Goal: Task Accomplishment & Management: Manage account settings

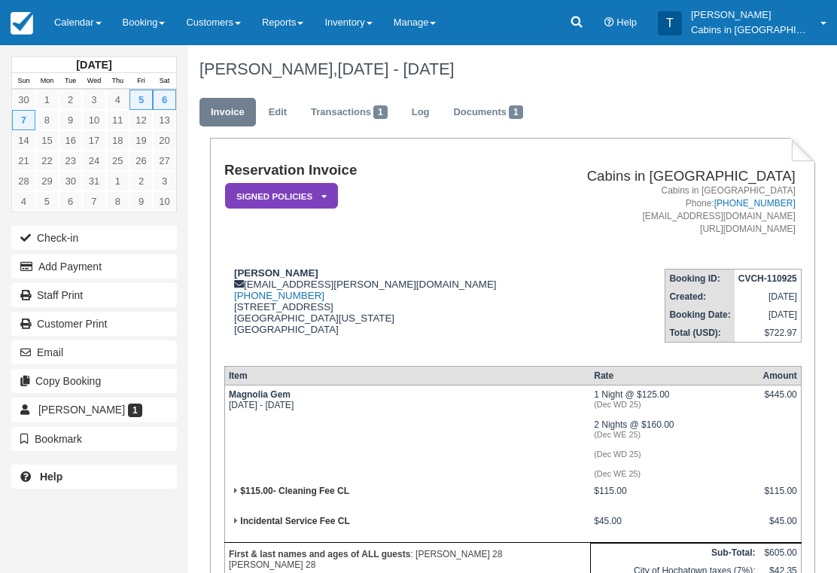
click at [594, 26] on link at bounding box center [577, 22] width 35 height 45
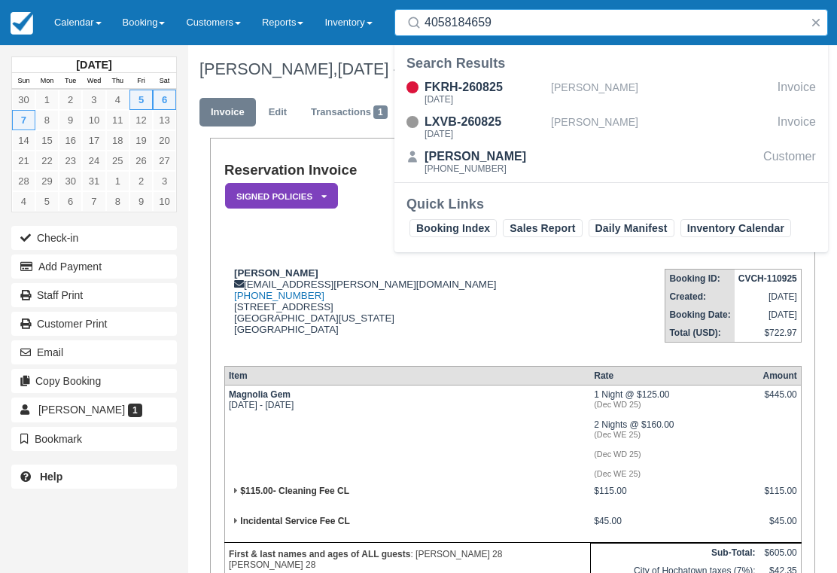
type input "4058184659"
click at [496, 87] on div "FKRH-260825" at bounding box center [485, 87] width 120 height 18
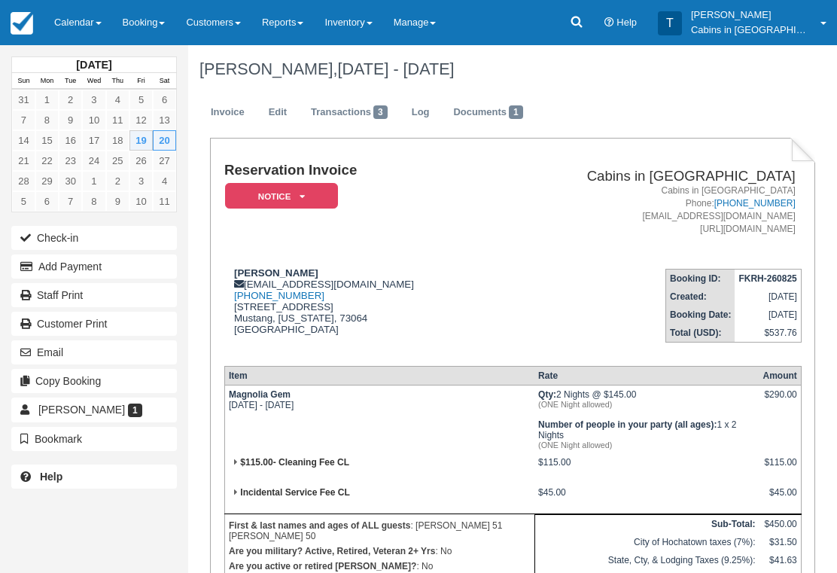
click at [584, 26] on icon at bounding box center [576, 21] width 15 height 15
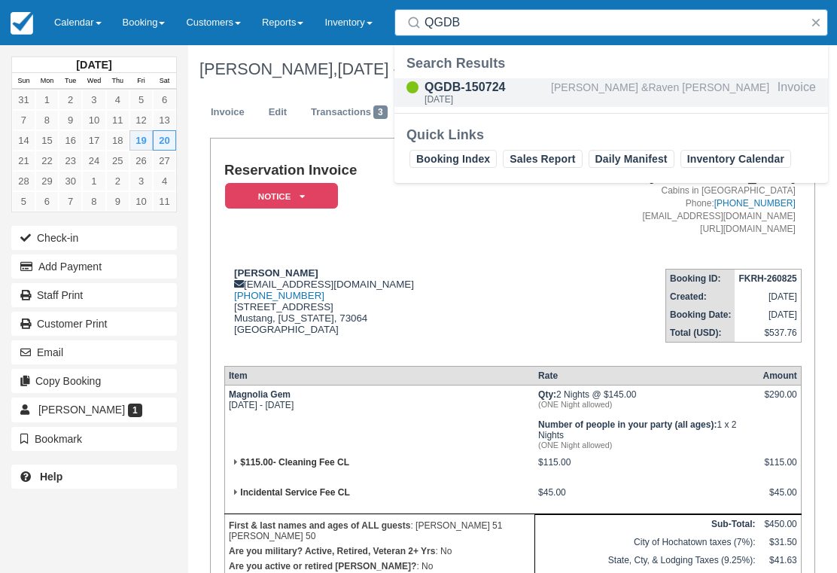
type input "QGDB"
click at [491, 99] on div "[DATE]" at bounding box center [485, 99] width 120 height 9
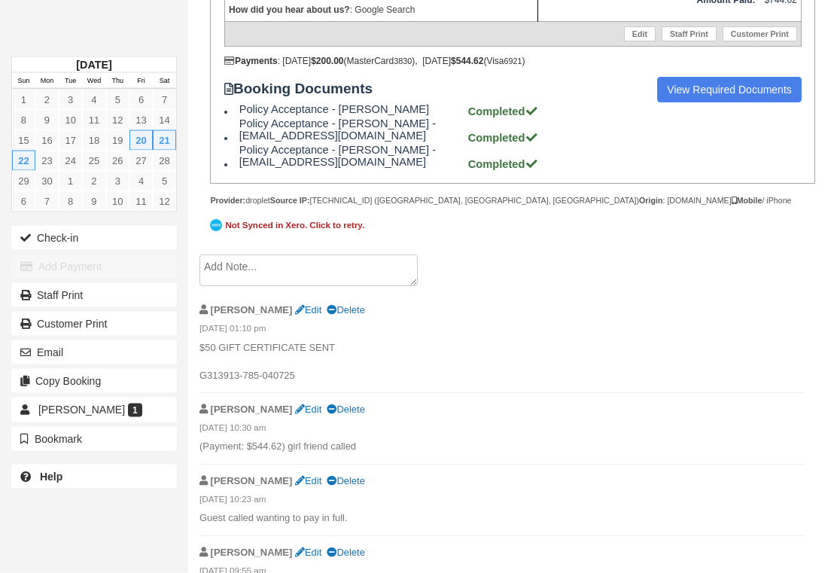
scroll to position [712, 0]
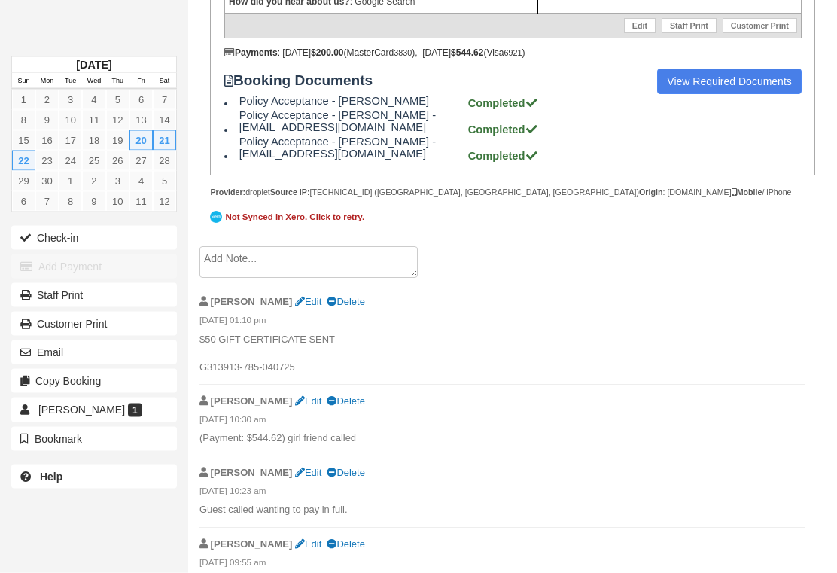
click at [377, 279] on textarea at bounding box center [309, 263] width 218 height 32
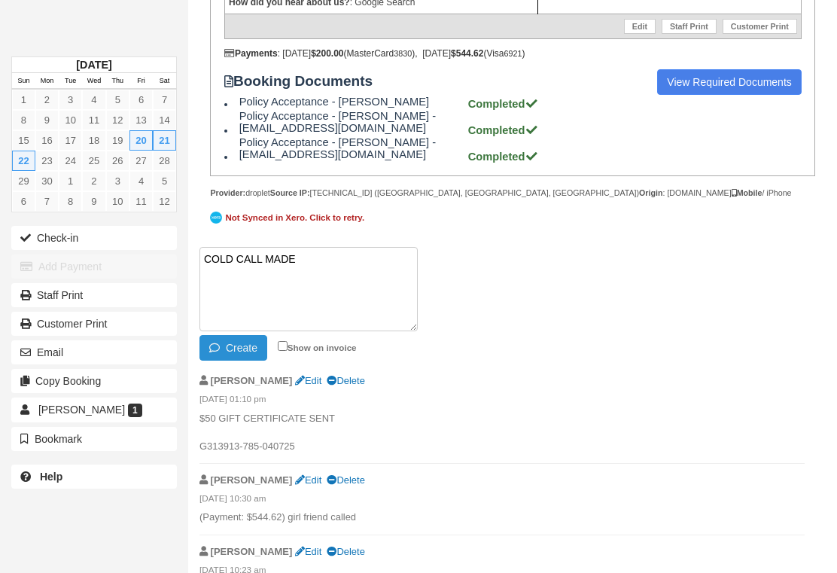
type textarea "COLD CALL MADE"
click at [252, 361] on button "Create" at bounding box center [234, 348] width 68 height 26
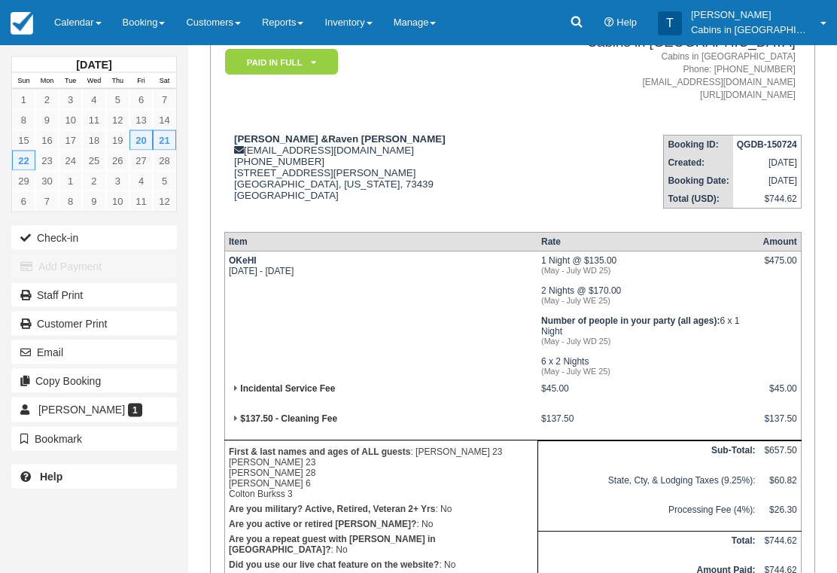
scroll to position [0, 0]
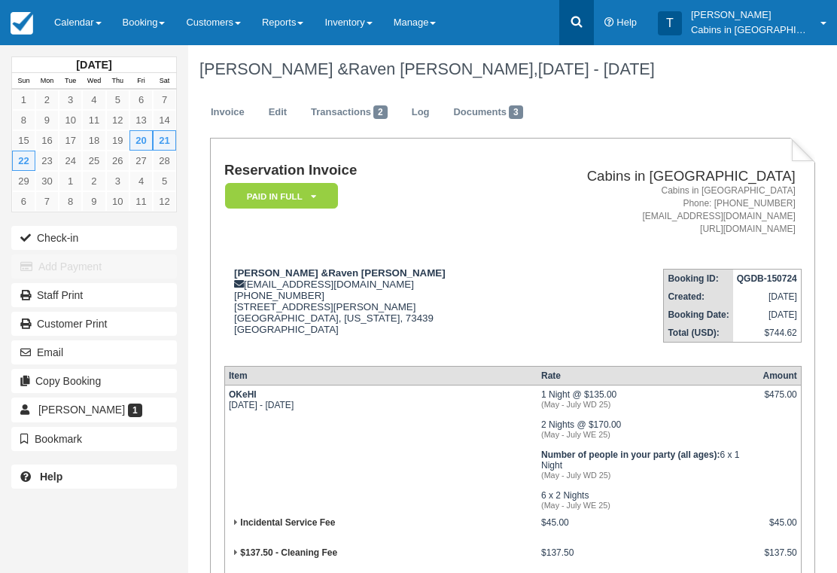
click at [584, 27] on icon at bounding box center [576, 21] width 15 height 15
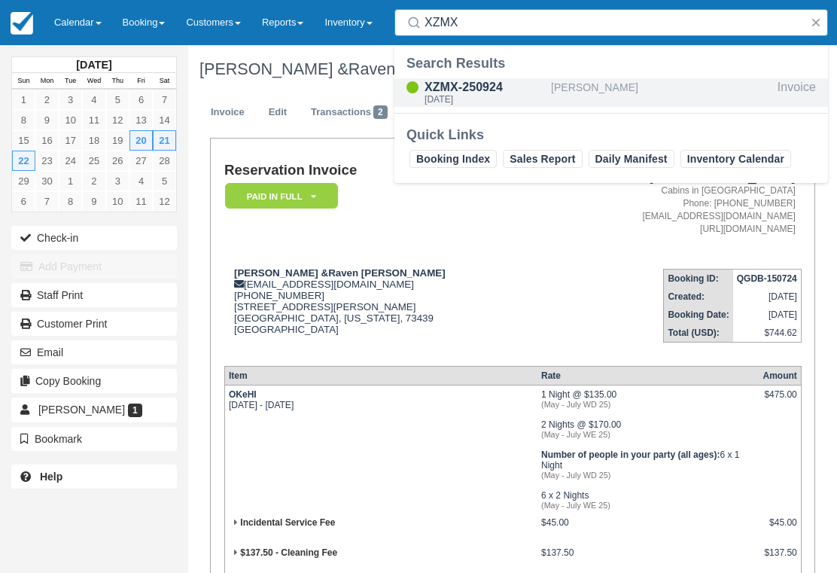
type input "XZMX"
click at [482, 90] on div "XZMX-250924" at bounding box center [485, 87] width 120 height 18
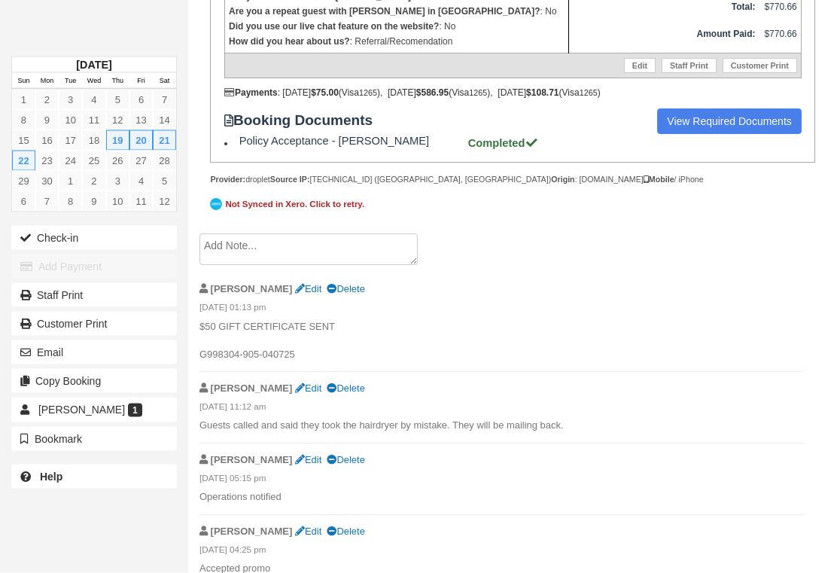
scroll to position [721, 0]
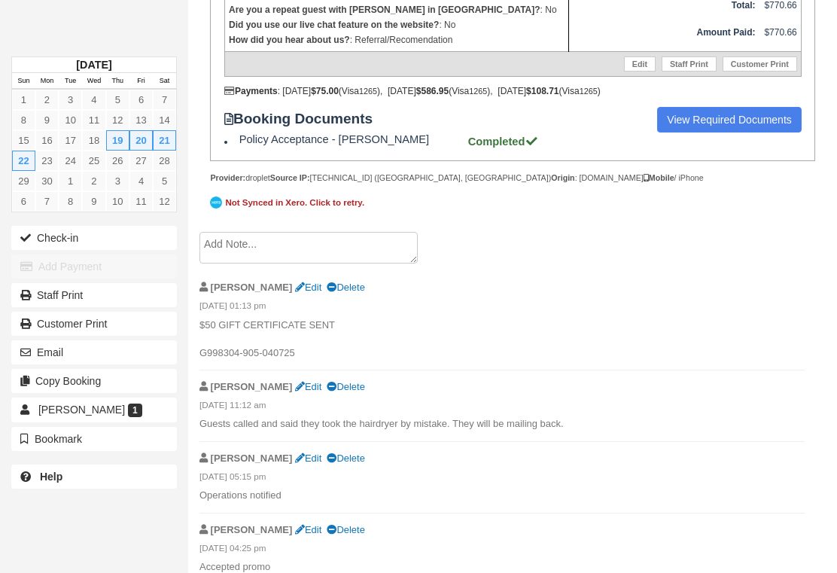
click at [343, 264] on textarea at bounding box center [309, 248] width 218 height 32
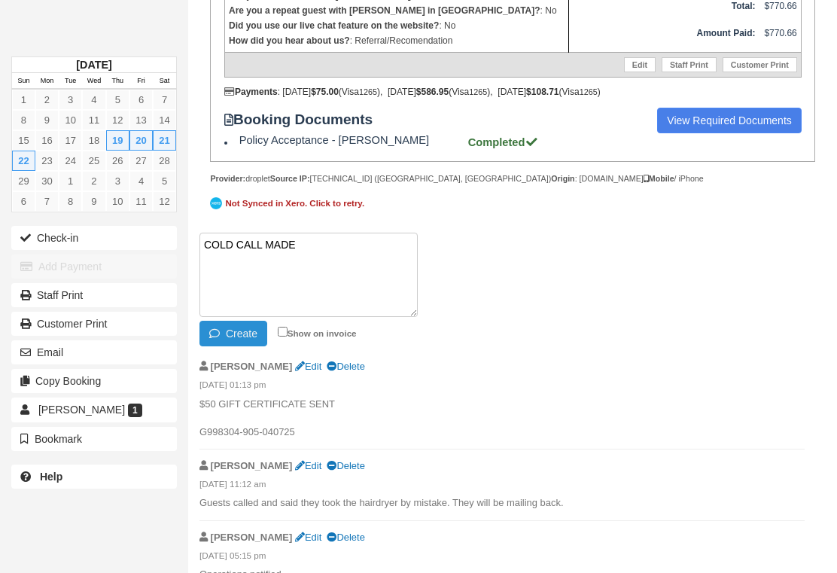
type textarea "COLD CALL MADE"
click at [252, 346] on button "Create" at bounding box center [234, 334] width 68 height 26
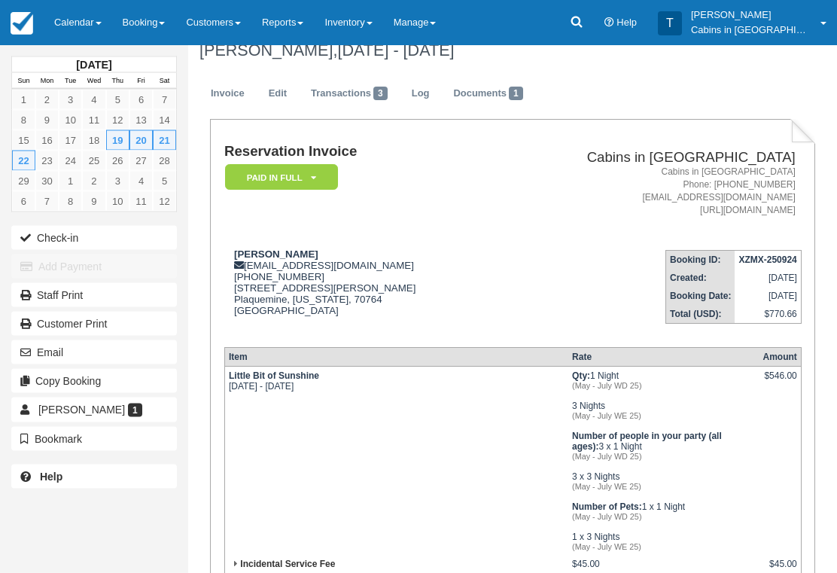
scroll to position [0, 0]
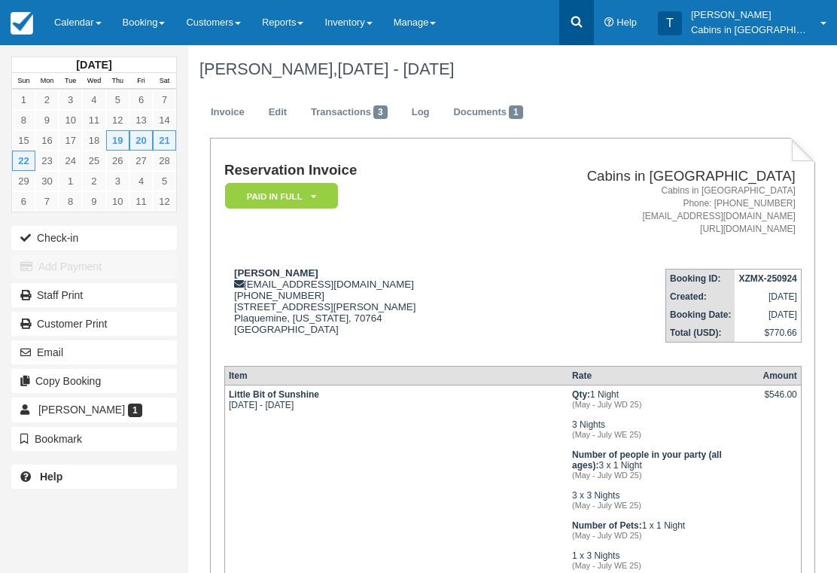
click at [584, 18] on icon at bounding box center [576, 21] width 15 height 15
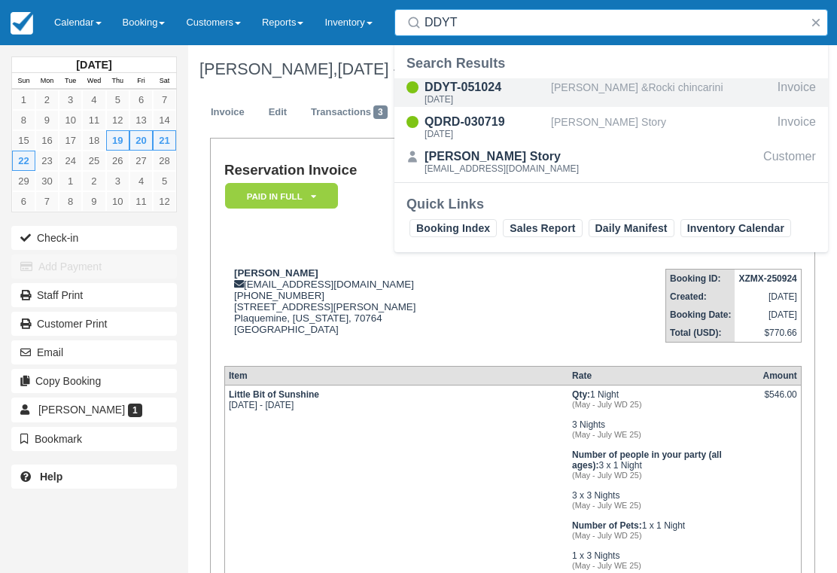
type input "DDYT"
click at [493, 96] on div "Thu Jun 5 2025" at bounding box center [485, 99] width 120 height 9
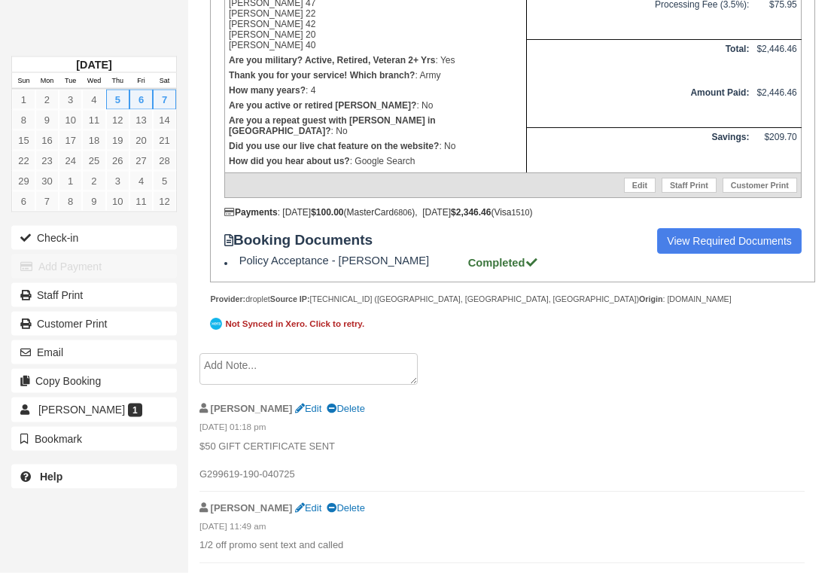
scroll to position [612, 0]
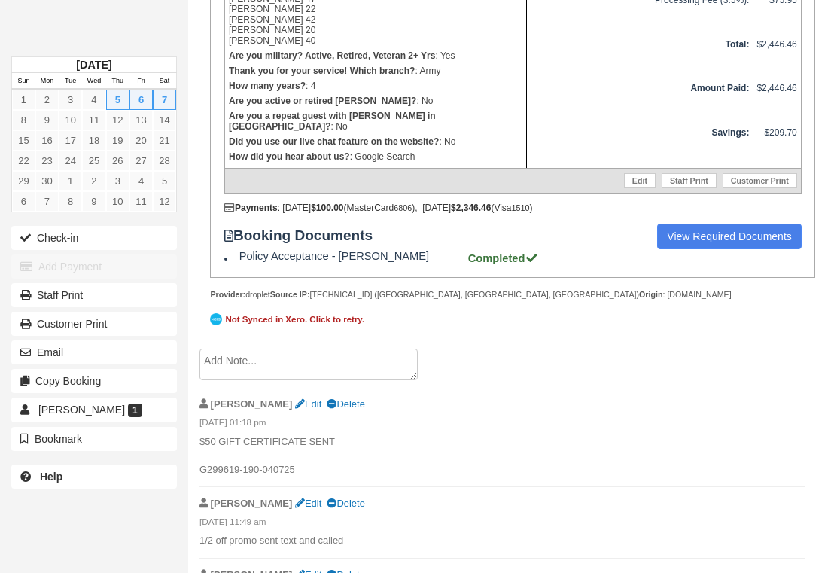
click at [311, 380] on textarea at bounding box center [309, 365] width 218 height 32
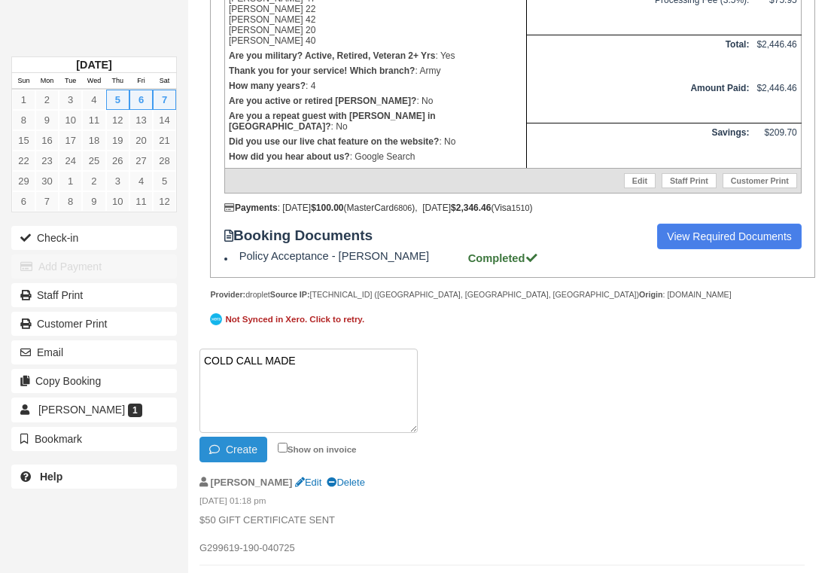
type textarea "COLD CALL MADE"
click at [257, 462] on button "Create" at bounding box center [234, 450] width 68 height 26
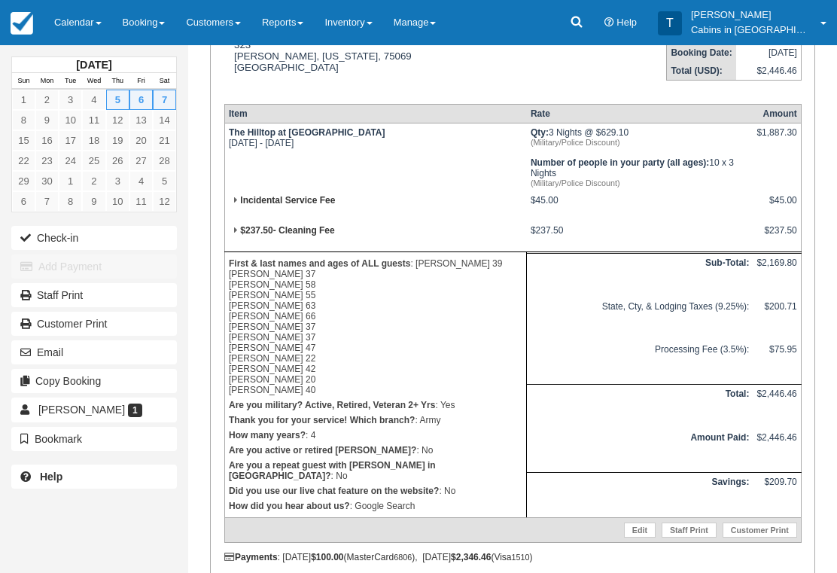
scroll to position [0, 0]
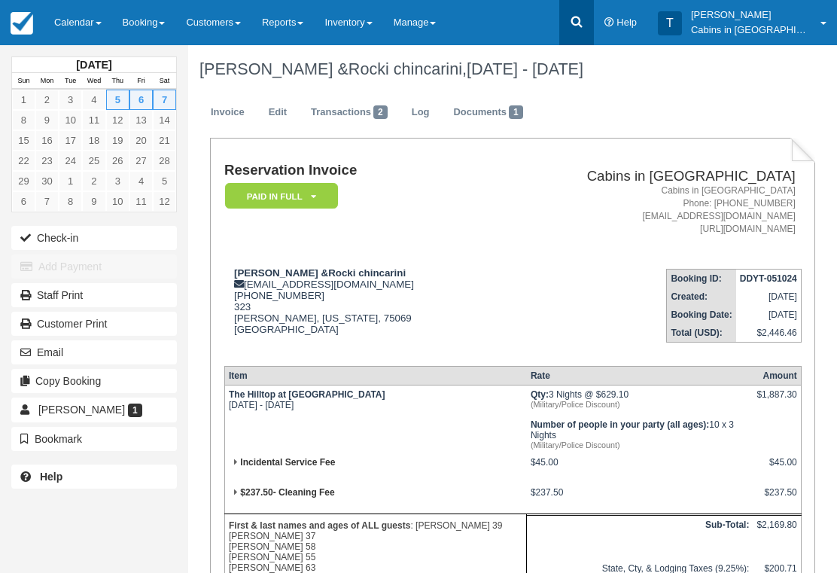
click at [584, 26] on icon at bounding box center [576, 21] width 15 height 15
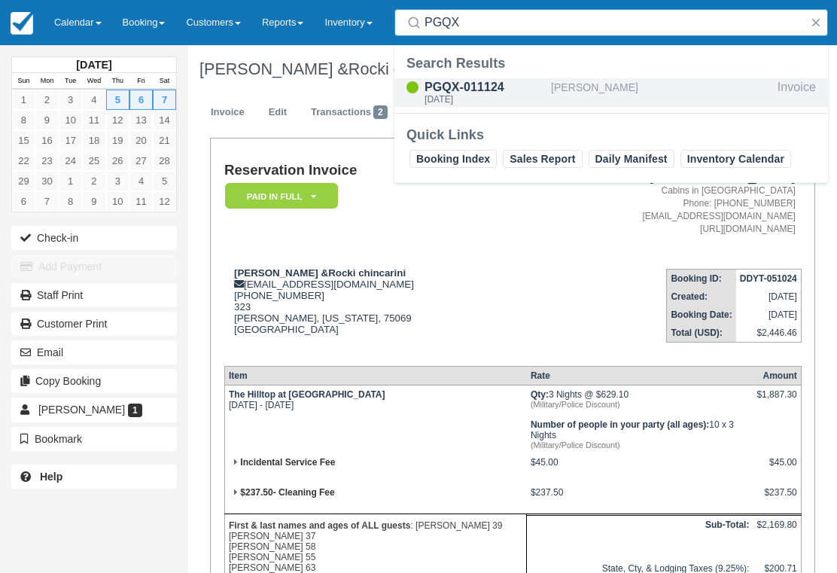
type input "PGQX"
click at [490, 97] on div "Fri Jun 20 2025" at bounding box center [485, 99] width 120 height 9
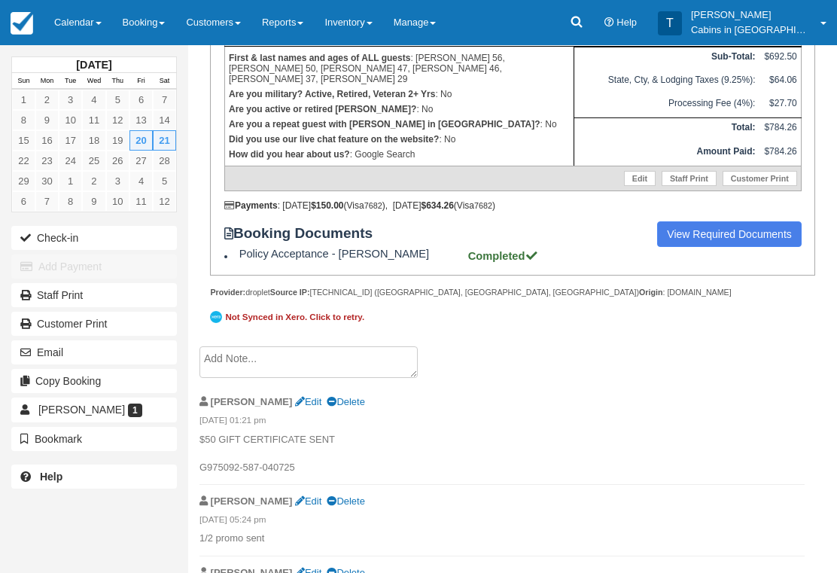
scroll to position [537, 0]
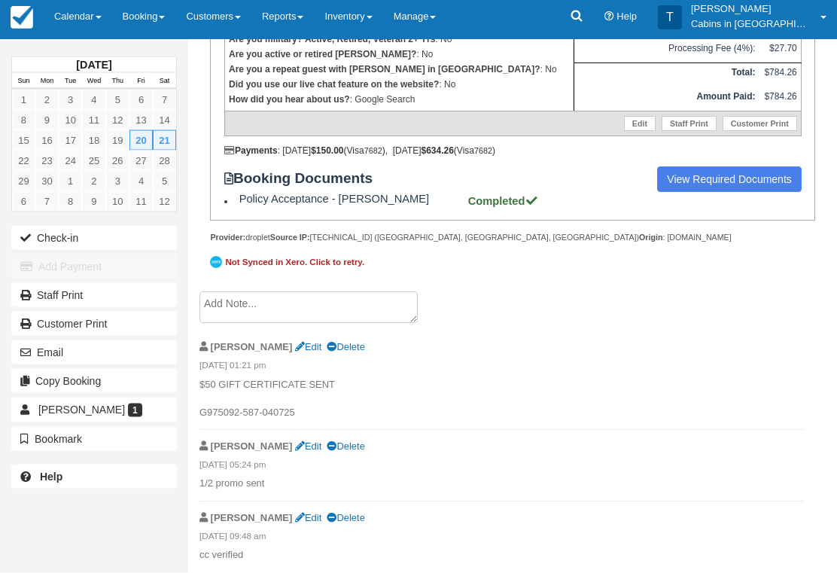
click at [364, 324] on textarea at bounding box center [309, 308] width 218 height 32
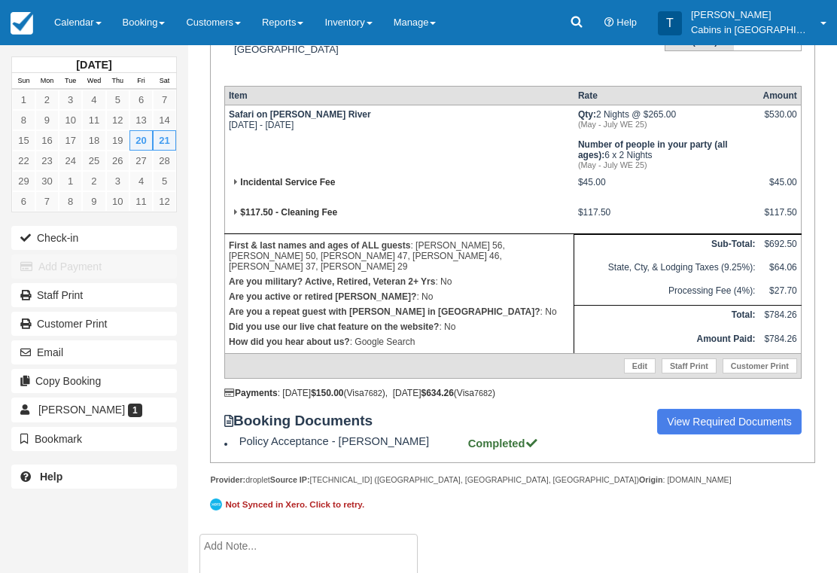
scroll to position [564, 0]
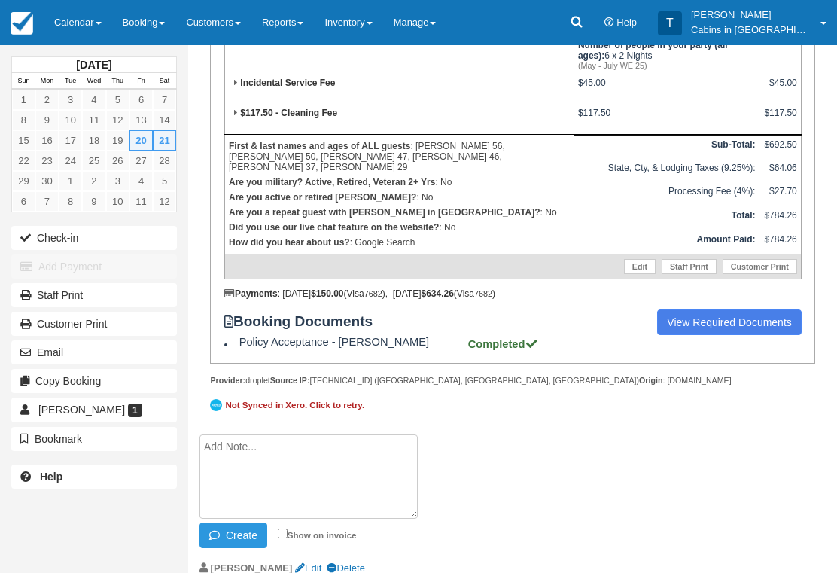
type textarea "A"
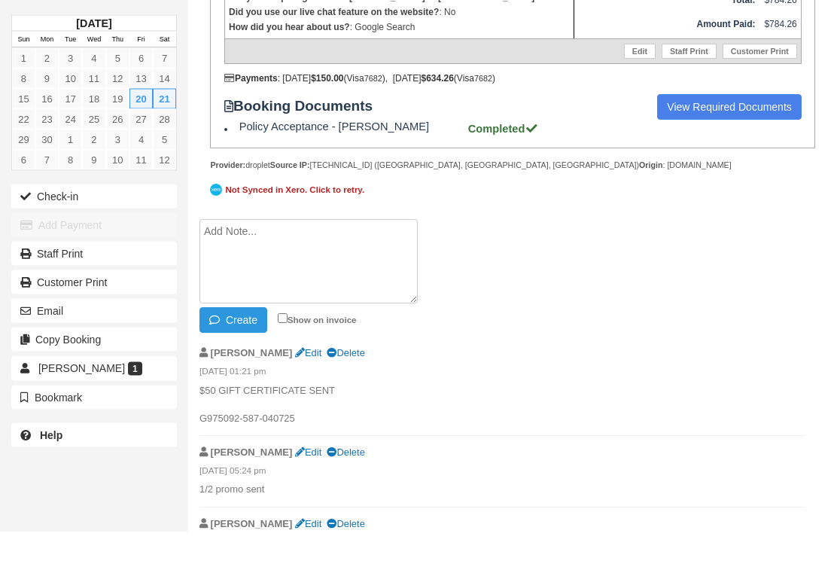
click at [90, 59] on strong "[DATE]" at bounding box center [93, 65] width 35 height 12
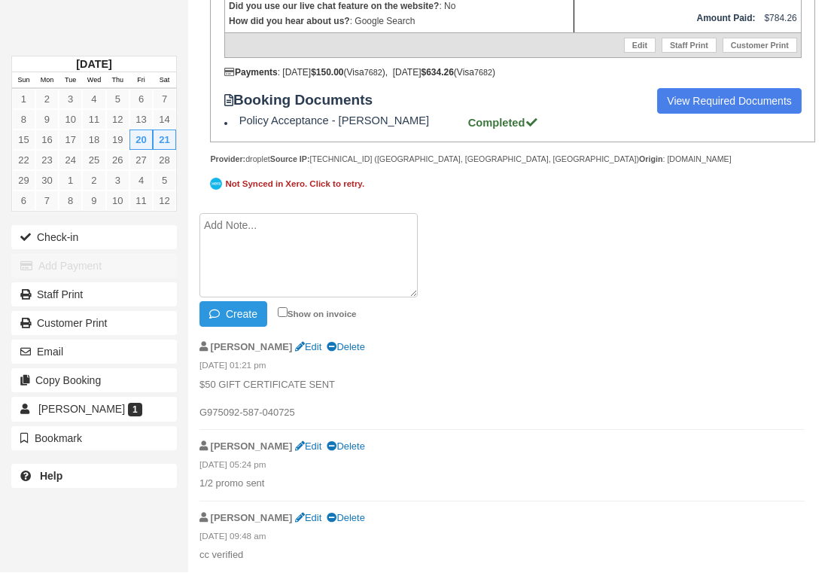
scroll to position [640, 0]
click at [279, 242] on textarea at bounding box center [309, 256] width 218 height 84
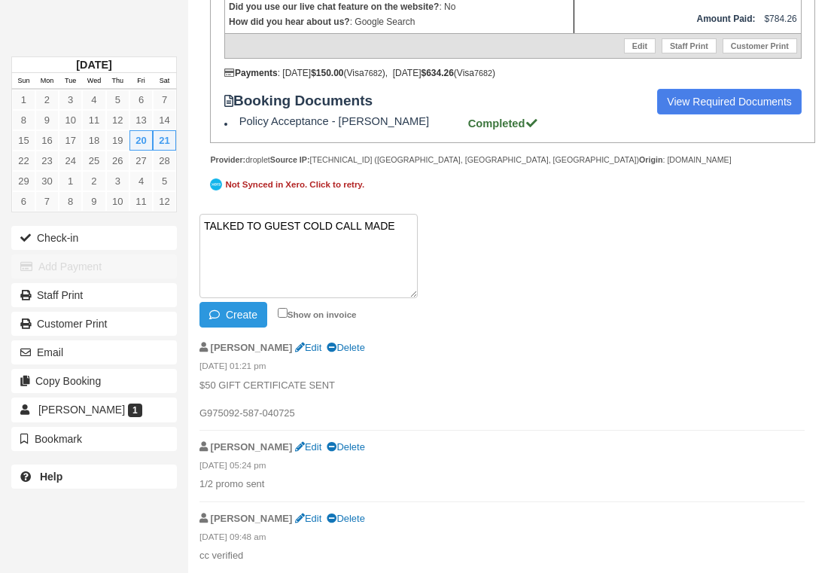
click at [282, 297] on textarea "TALKED TO GUEST COLD CALL MADE" at bounding box center [309, 256] width 218 height 84
type textarea "TALKED TO GUEST COLD CALL MADE"
click at [261, 311] on button "Create" at bounding box center [234, 315] width 68 height 26
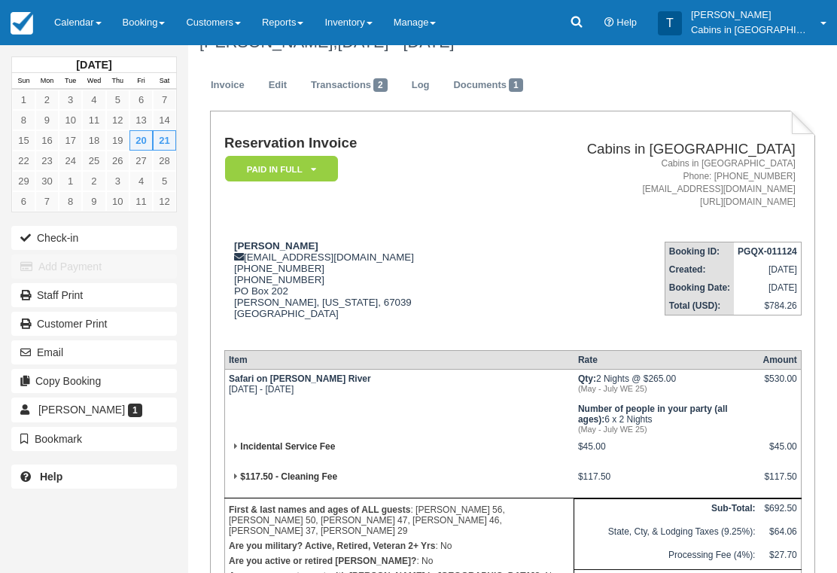
scroll to position [0, 0]
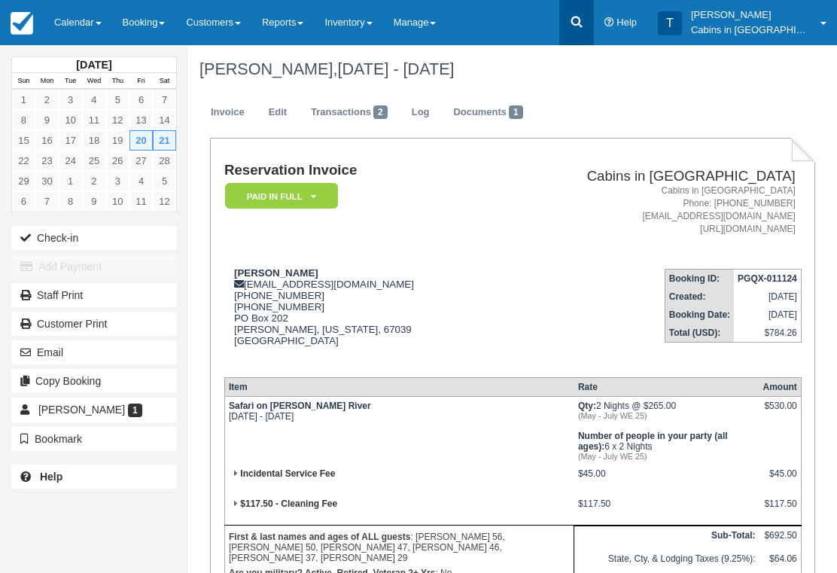
click at [594, 25] on link at bounding box center [577, 22] width 35 height 45
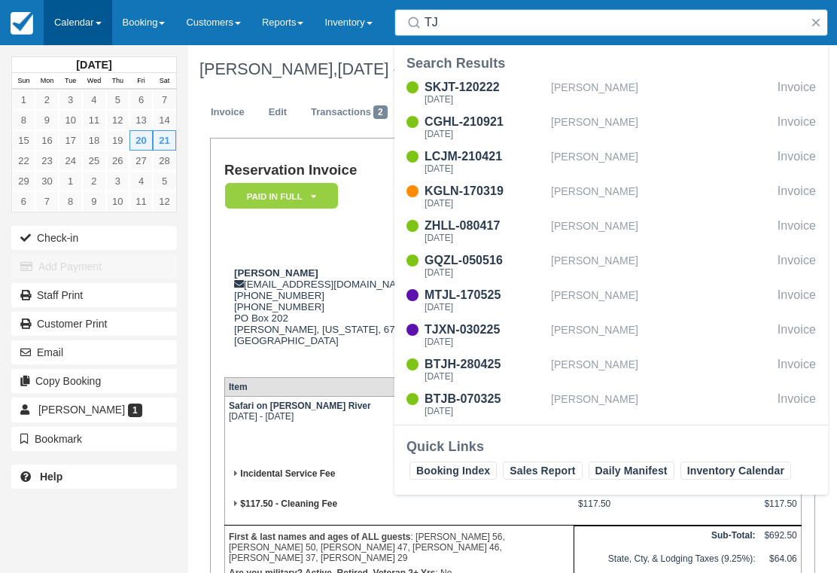
type input "TJ"
click at [89, 27] on link "Calendar" at bounding box center [78, 22] width 69 height 45
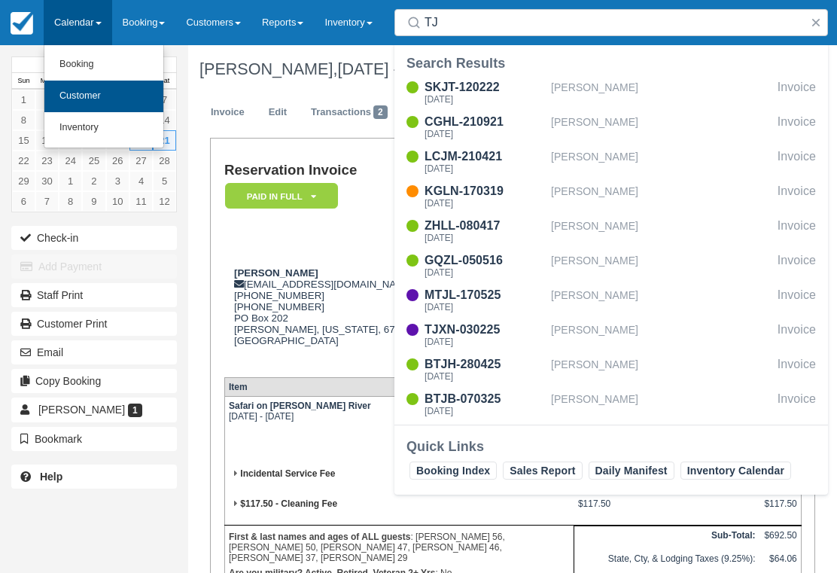
click at [127, 104] on link "Customer" at bounding box center [103, 97] width 119 height 32
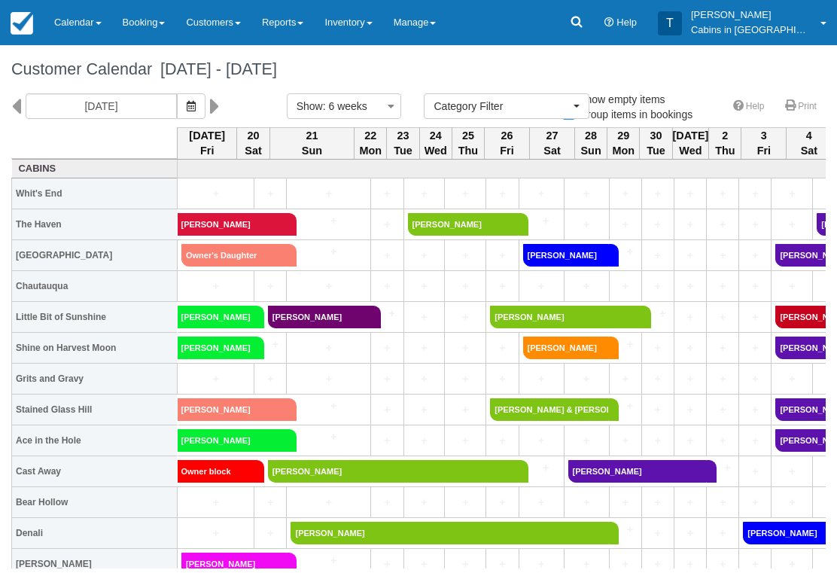
select select
click at [210, 97] on link at bounding box center [218, 106] width 17 height 26
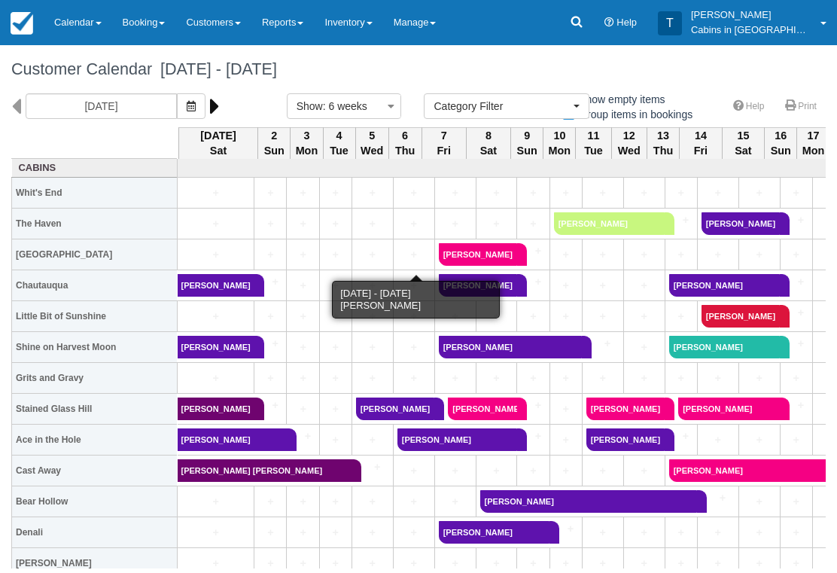
scroll to position [1, 0]
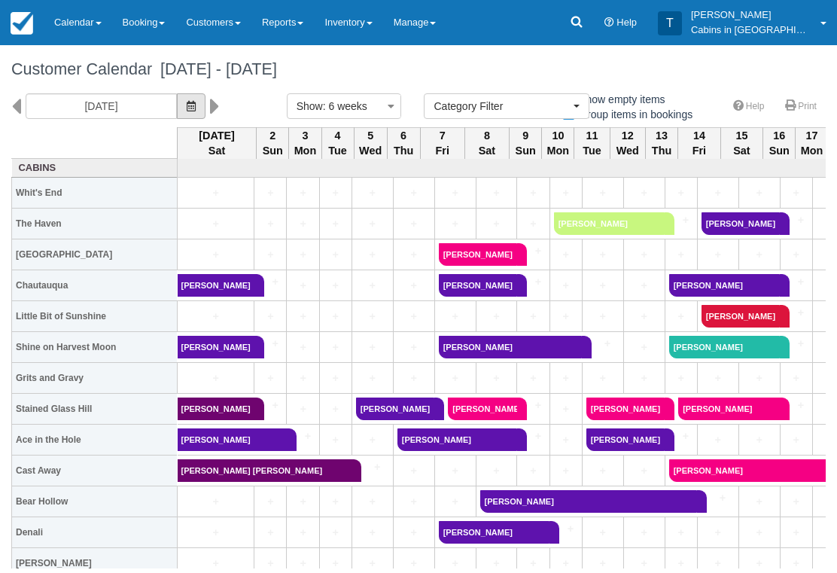
click at [187, 111] on span "button" at bounding box center [191, 106] width 9 height 12
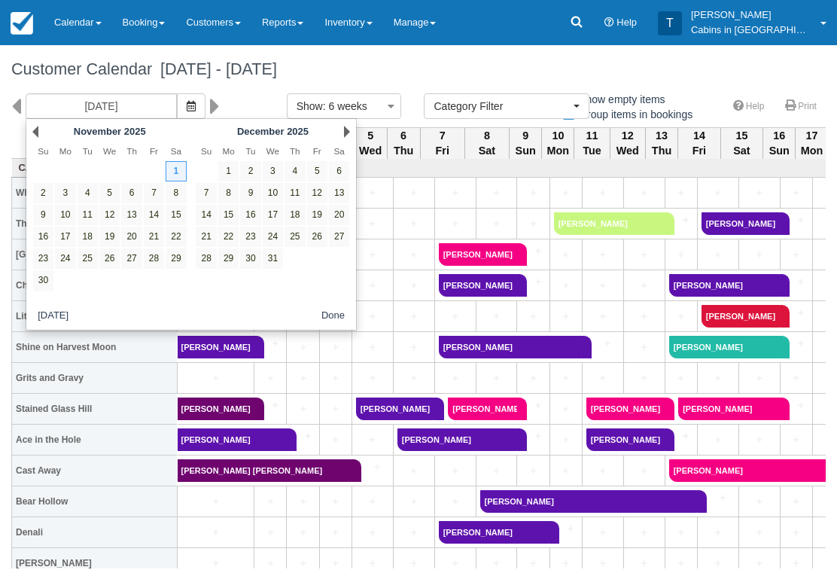
click at [44, 128] on div "Prev November 2025" at bounding box center [109, 131] width 163 height 21
click at [43, 116] on input "11/01/25" at bounding box center [101, 106] width 151 height 26
click at [37, 127] on link "Prev" at bounding box center [35, 132] width 6 height 12
click at [35, 136] on link "Prev" at bounding box center [35, 132] width 6 height 12
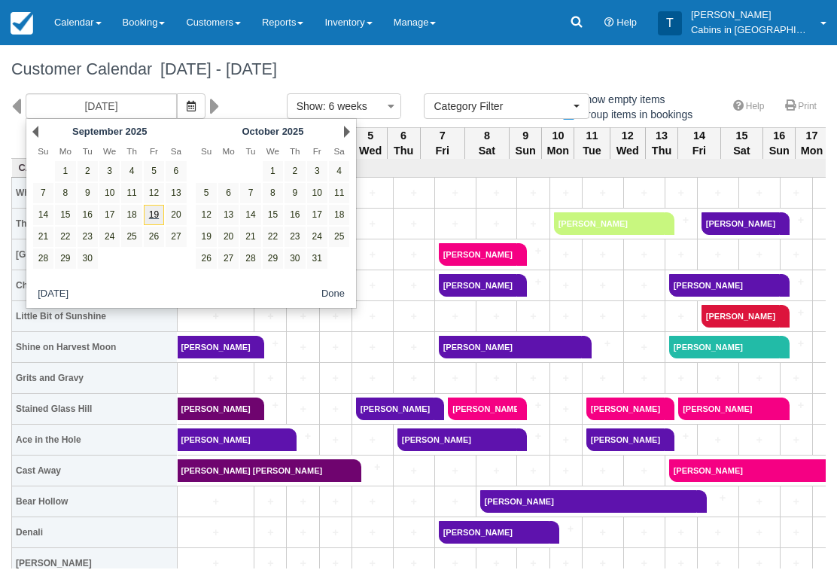
click at [159, 214] on link "19" at bounding box center [154, 215] width 20 height 20
type input "09/19/25"
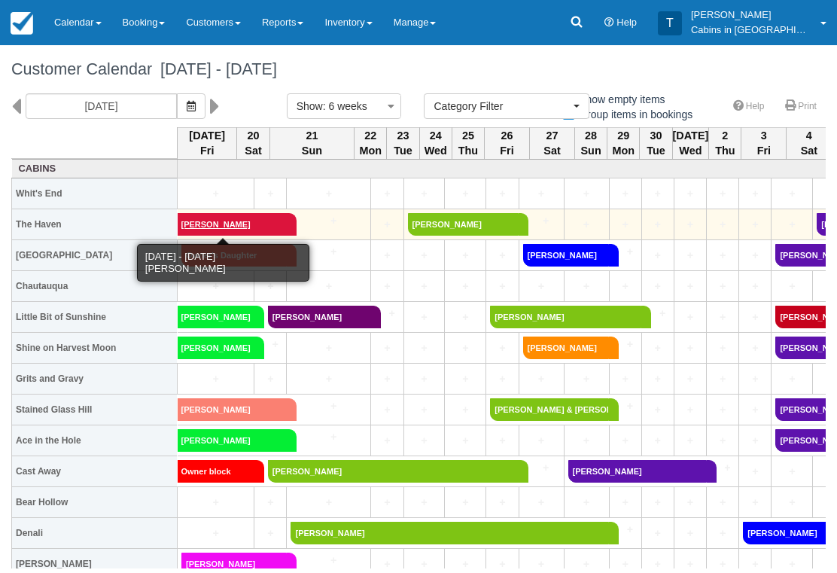
click at [255, 229] on link "Kenny Martin" at bounding box center [232, 224] width 109 height 23
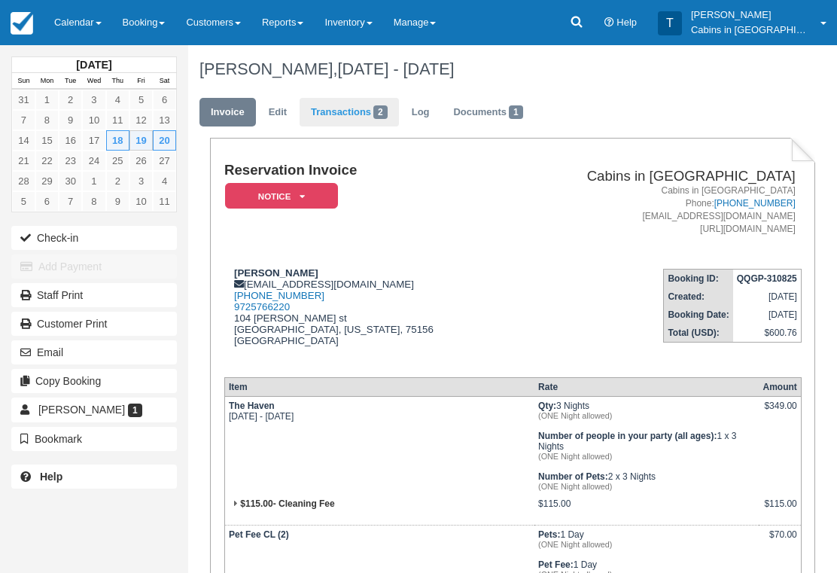
click at [363, 110] on link "Transactions 2" at bounding box center [349, 112] width 99 height 29
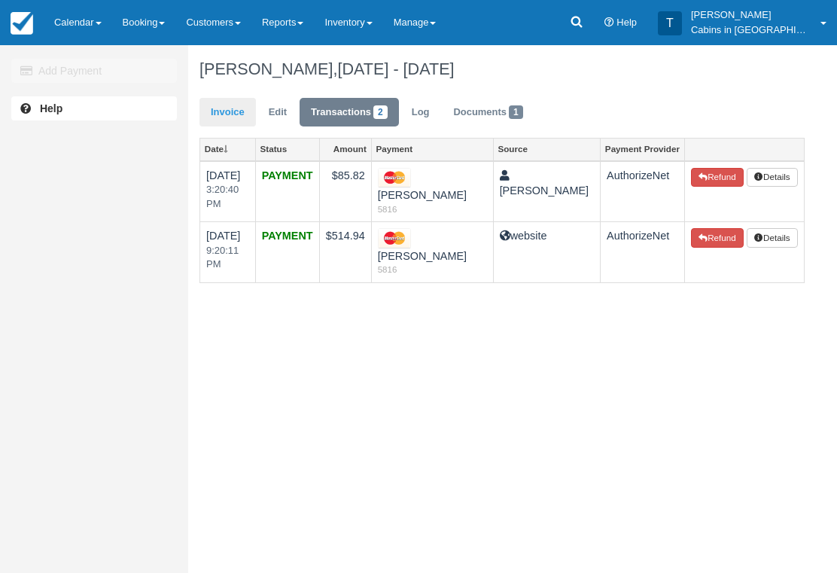
click at [224, 112] on link "Invoice" at bounding box center [228, 112] width 56 height 29
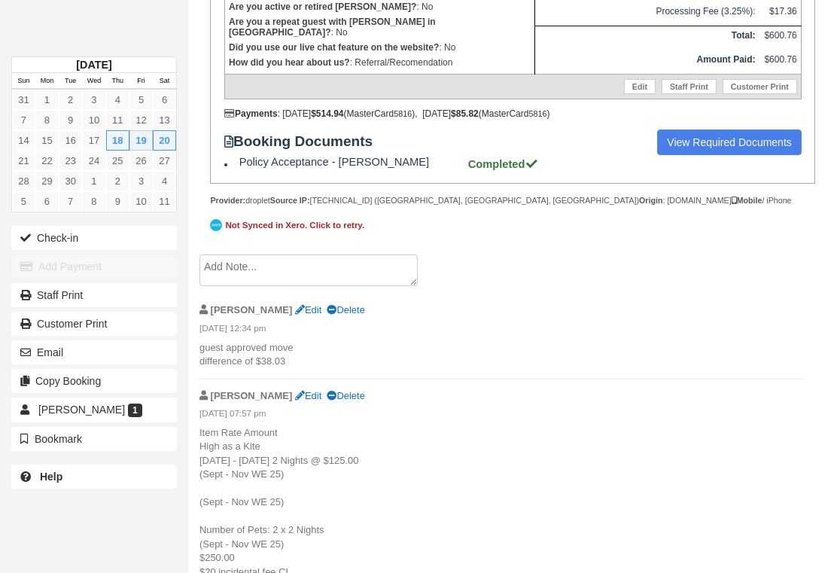
scroll to position [618, 0]
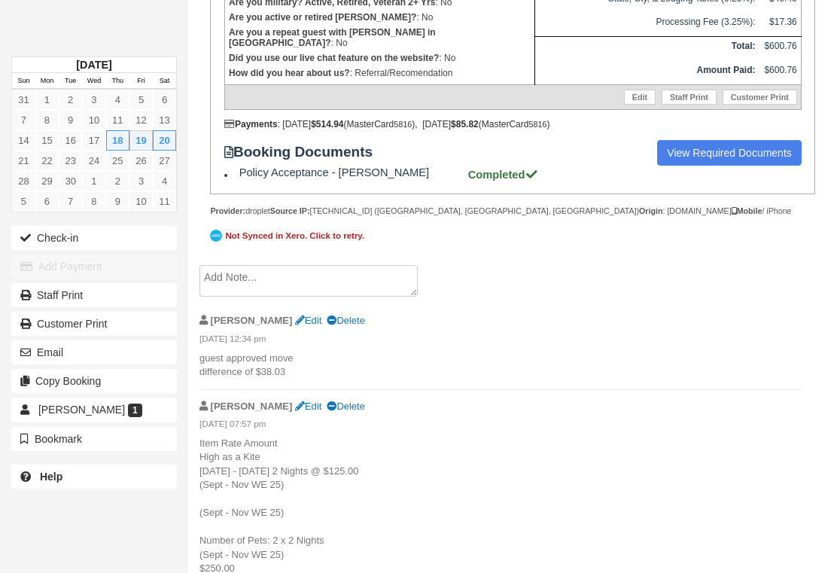
click at [378, 297] on textarea at bounding box center [309, 281] width 218 height 32
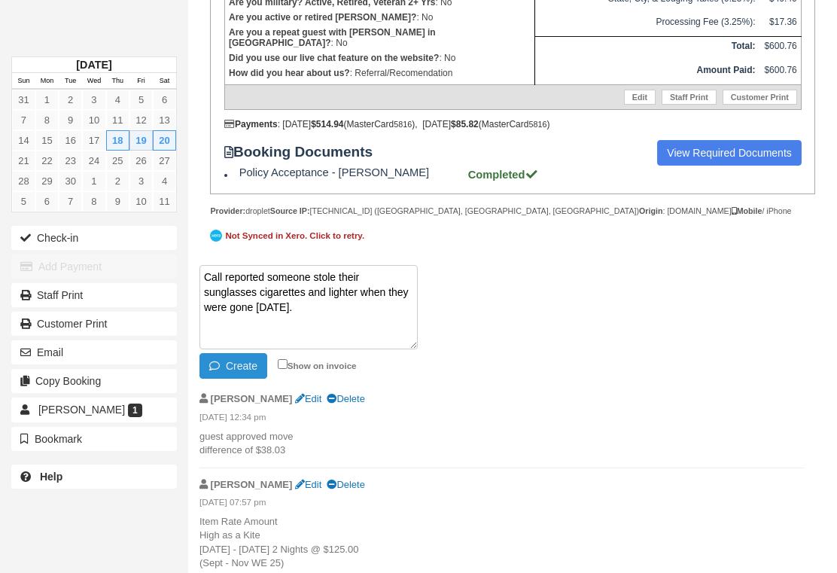
click at [250, 379] on button "Create" at bounding box center [234, 366] width 68 height 26
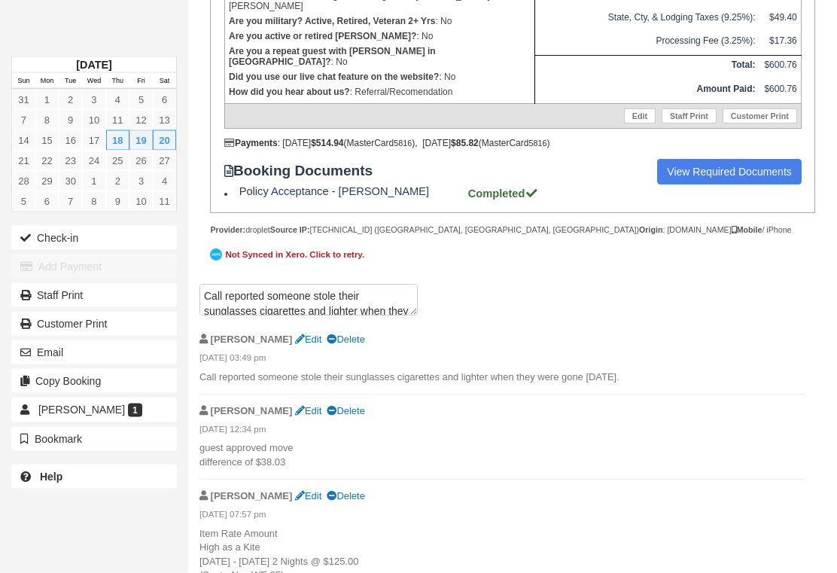
scroll to position [599, 0]
click at [339, 316] on textarea "Call reported someone stole their sunglasses cigarettes and lighter when they w…" at bounding box center [309, 300] width 218 height 32
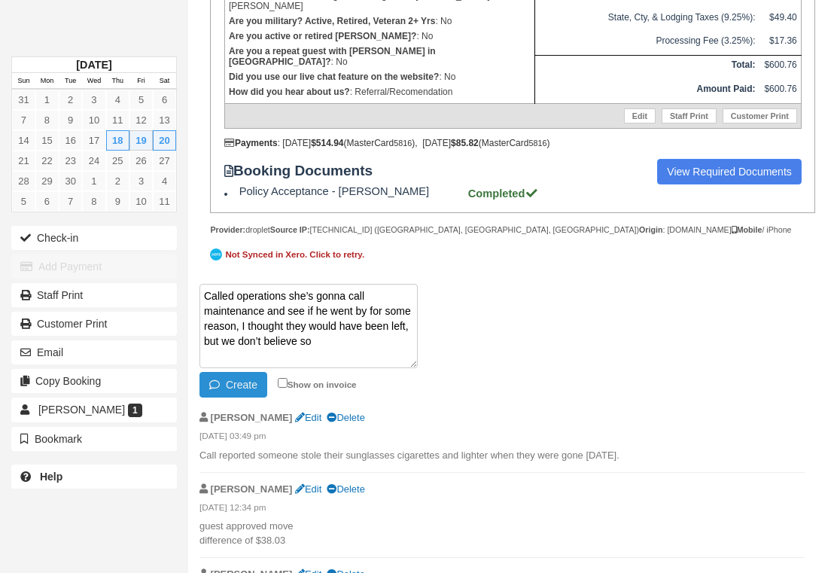
type textarea "Called operations she’s gonna call maintenance and see if he went by for some r…"
click at [247, 398] on button "Create" at bounding box center [234, 385] width 68 height 26
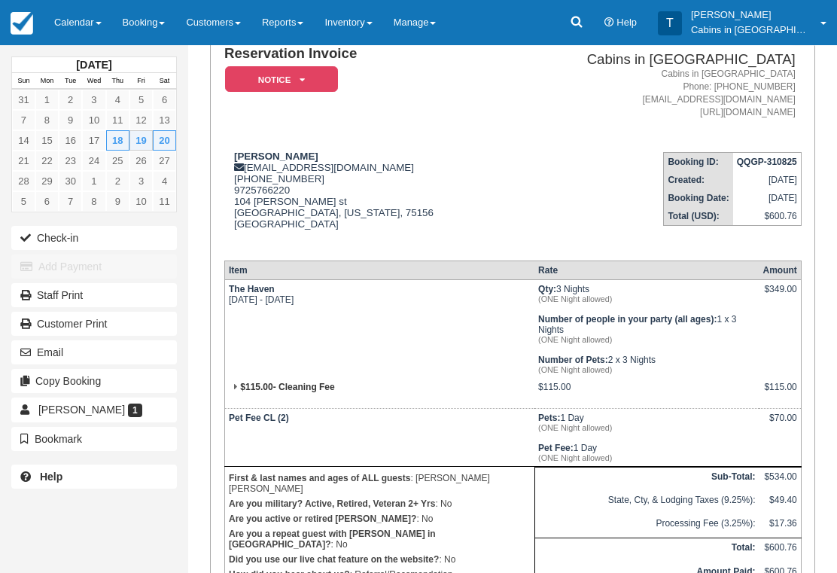
scroll to position [0, 0]
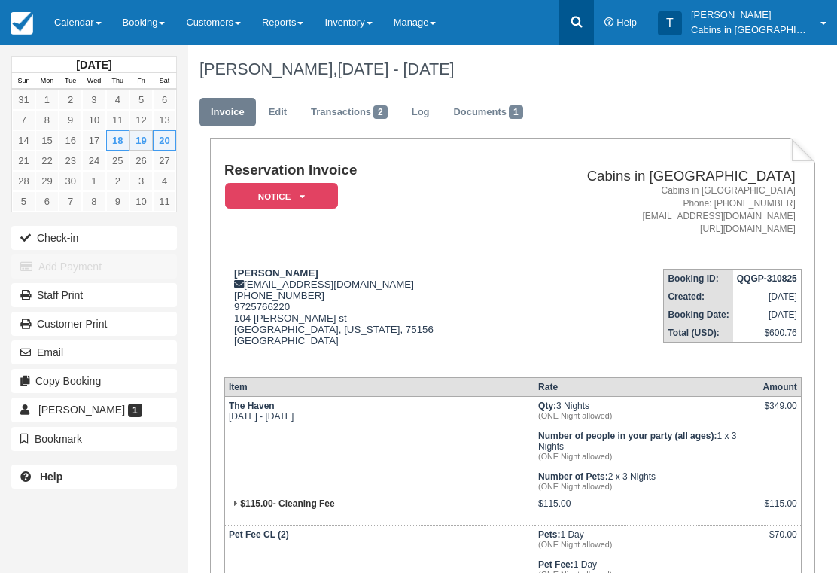
click at [582, 24] on icon at bounding box center [576, 22] width 11 height 11
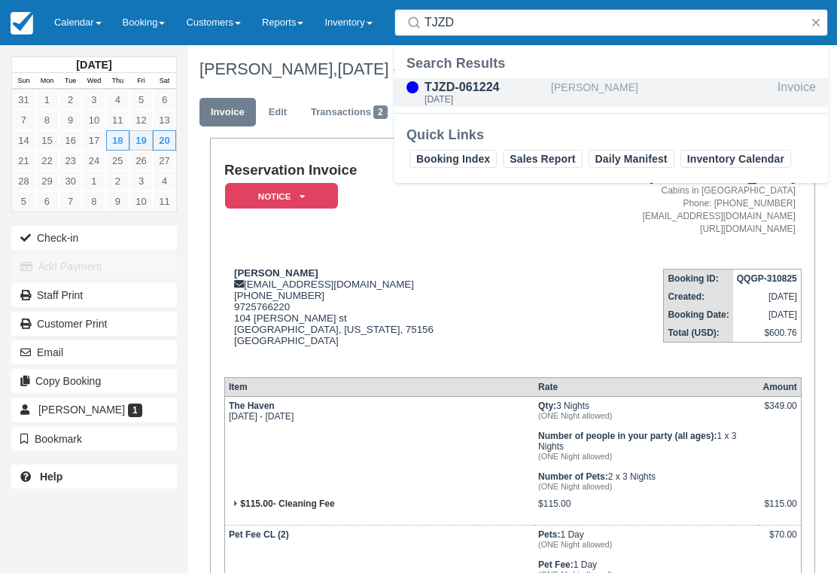
type input "TJZD"
click at [491, 91] on div "TJZD-061224" at bounding box center [485, 87] width 120 height 18
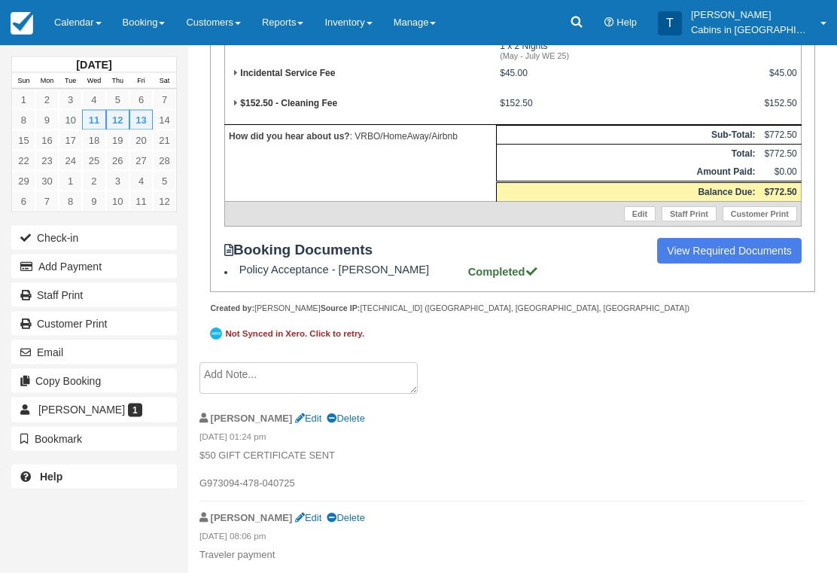
click at [360, 395] on textarea at bounding box center [309, 379] width 218 height 32
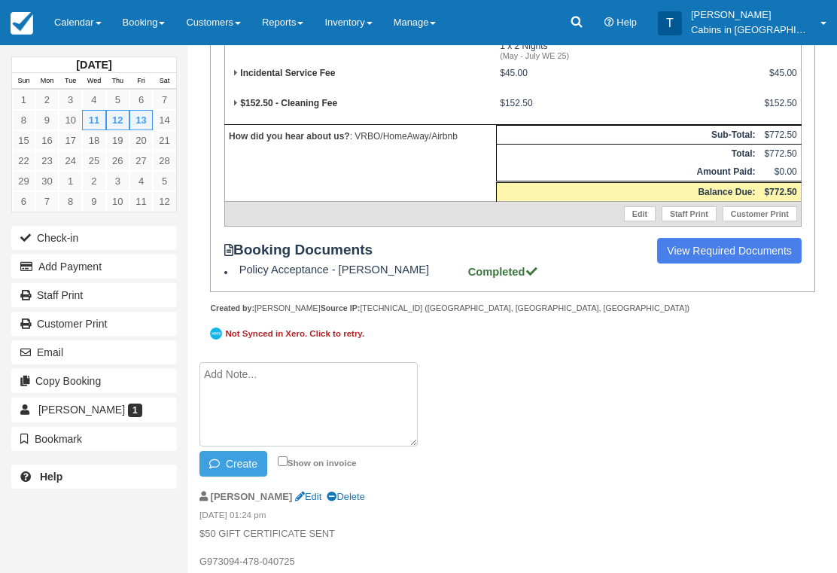
scroll to position [427, 0]
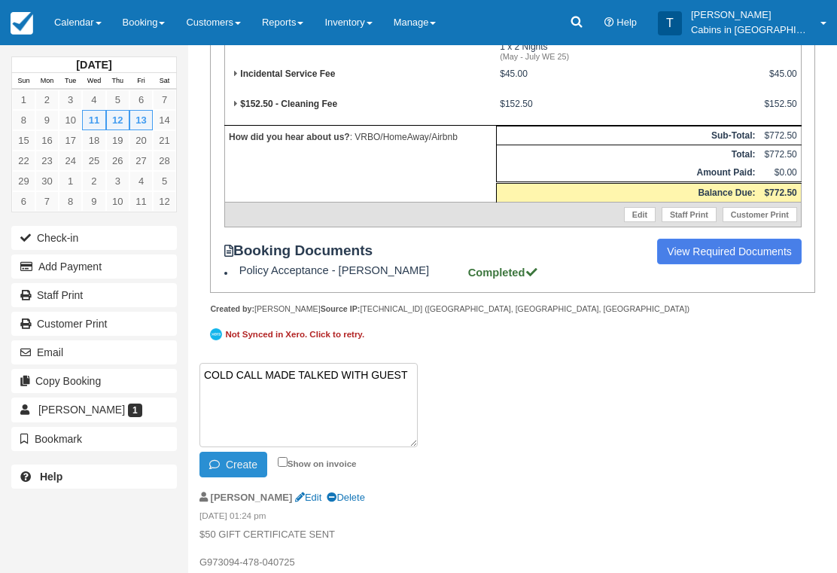
type textarea "COLD CALL MADE TALKED WITH GUEST"
click at [256, 477] on button "Create" at bounding box center [234, 465] width 68 height 26
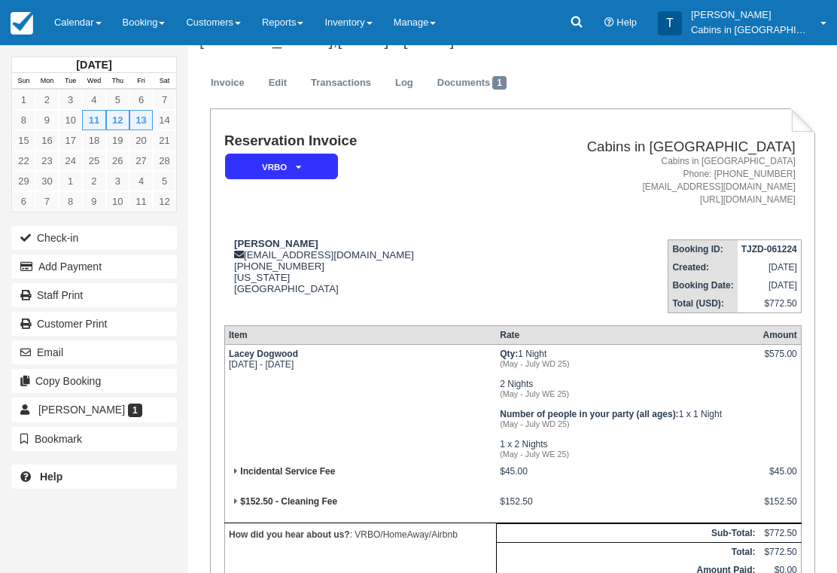
scroll to position [0, 0]
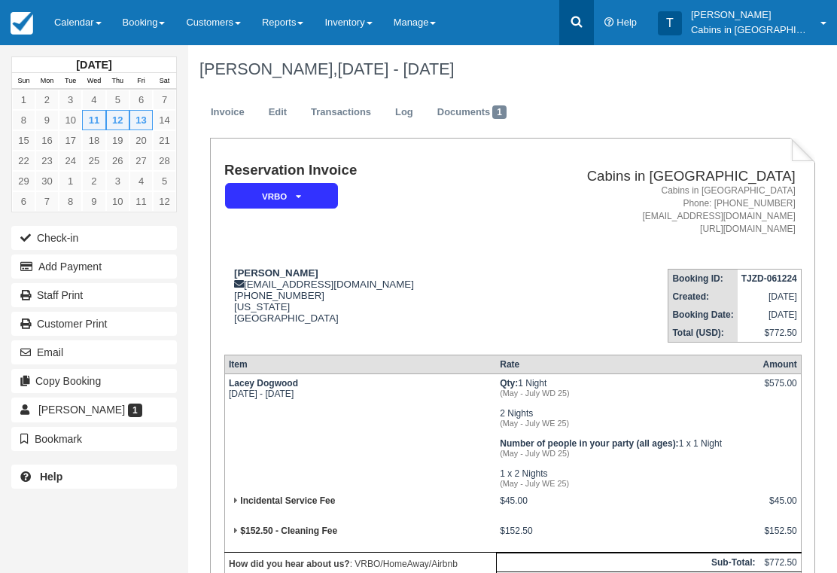
click at [594, 22] on link at bounding box center [577, 22] width 35 height 45
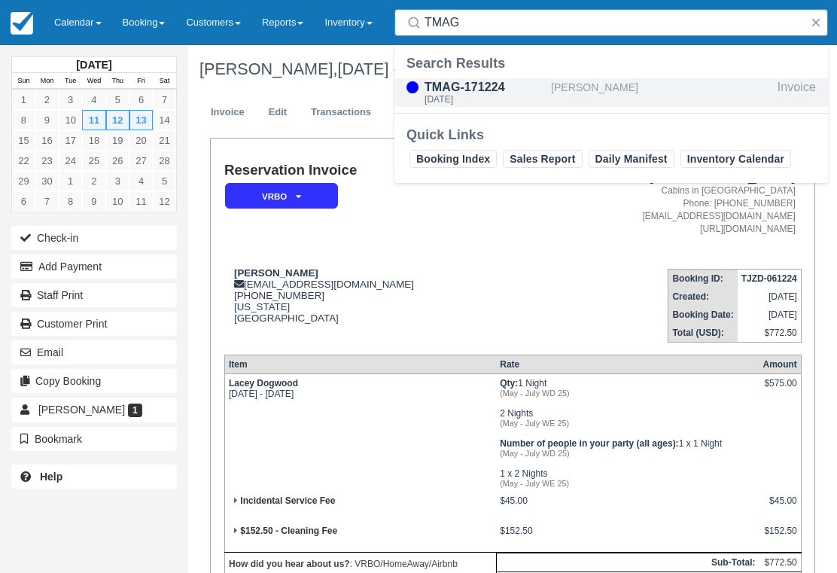
type input "TMAG"
click at [490, 88] on div "TMAG-171224" at bounding box center [485, 87] width 120 height 18
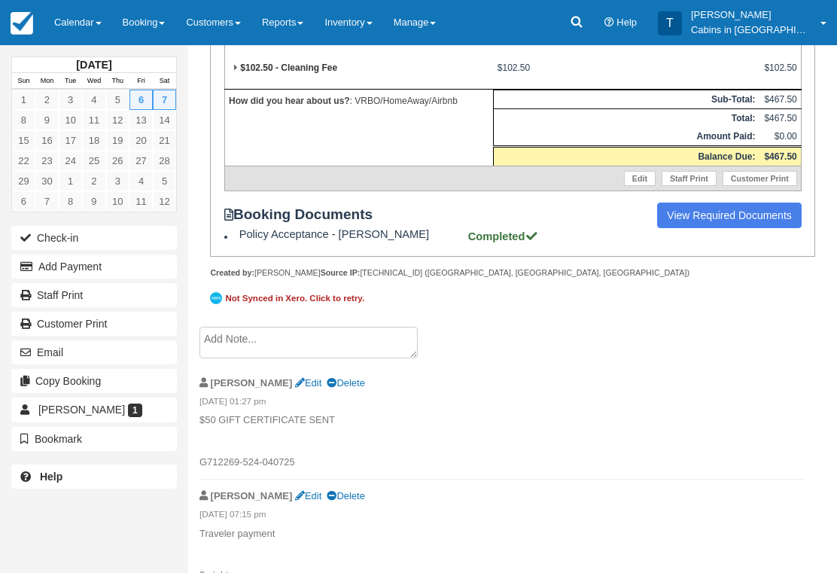
click at [369, 358] on textarea at bounding box center [309, 343] width 218 height 32
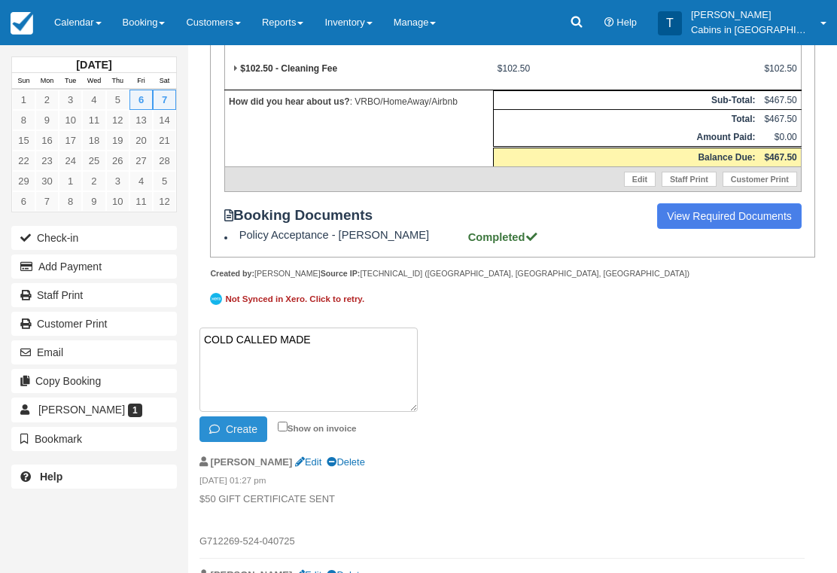
type textarea "COLD CALLED MADE"
click at [265, 442] on button "Create" at bounding box center [234, 429] width 68 height 26
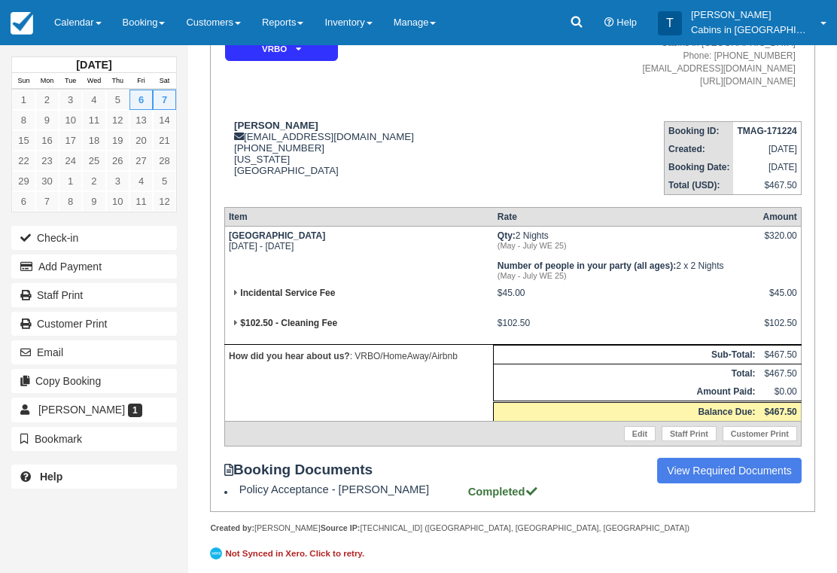
scroll to position [0, 0]
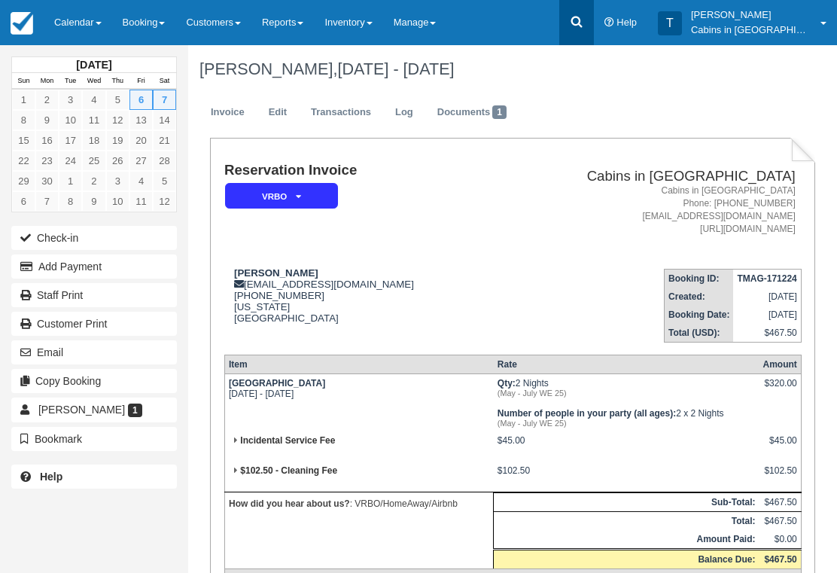
click at [582, 26] on icon at bounding box center [576, 22] width 11 height 11
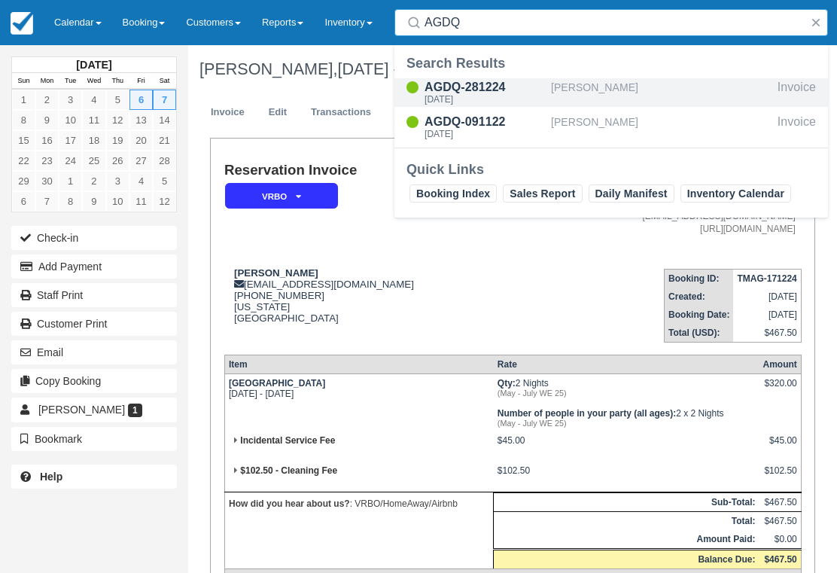
type input "AGDQ"
click at [499, 96] on div "[DATE]" at bounding box center [485, 99] width 120 height 9
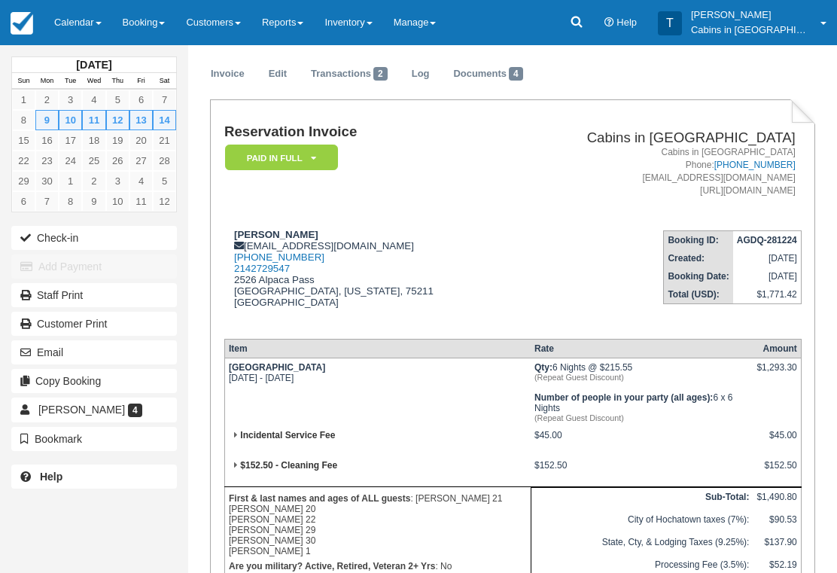
scroll to position [38, 0]
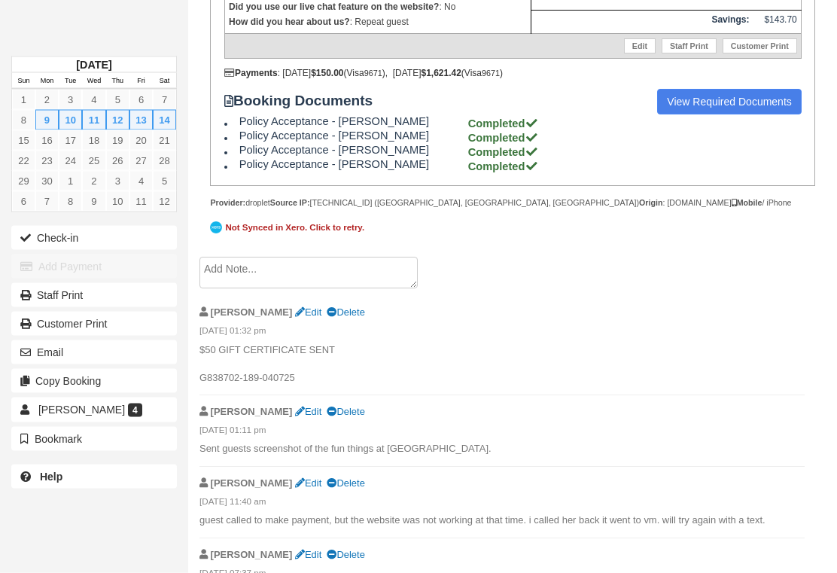
click at [368, 289] on textarea at bounding box center [309, 274] width 218 height 32
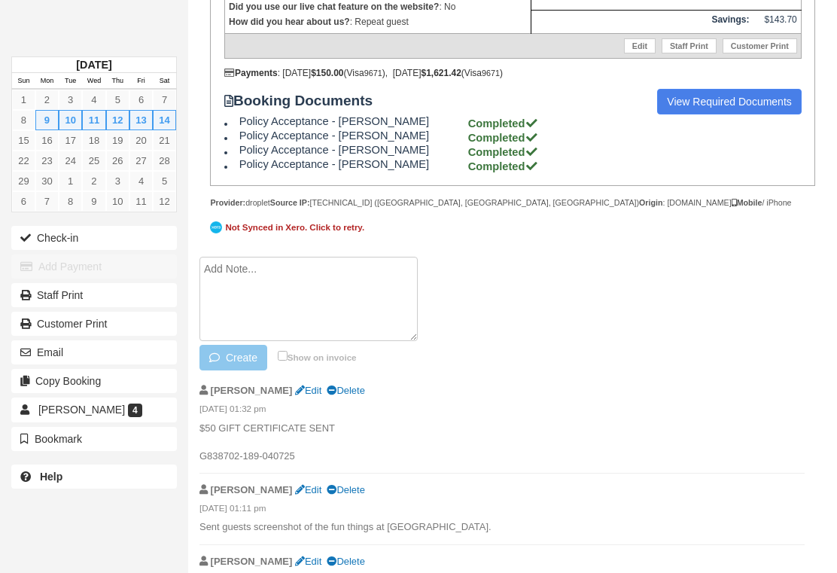
scroll to position [653, 0]
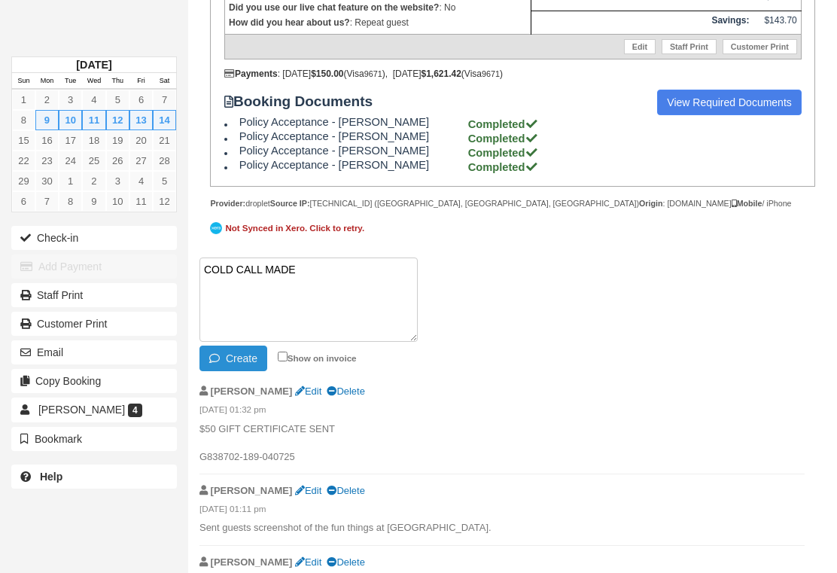
type textarea "COLD CALL MADE"
click at [249, 371] on button "Create" at bounding box center [234, 359] width 68 height 26
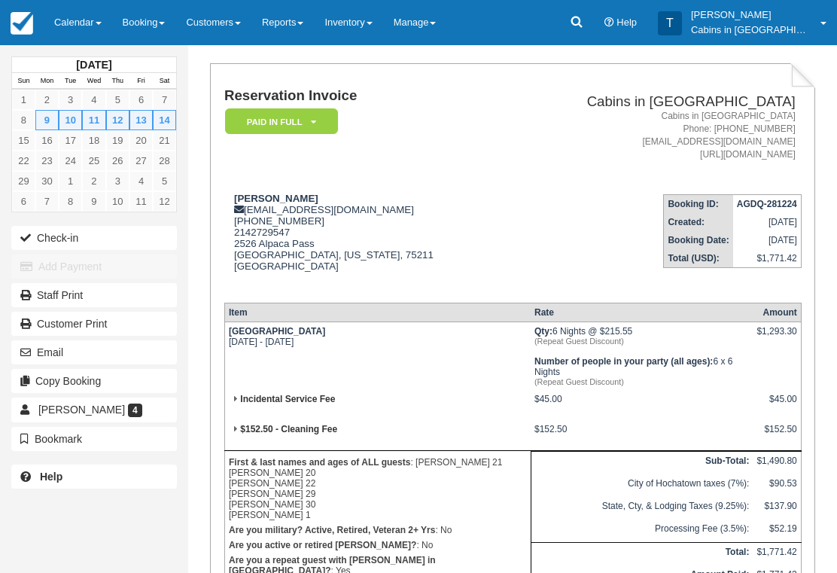
scroll to position [0, 0]
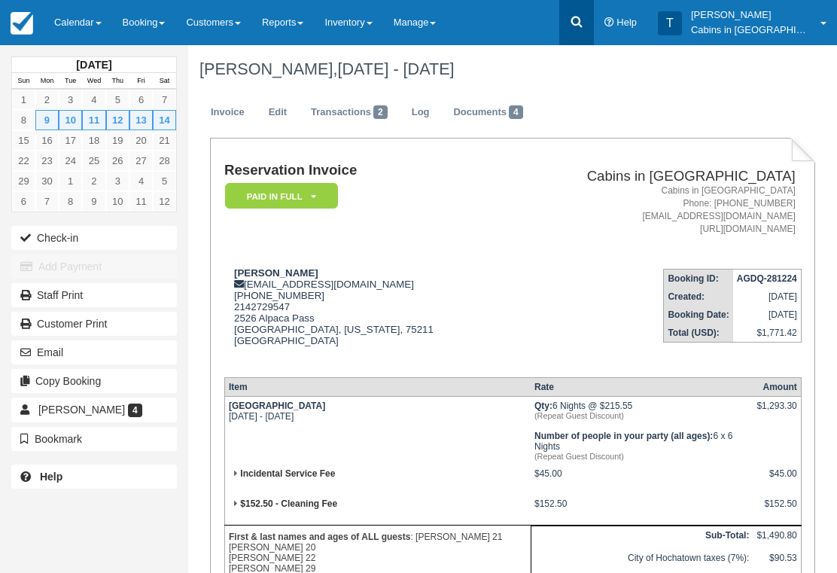
click at [594, 26] on link at bounding box center [577, 22] width 35 height 45
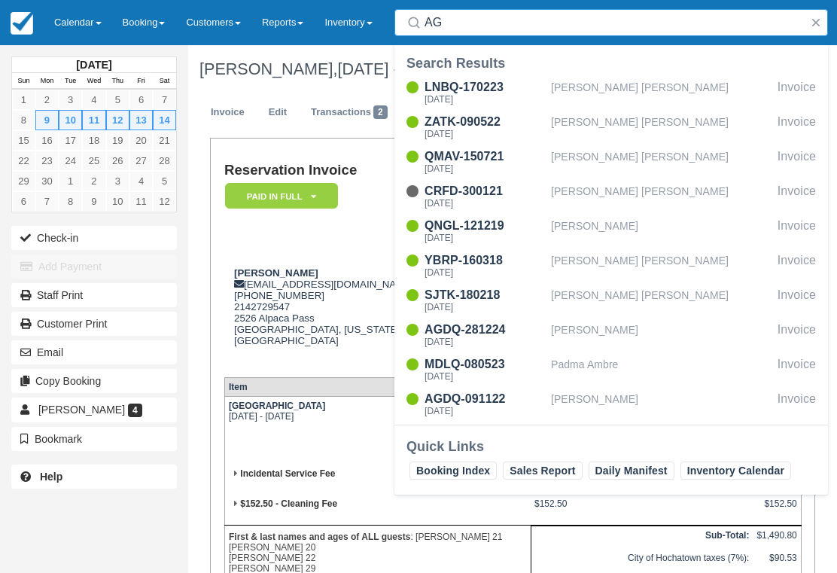
type input "A"
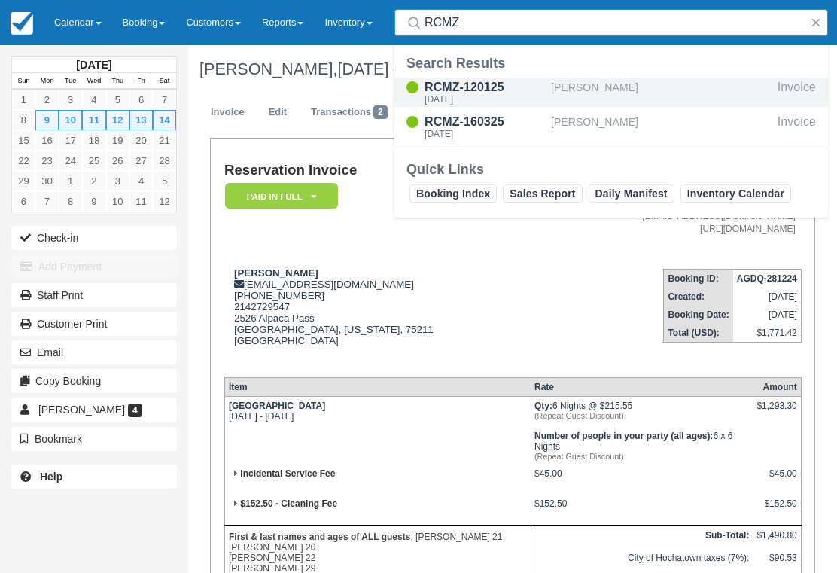
type input "RCMZ"
click at [497, 93] on div "RCMZ-120125" at bounding box center [485, 87] width 120 height 18
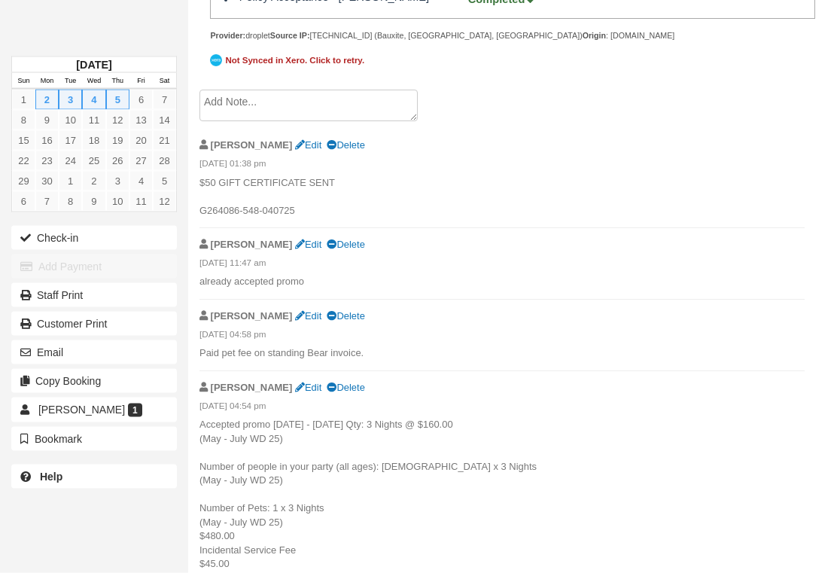
scroll to position [845, 0]
click at [325, 121] on textarea at bounding box center [309, 106] width 218 height 32
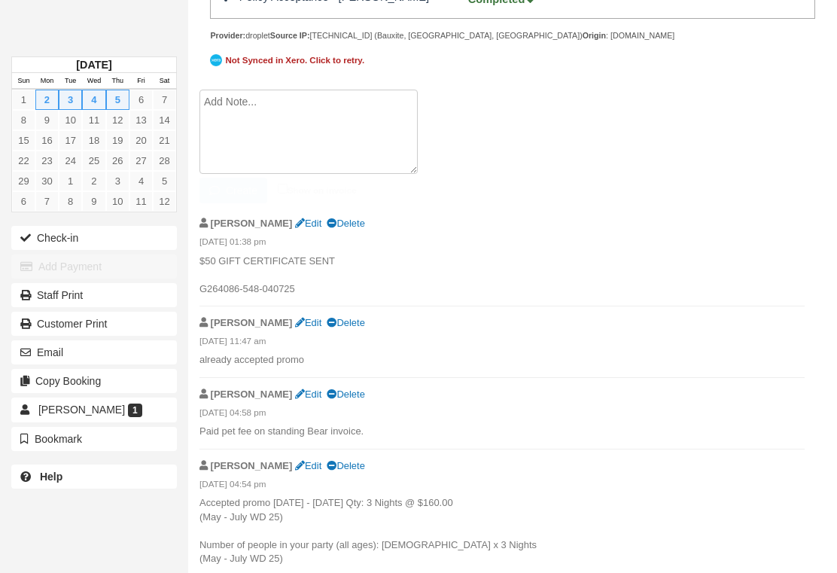
scroll to position [844, 0]
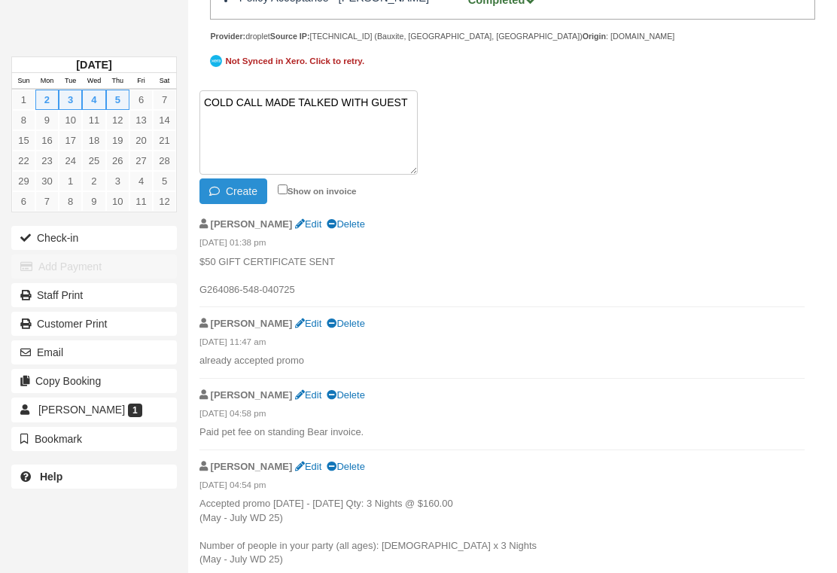
type textarea "COLD CALL MADE TALKED WITH GUEST"
click at [258, 204] on button "Create" at bounding box center [234, 191] width 68 height 26
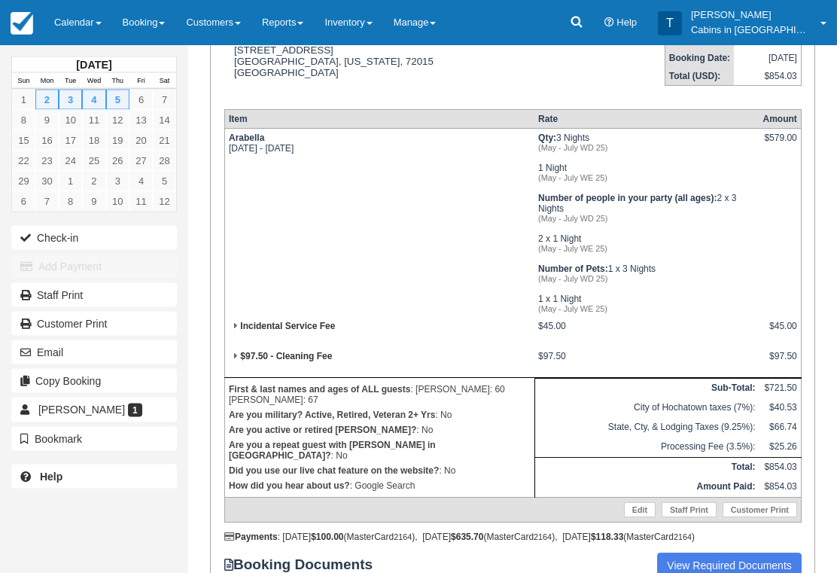
scroll to position [0, 0]
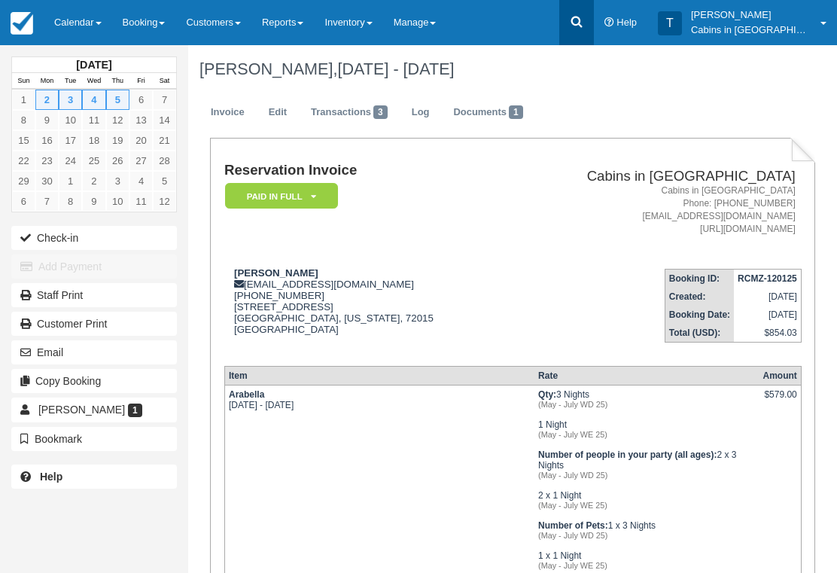
click at [584, 17] on icon at bounding box center [576, 21] width 15 height 15
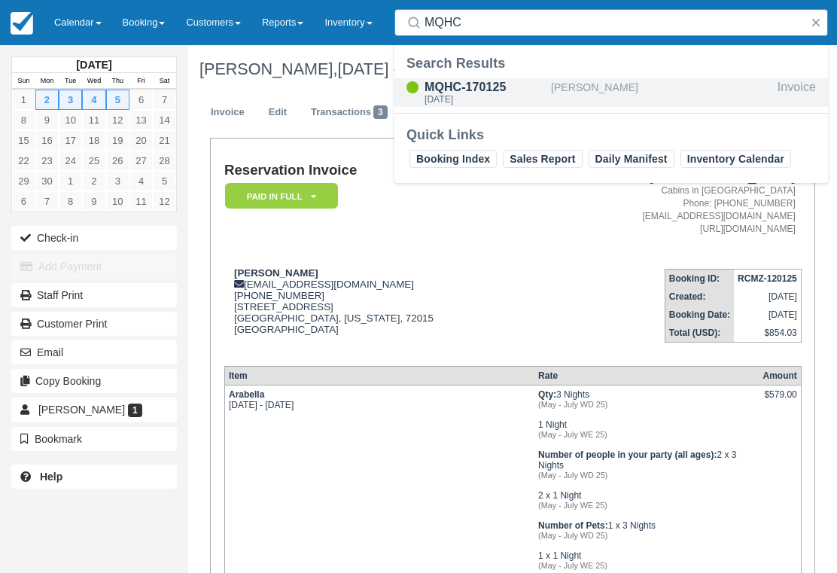
type input "MQHC"
click at [480, 95] on div "[DATE]" at bounding box center [485, 99] width 120 height 9
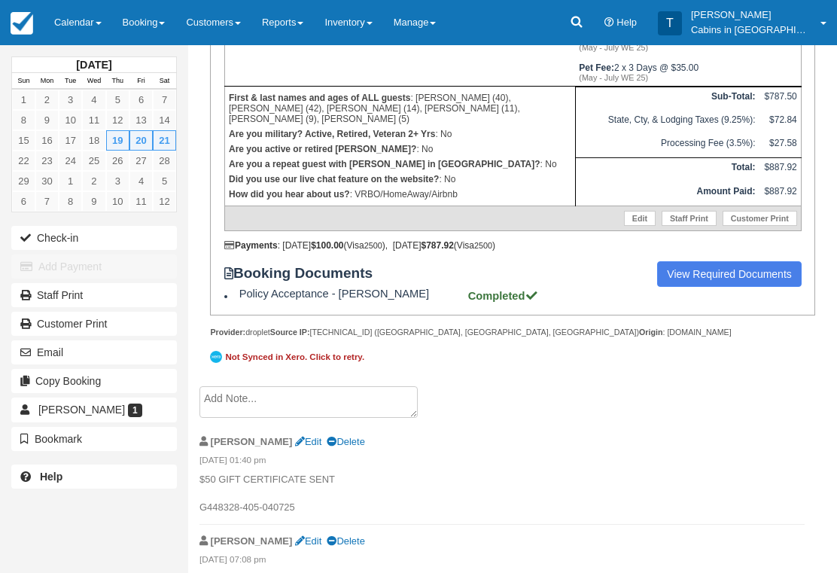
scroll to position [514, 0]
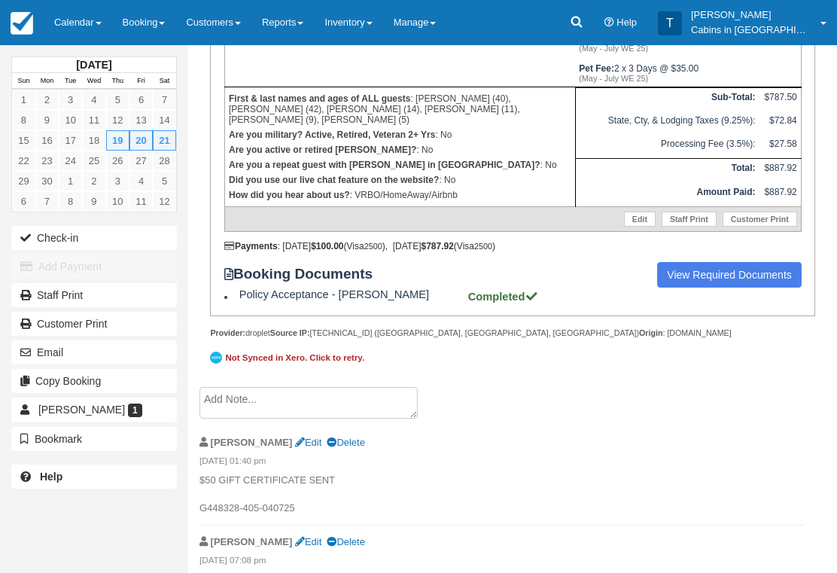
click at [315, 419] on textarea at bounding box center [309, 403] width 218 height 32
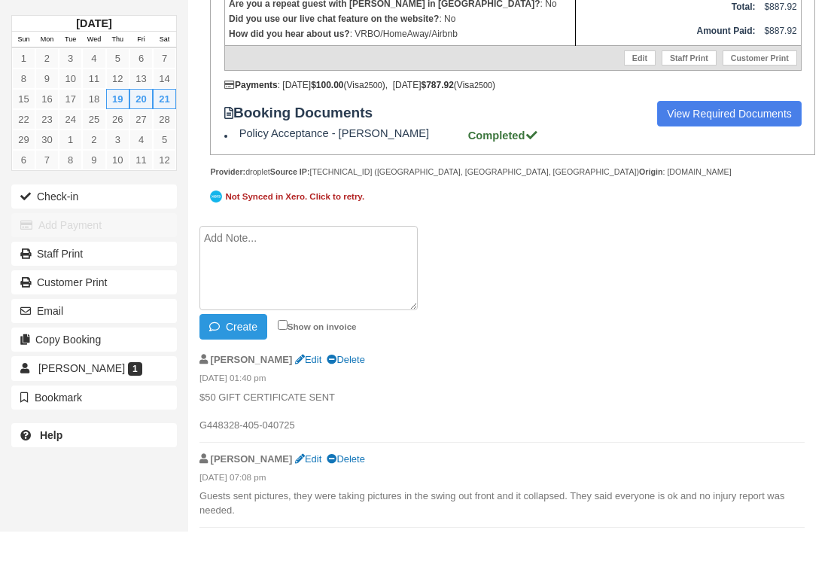
scroll to position [743, 0]
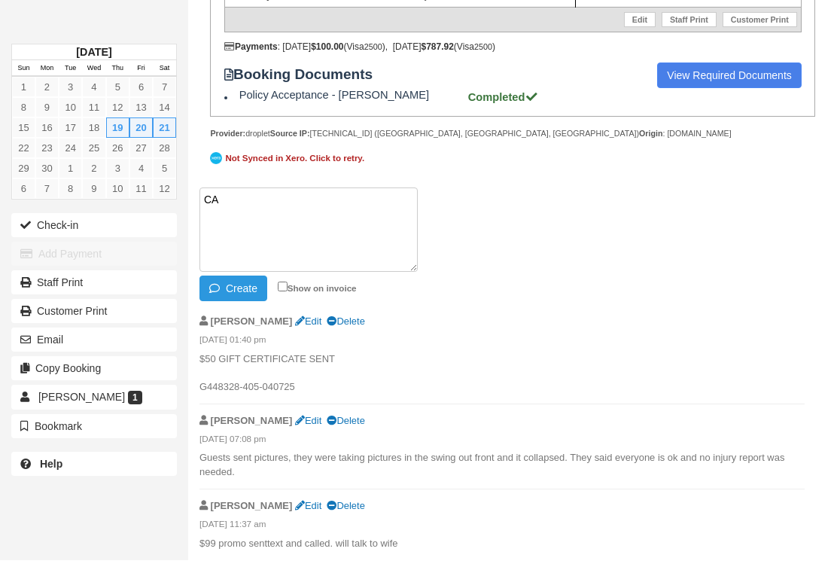
type textarea "C"
type textarea "Cold cold made talked with Guest"
click at [252, 291] on button "Create" at bounding box center [234, 301] width 68 height 26
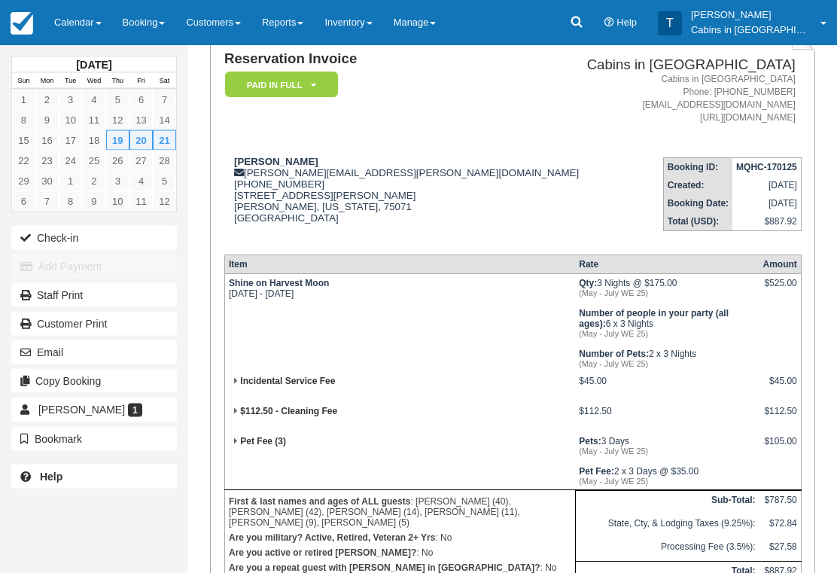
scroll to position [0, 0]
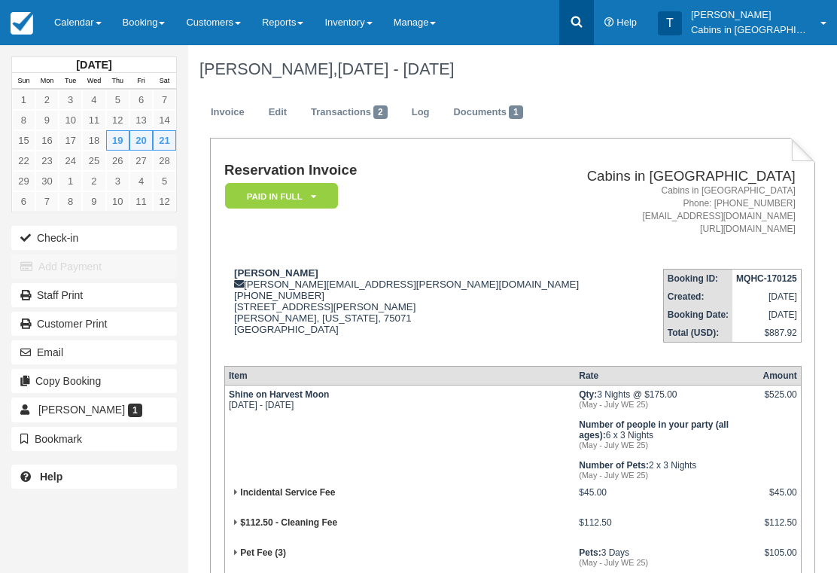
click at [584, 25] on icon at bounding box center [576, 21] width 15 height 15
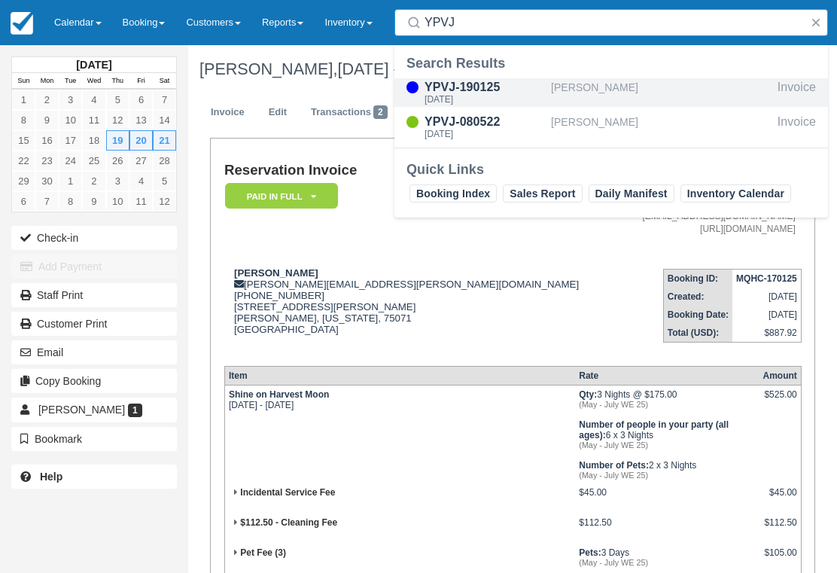
type input "YPVJ"
click at [505, 94] on div "YPVJ-190125" at bounding box center [485, 87] width 120 height 18
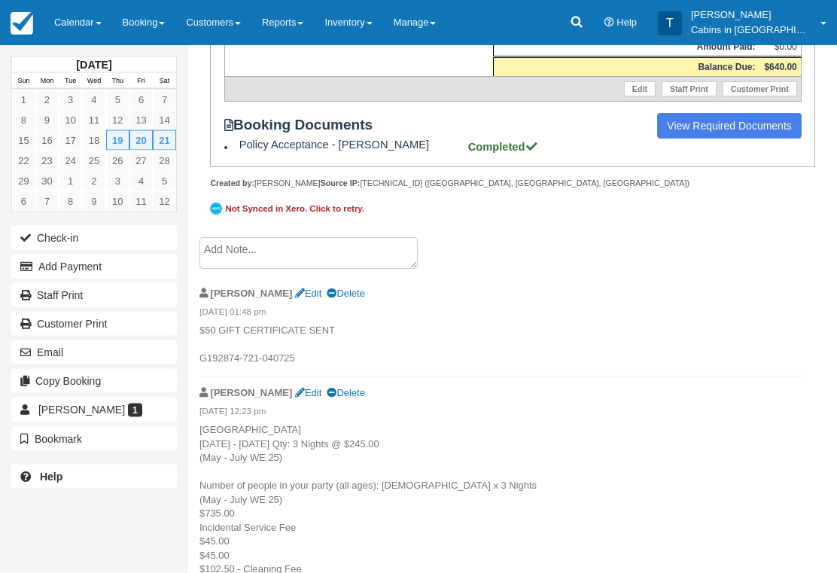
scroll to position [502, 0]
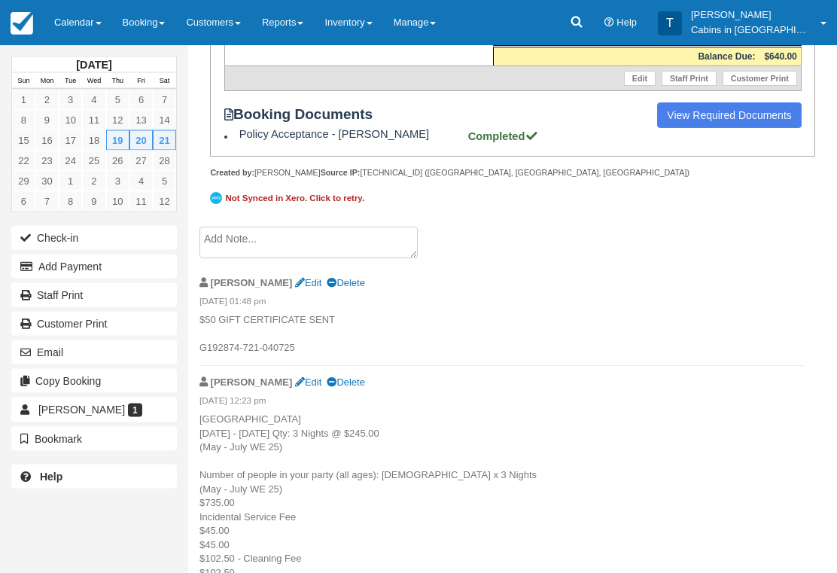
click at [373, 258] on textarea at bounding box center [309, 243] width 218 height 32
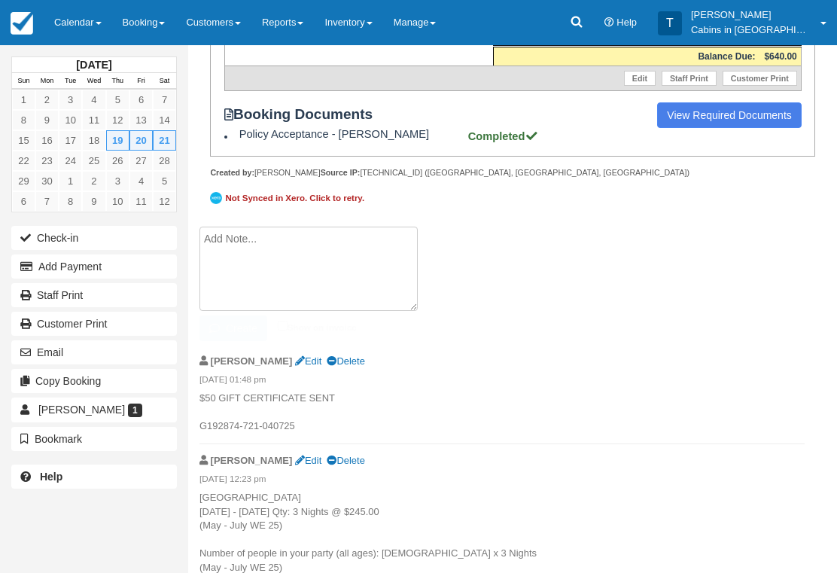
scroll to position [502, 0]
type textarea "C"
type textarea "Cold call made"
click at [248, 342] on button "Create" at bounding box center [234, 329] width 68 height 26
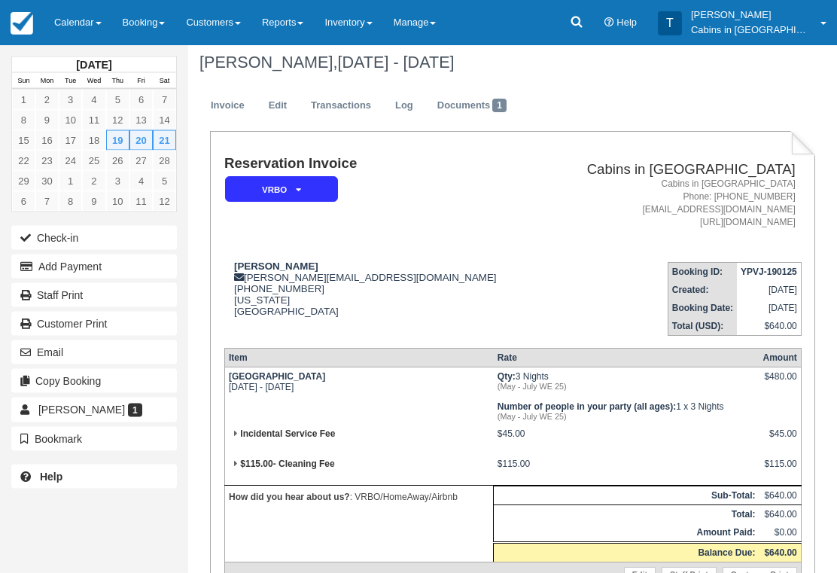
scroll to position [0, 0]
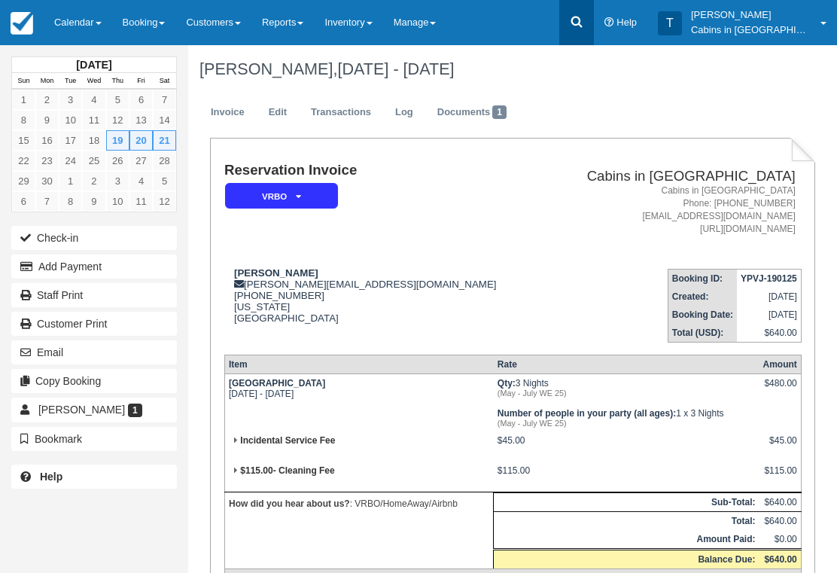
click at [584, 26] on icon at bounding box center [576, 21] width 15 height 15
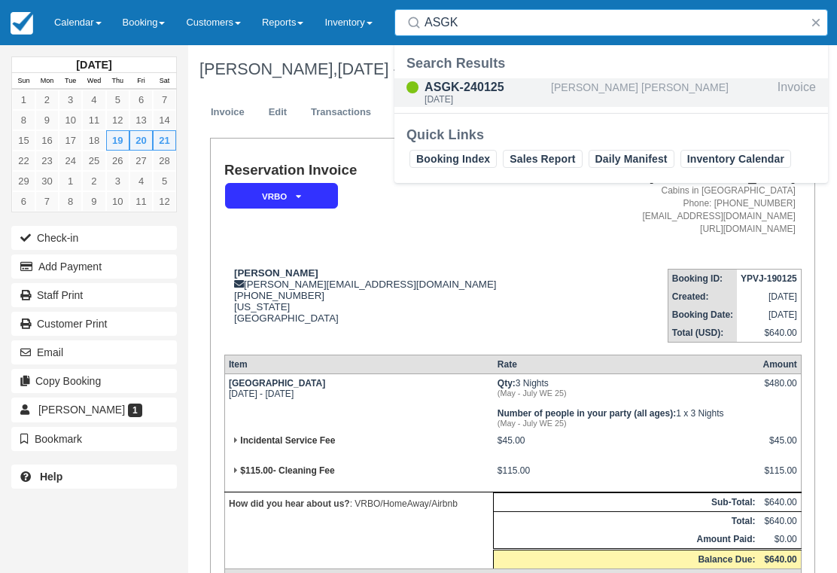
type input "ASGK"
click at [490, 90] on div "ASGK-240125" at bounding box center [485, 87] width 120 height 18
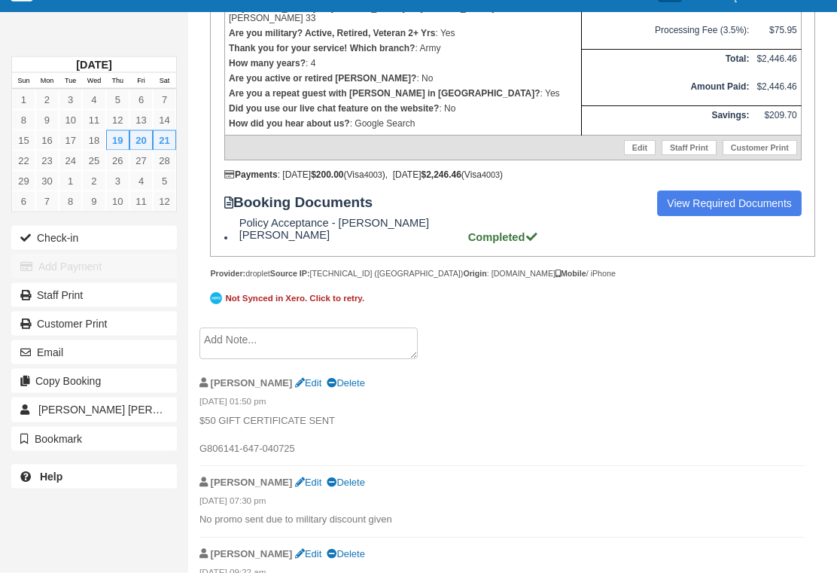
scroll to position [573, 0]
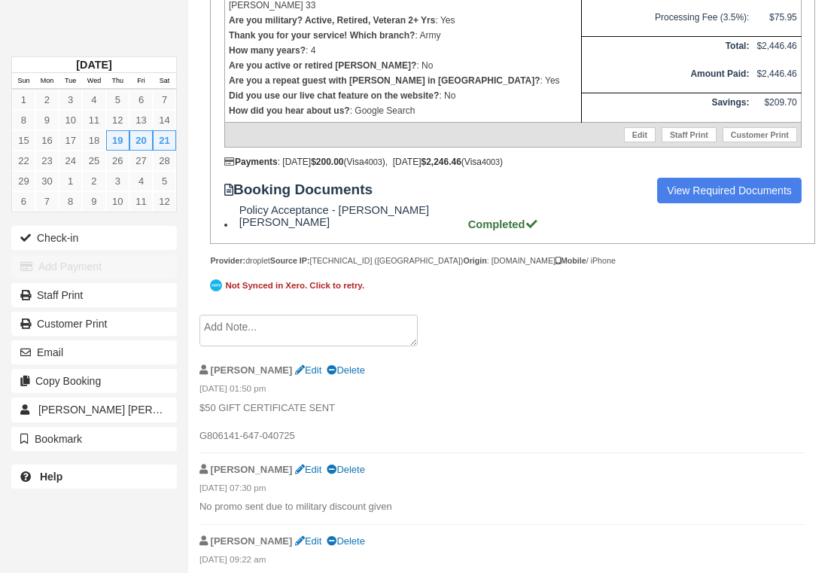
click at [319, 339] on textarea at bounding box center [309, 331] width 218 height 32
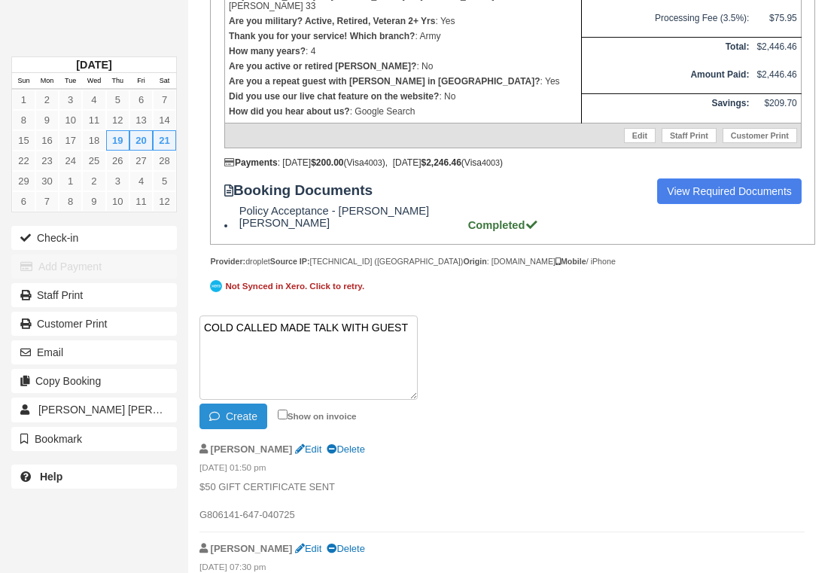
type textarea "COLD CALLED MADE TALK WITH GUEST"
click at [255, 429] on button "Create" at bounding box center [234, 417] width 68 height 26
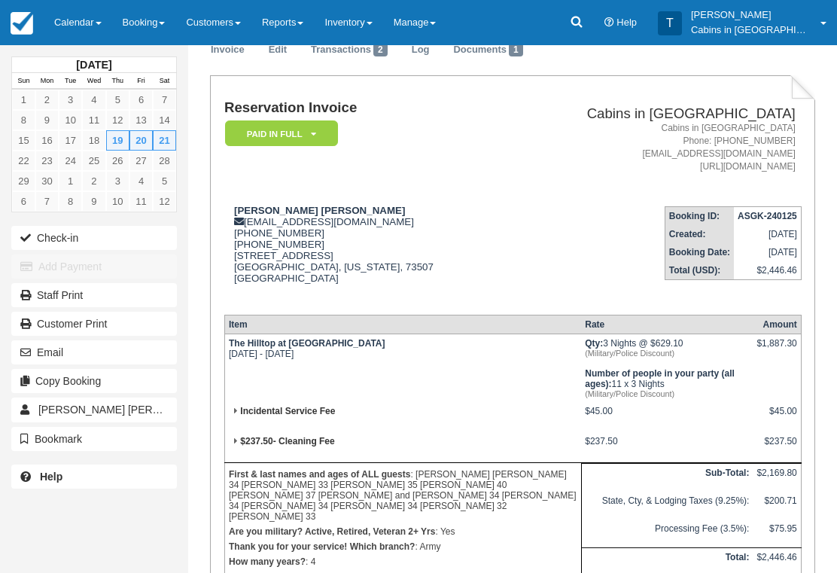
scroll to position [0, 0]
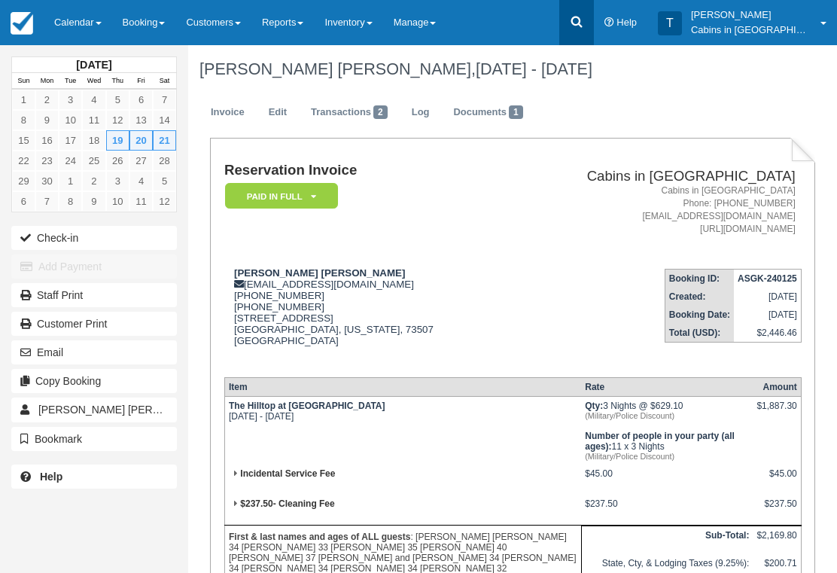
click at [584, 27] on icon at bounding box center [576, 21] width 15 height 15
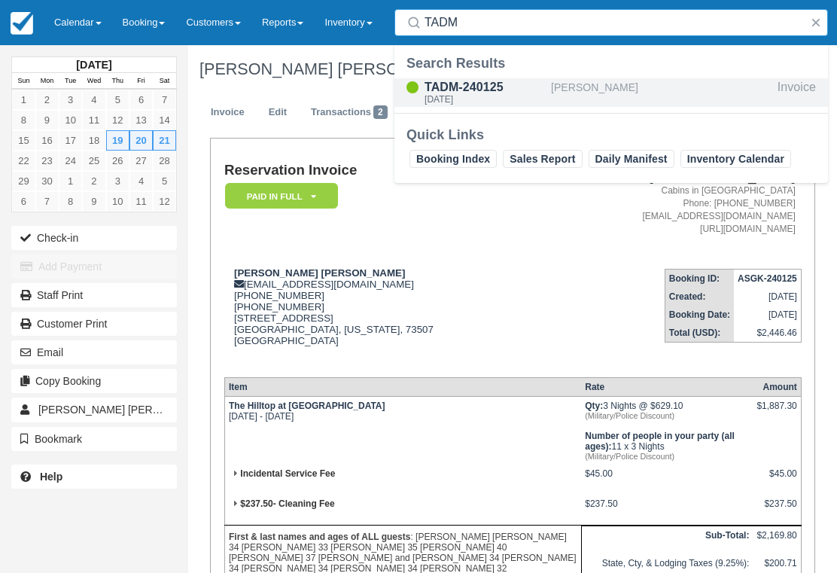
type input "TADM"
click at [492, 95] on div "[DATE]" at bounding box center [485, 99] width 120 height 9
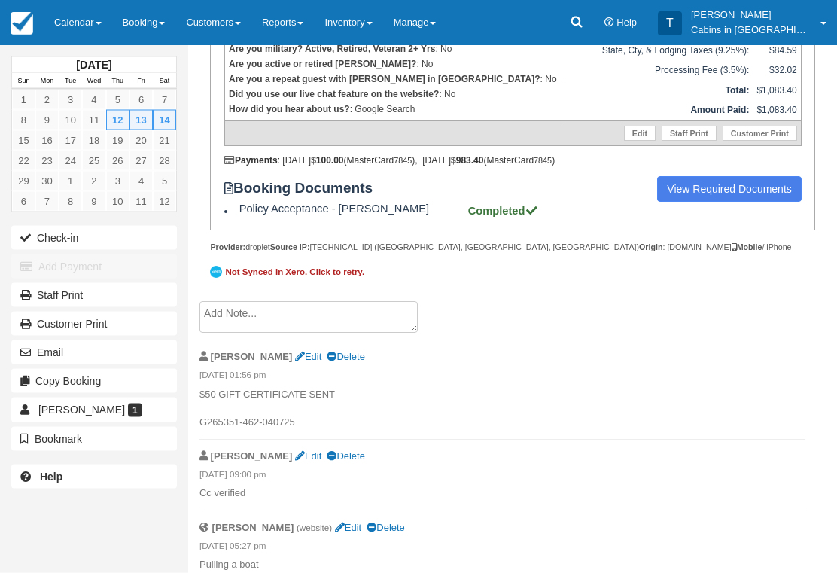
scroll to position [537, 0]
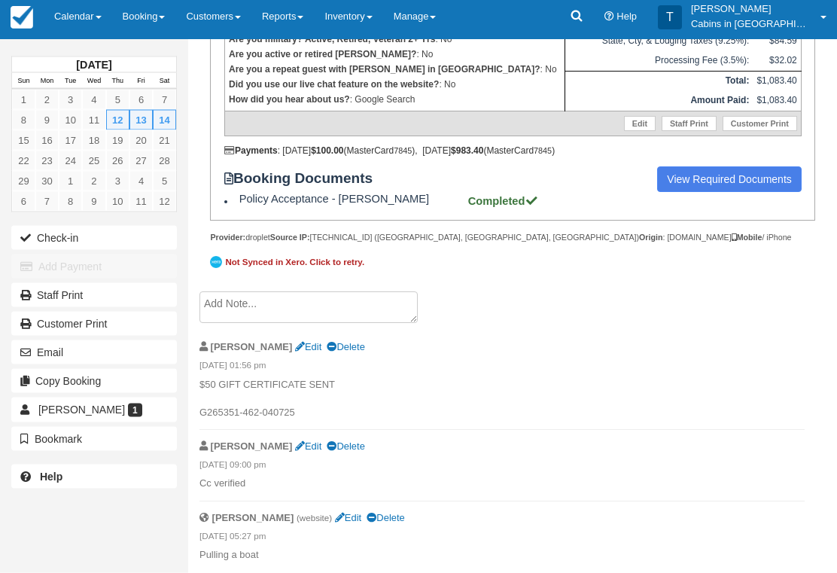
click at [364, 324] on textarea at bounding box center [309, 308] width 218 height 32
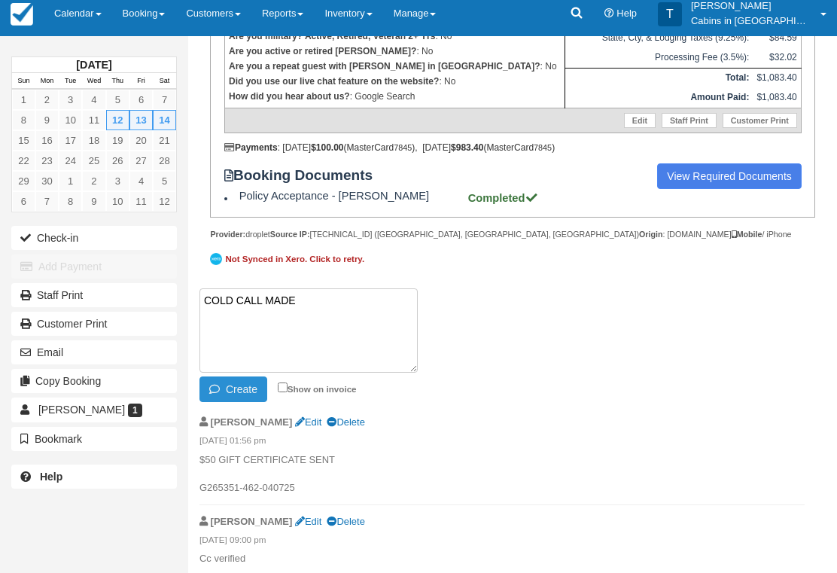
type textarea "COLD CALL MADE"
click at [252, 402] on button "Create" at bounding box center [234, 390] width 68 height 26
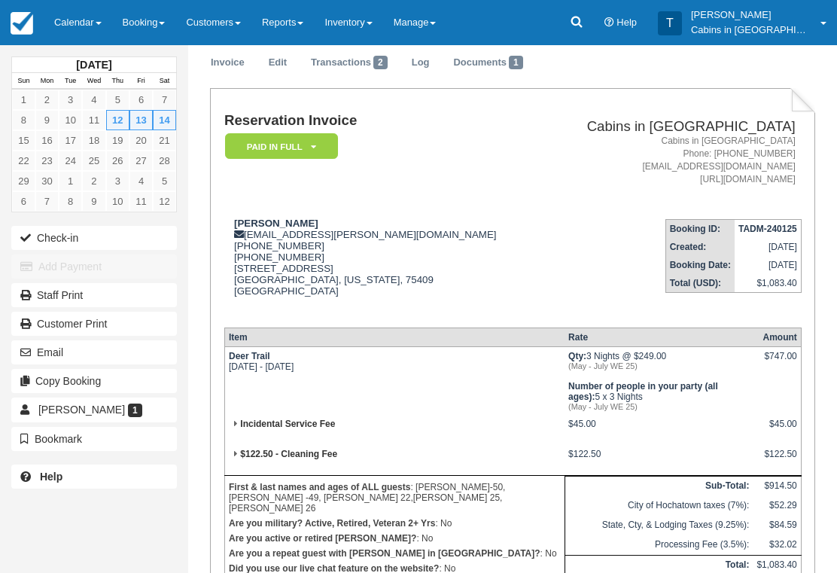
scroll to position [0, 0]
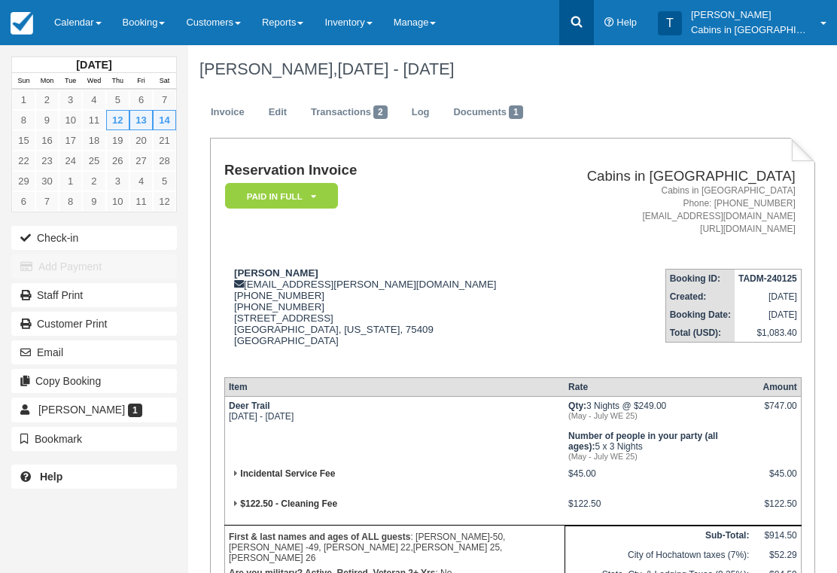
click at [594, 32] on link at bounding box center [577, 22] width 35 height 45
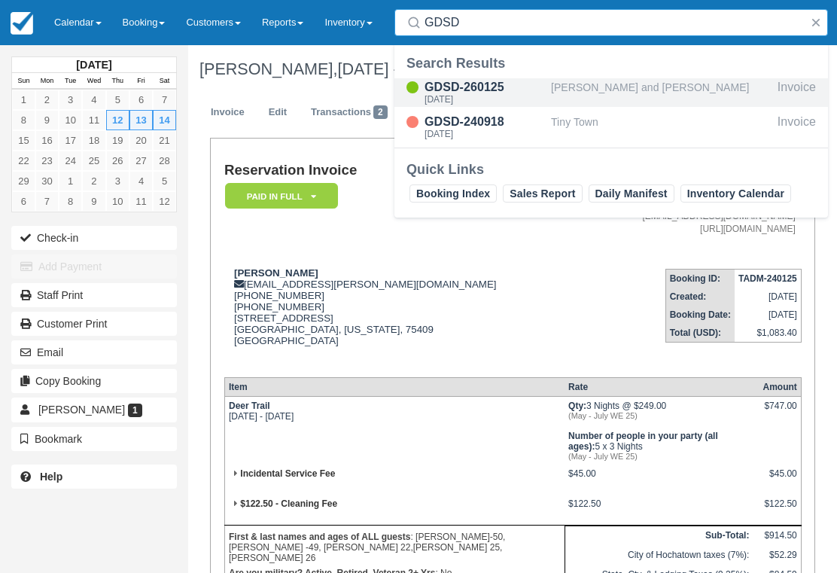
type input "GDSD"
click at [501, 95] on div "[DATE]" at bounding box center [485, 99] width 120 height 9
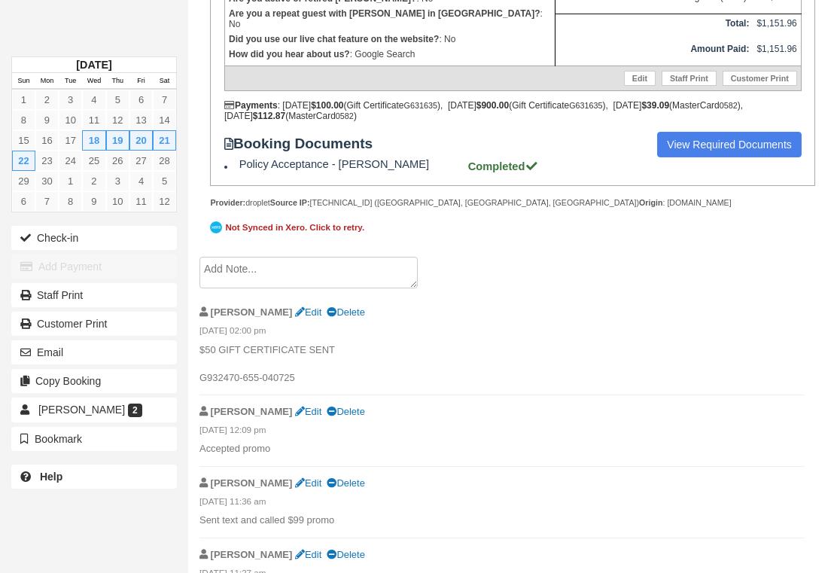
scroll to position [646, 0]
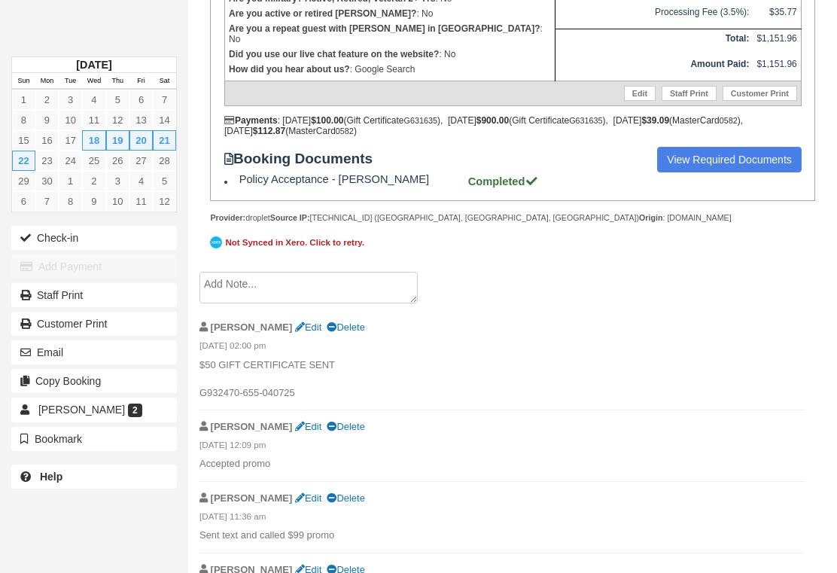
click at [374, 304] on textarea at bounding box center [309, 288] width 218 height 32
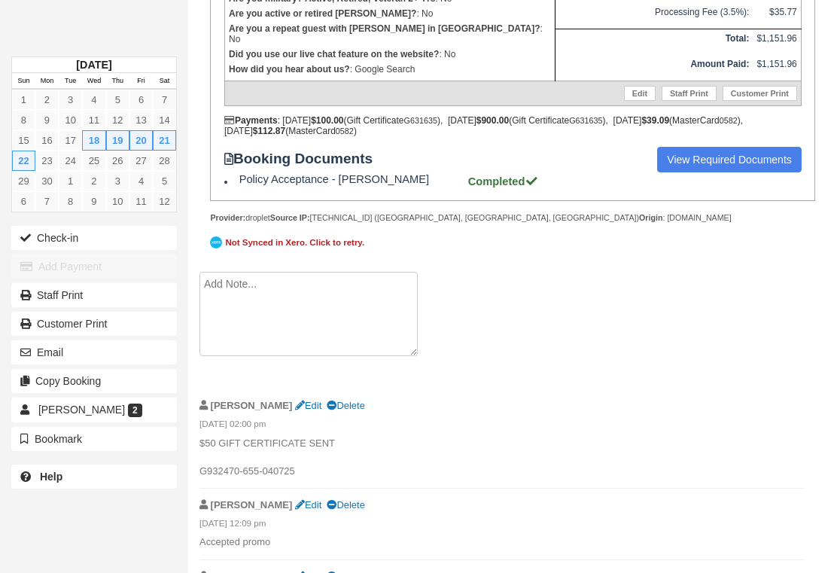
scroll to position [623, 0]
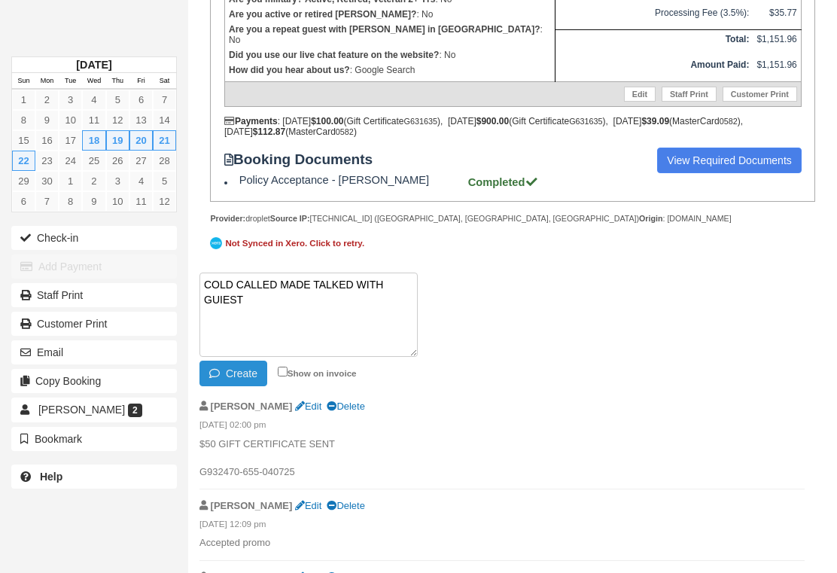
click at [249, 386] on button "Create" at bounding box center [234, 374] width 68 height 26
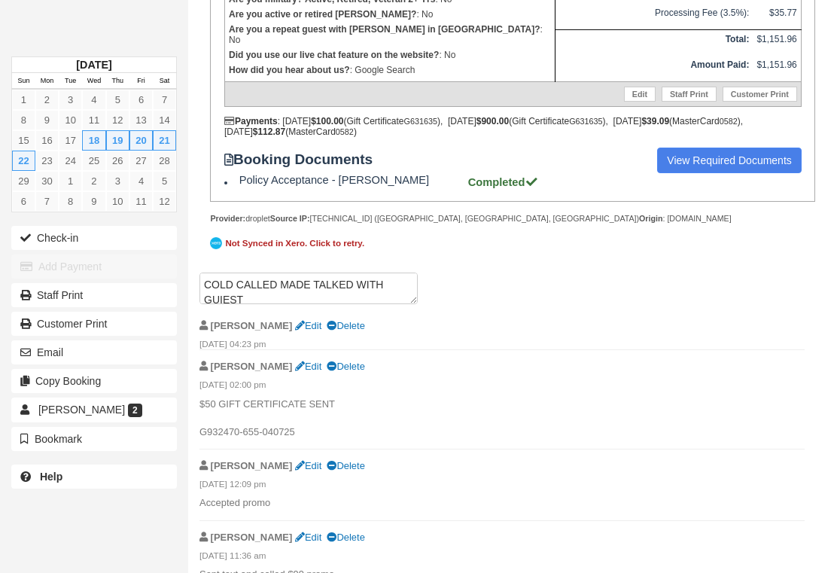
scroll to position [624, 0]
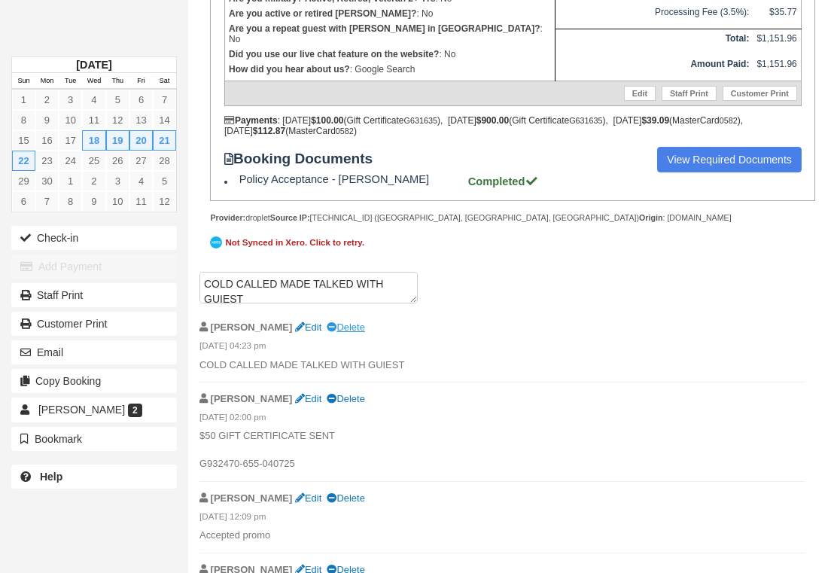
click at [327, 333] on link "Delete" at bounding box center [346, 327] width 38 height 11
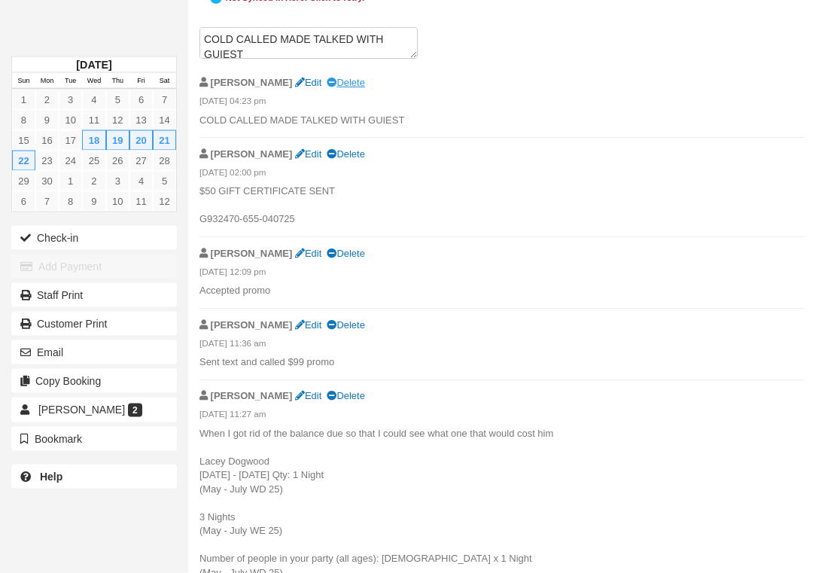
scroll to position [864, 0]
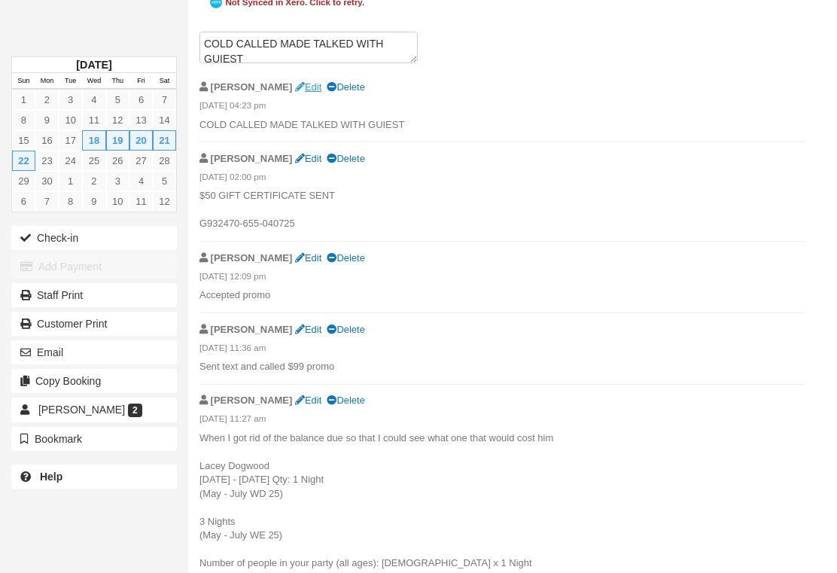
click at [295, 93] on link "Edit" at bounding box center [308, 86] width 26 height 11
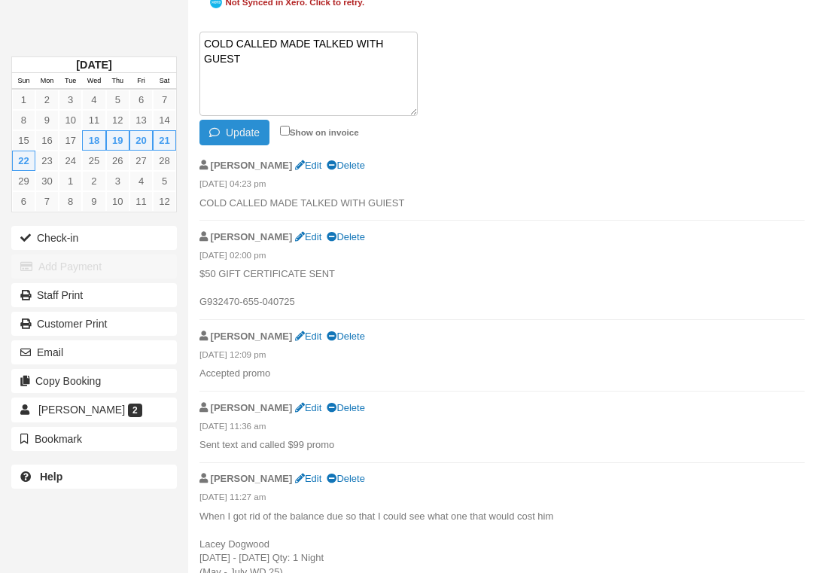
type textarea "COLD CALLED MADE TALKED WITH GUEST"
click at [250, 145] on button "Update" at bounding box center [235, 133] width 70 height 26
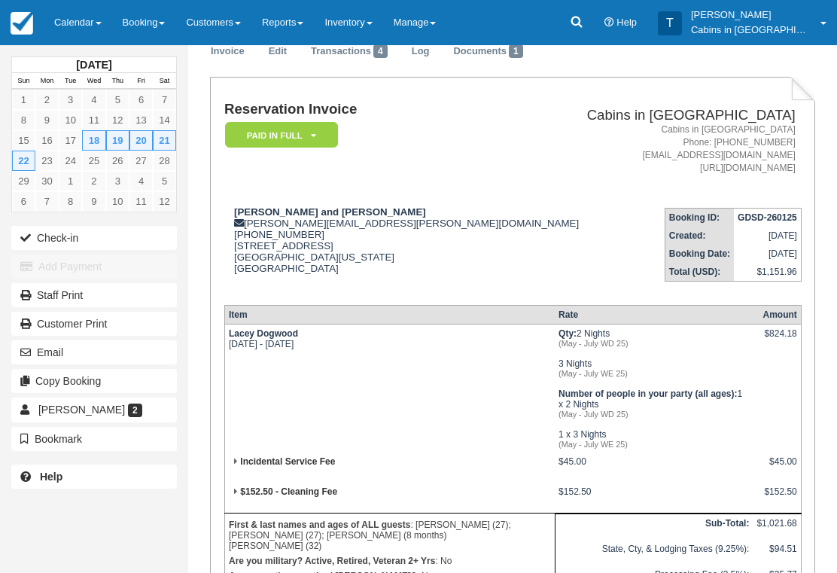
scroll to position [0, 0]
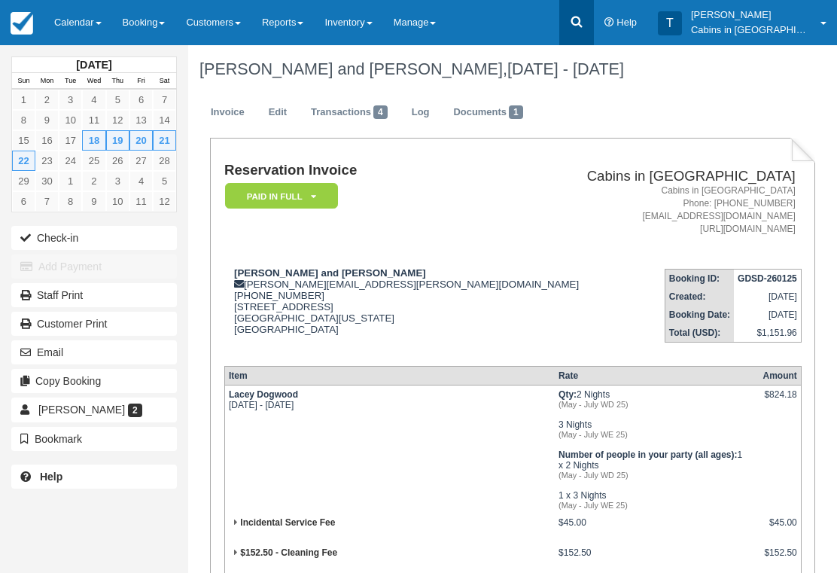
click at [584, 20] on icon at bounding box center [576, 21] width 15 height 15
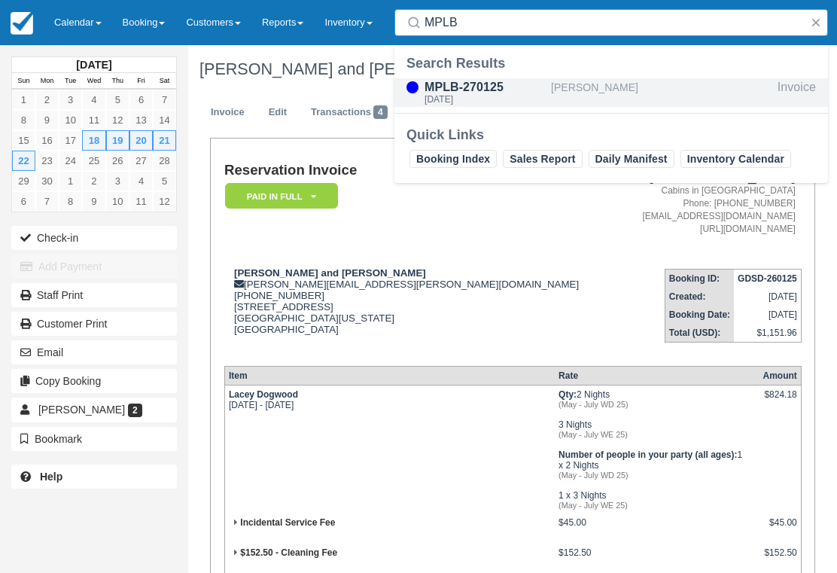
type input "MPLB"
click at [483, 95] on div "Fri Jun 6 2025" at bounding box center [485, 99] width 120 height 9
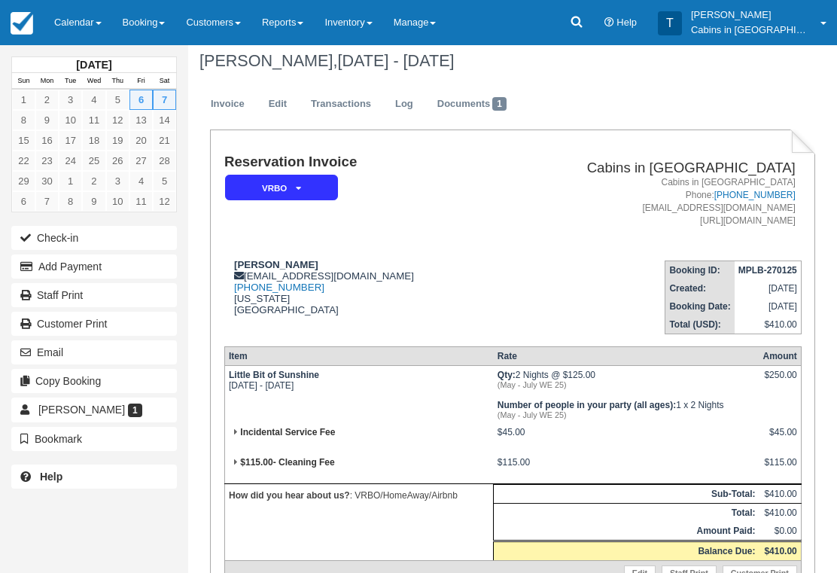
scroll to position [10, 0]
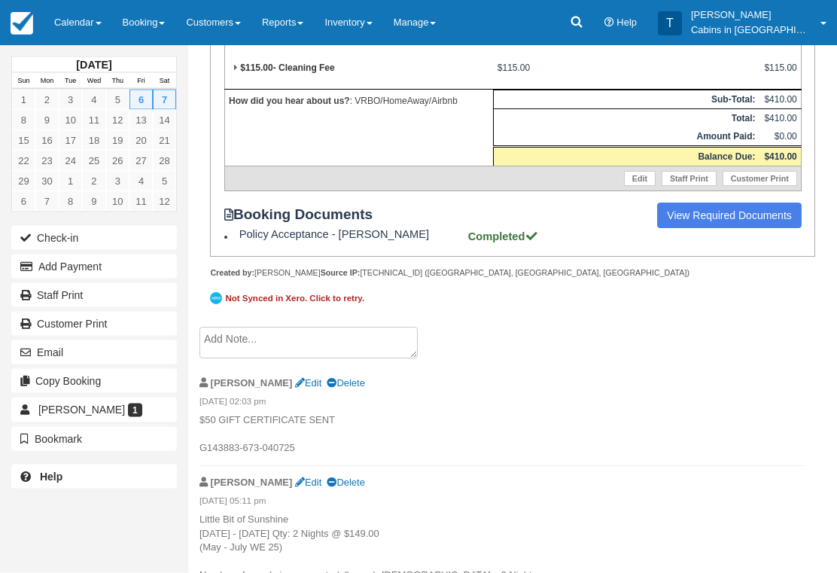
click at [362, 359] on textarea at bounding box center [309, 344] width 218 height 32
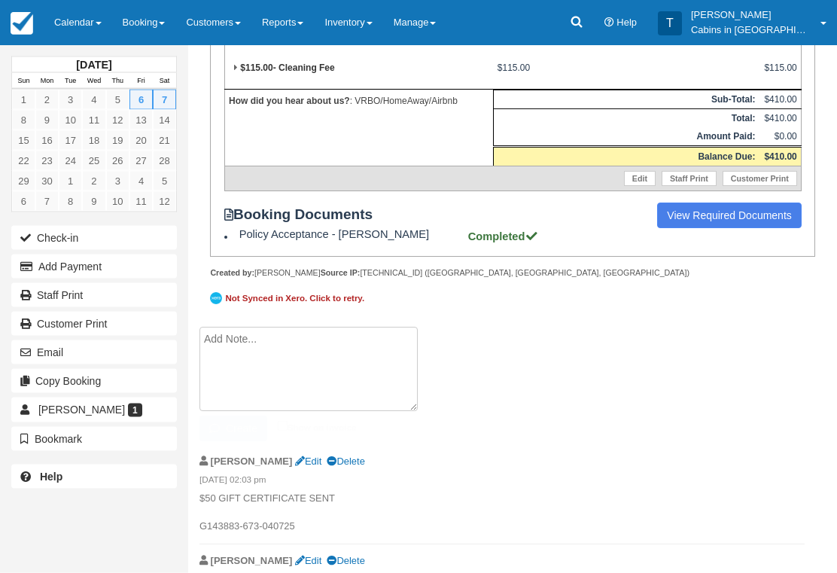
scroll to position [402, 0]
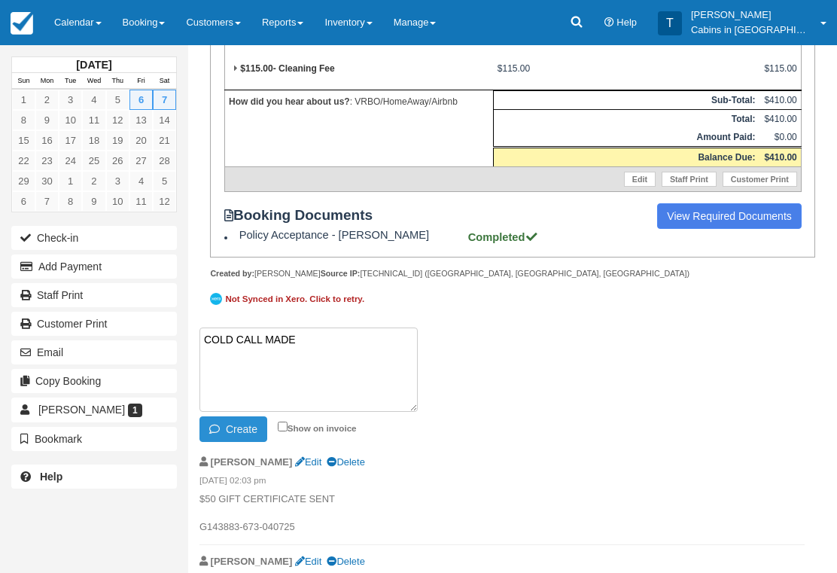
type textarea "COLD CALL MADE"
click at [242, 442] on button "Create" at bounding box center [234, 429] width 68 height 26
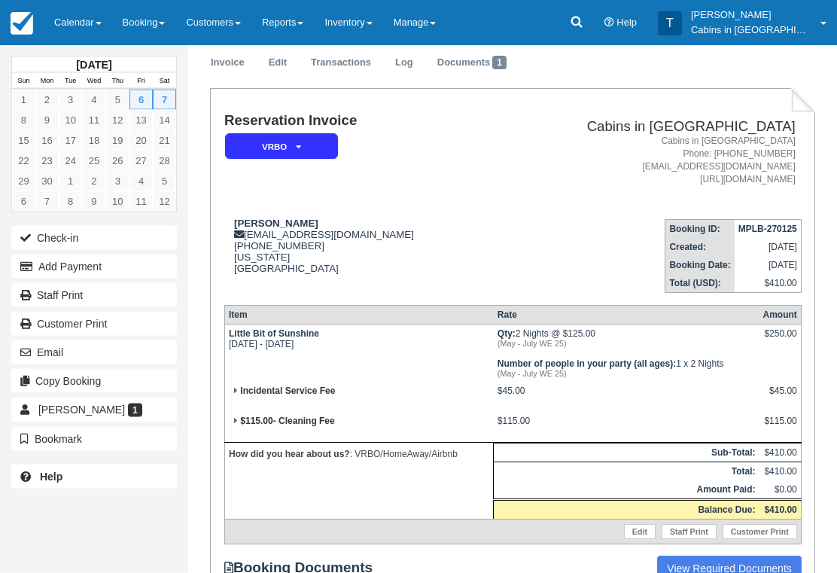
scroll to position [0, 0]
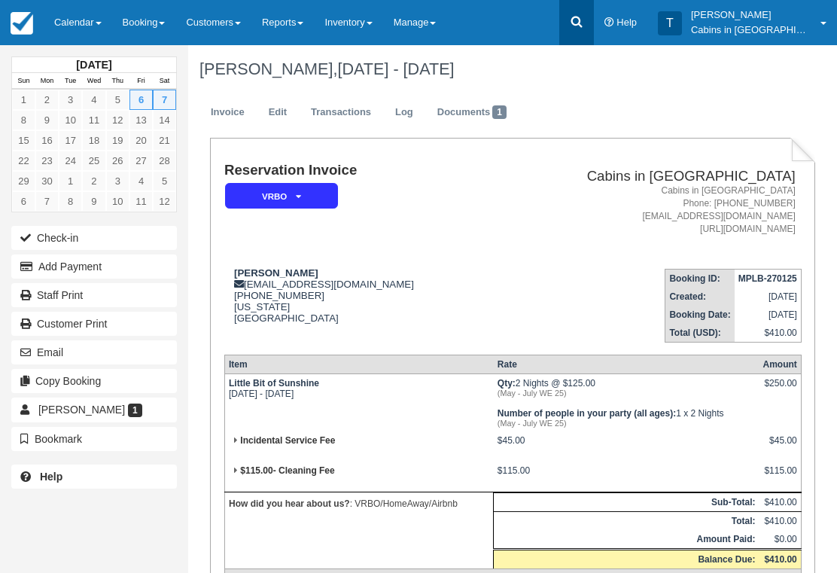
click at [594, 31] on link at bounding box center [577, 22] width 35 height 45
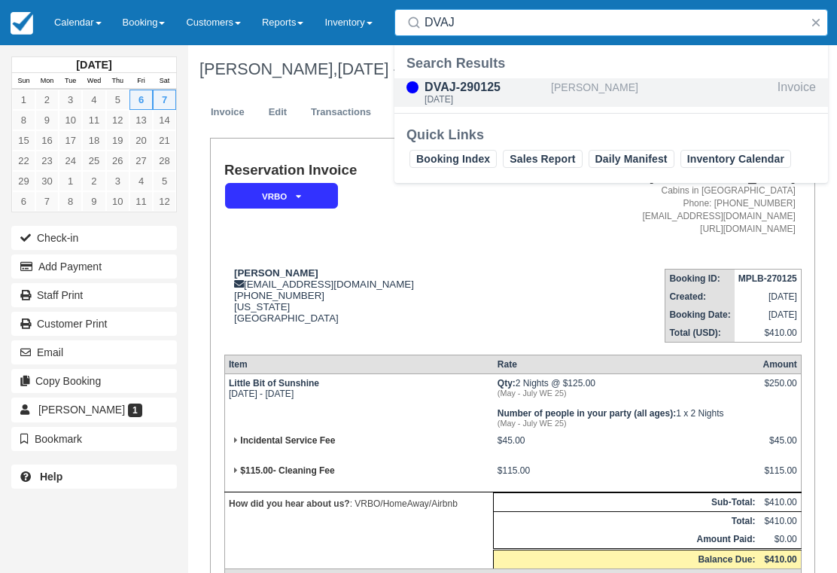
type input "DVAJ"
click at [499, 94] on div "DVAJ-290125" at bounding box center [485, 87] width 120 height 18
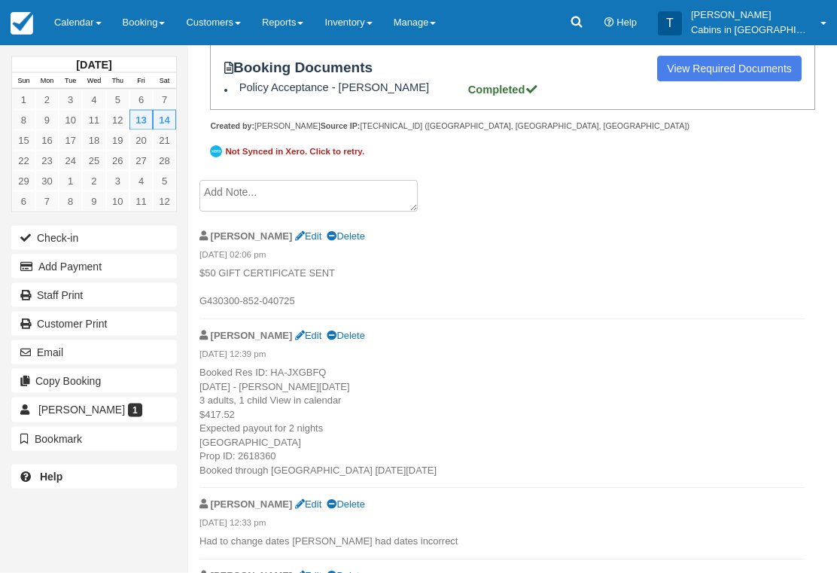
scroll to position [526, 0]
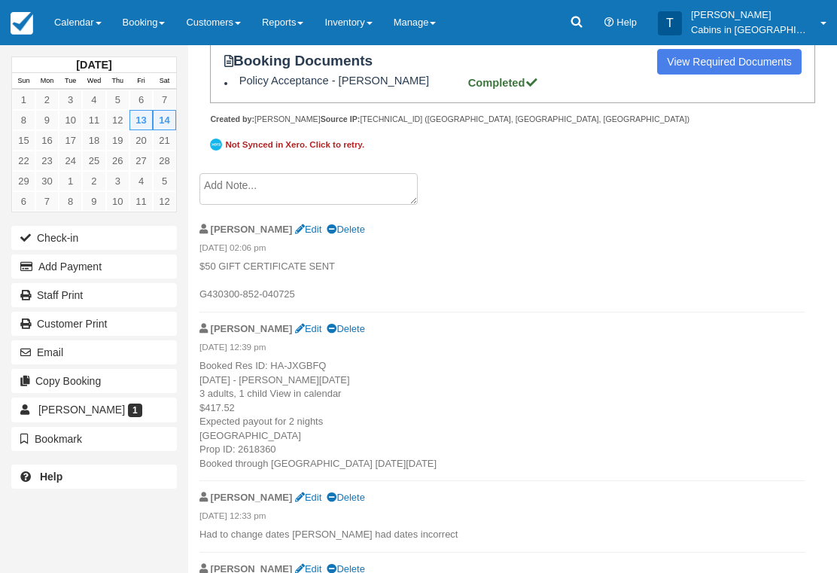
click at [357, 205] on textarea at bounding box center [309, 189] width 218 height 32
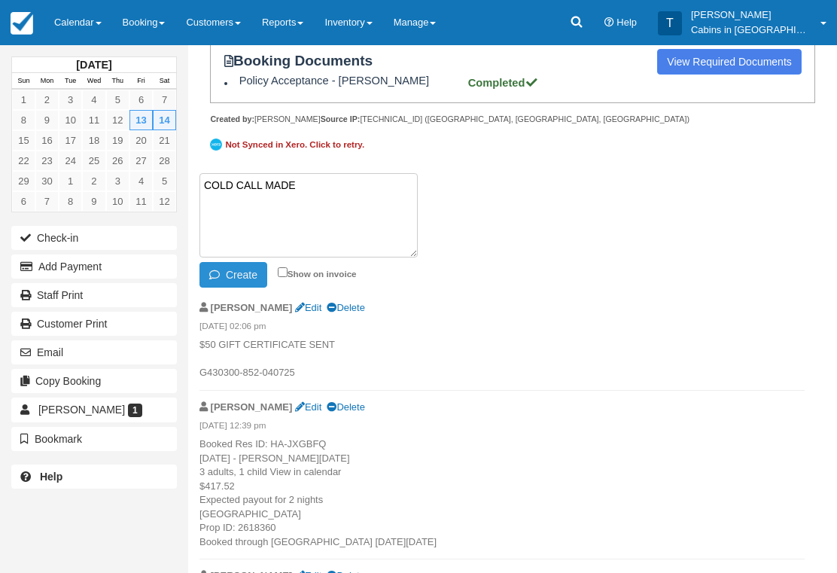
type textarea "COLD CALL MADE"
click at [260, 288] on button "Create" at bounding box center [234, 275] width 68 height 26
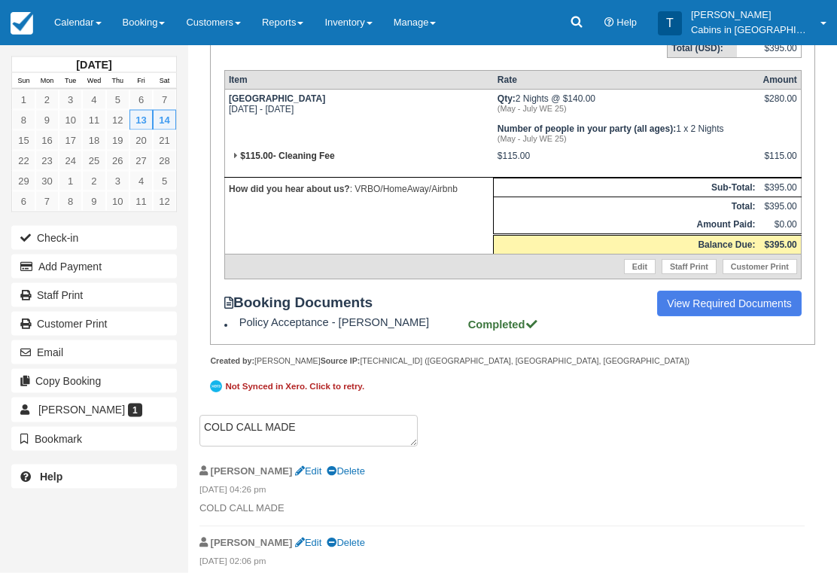
scroll to position [285, 0]
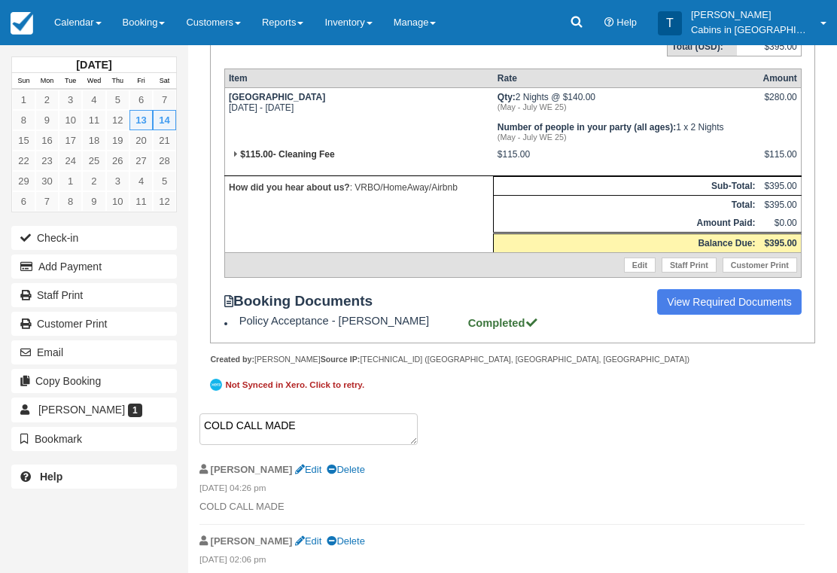
click at [328, 445] on textarea "COLD CALL MADE" at bounding box center [309, 429] width 218 height 32
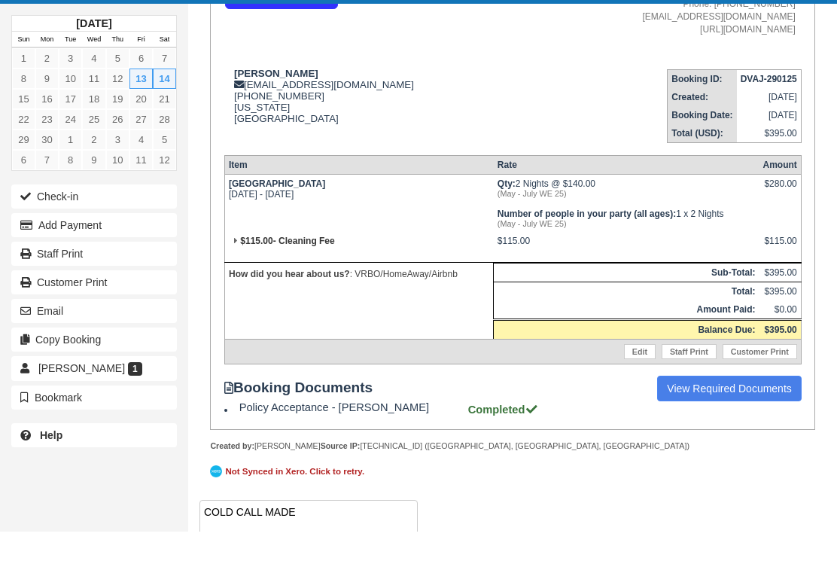
scroll to position [184, 0]
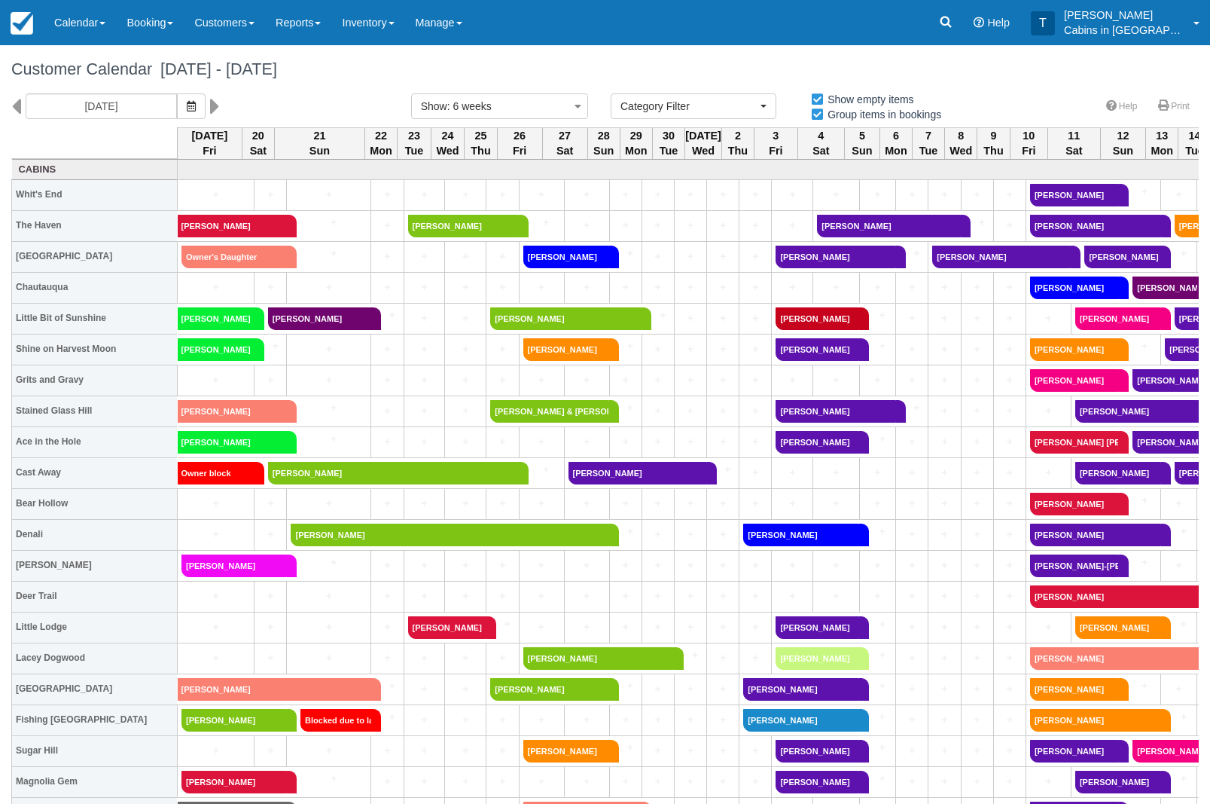
select select
click at [395, 22] on link "Inventory" at bounding box center [367, 22] width 73 height 45
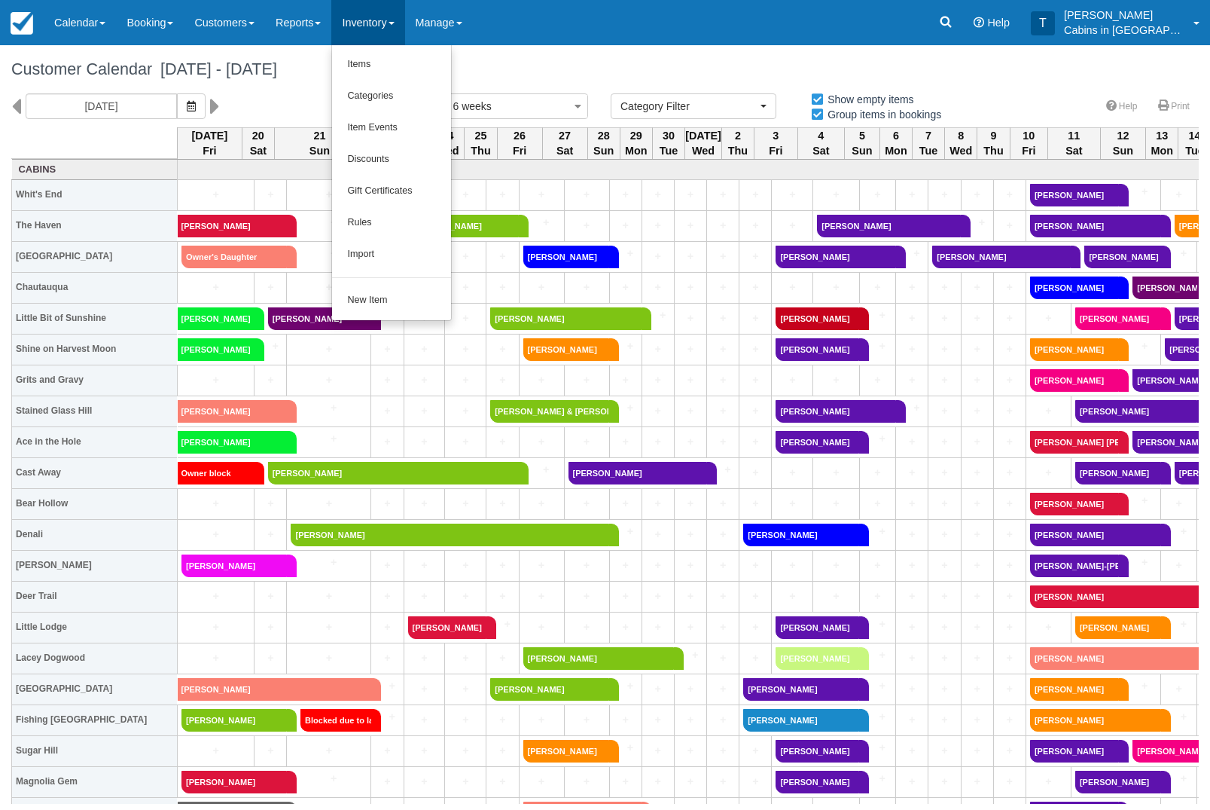
click at [421, 66] on link "Items" at bounding box center [391, 65] width 119 height 32
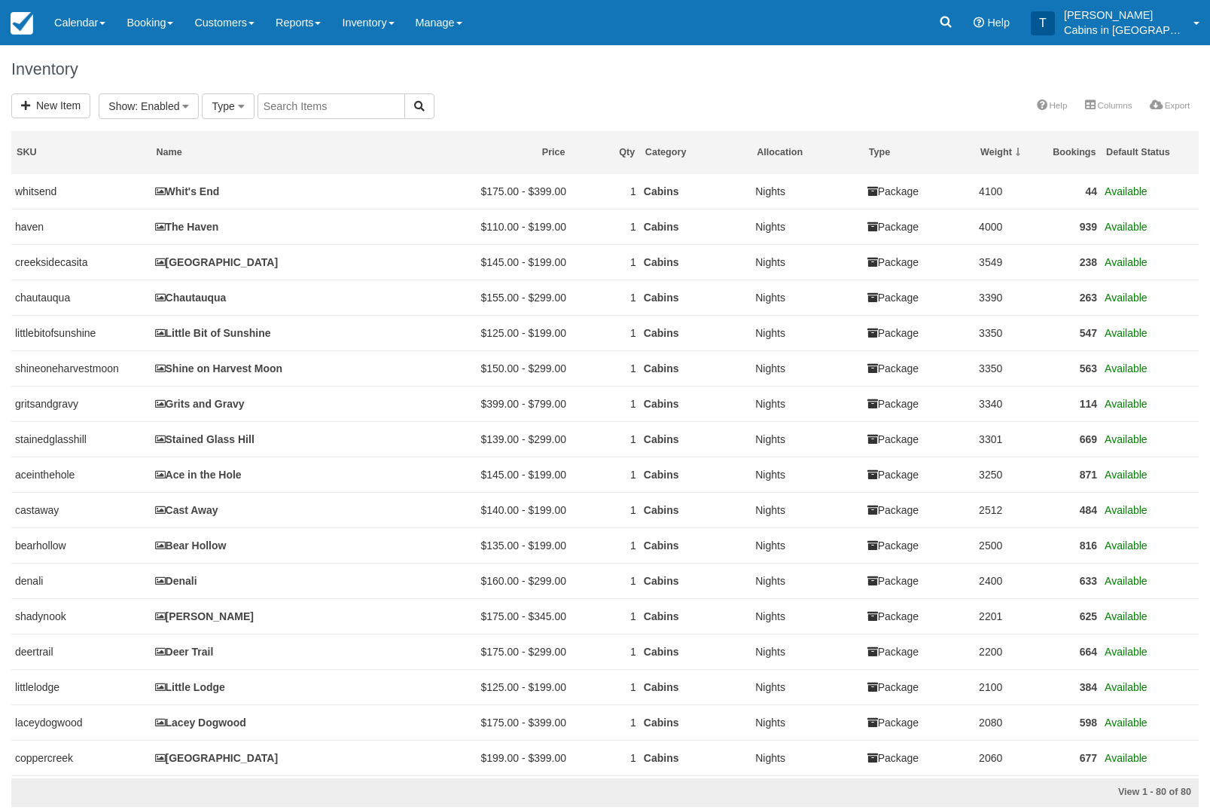
select select
click at [355, 97] on button "Show : Enabled" at bounding box center [317, 106] width 100 height 26
click at [343, 186] on link "Disabled" at bounding box center [327, 179] width 119 height 21
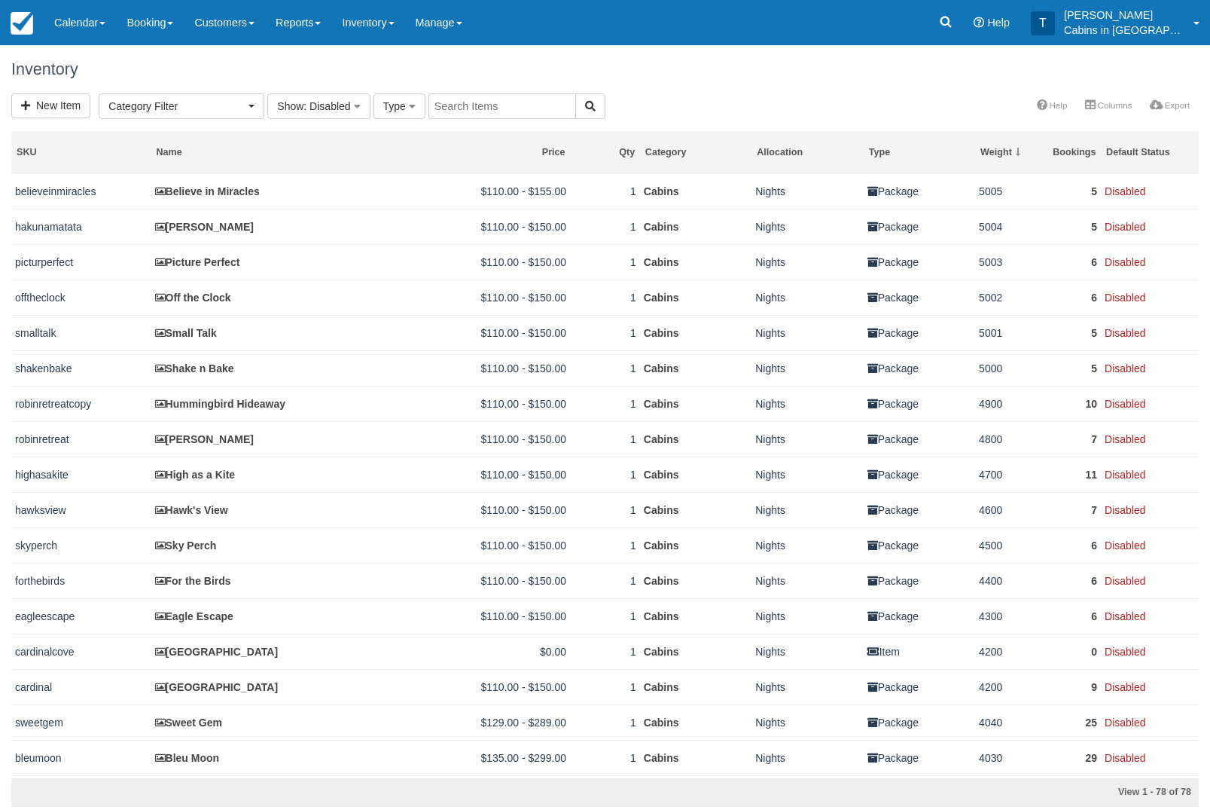
click at [223, 480] on link "High as a Kite" at bounding box center [195, 474] width 81 height 12
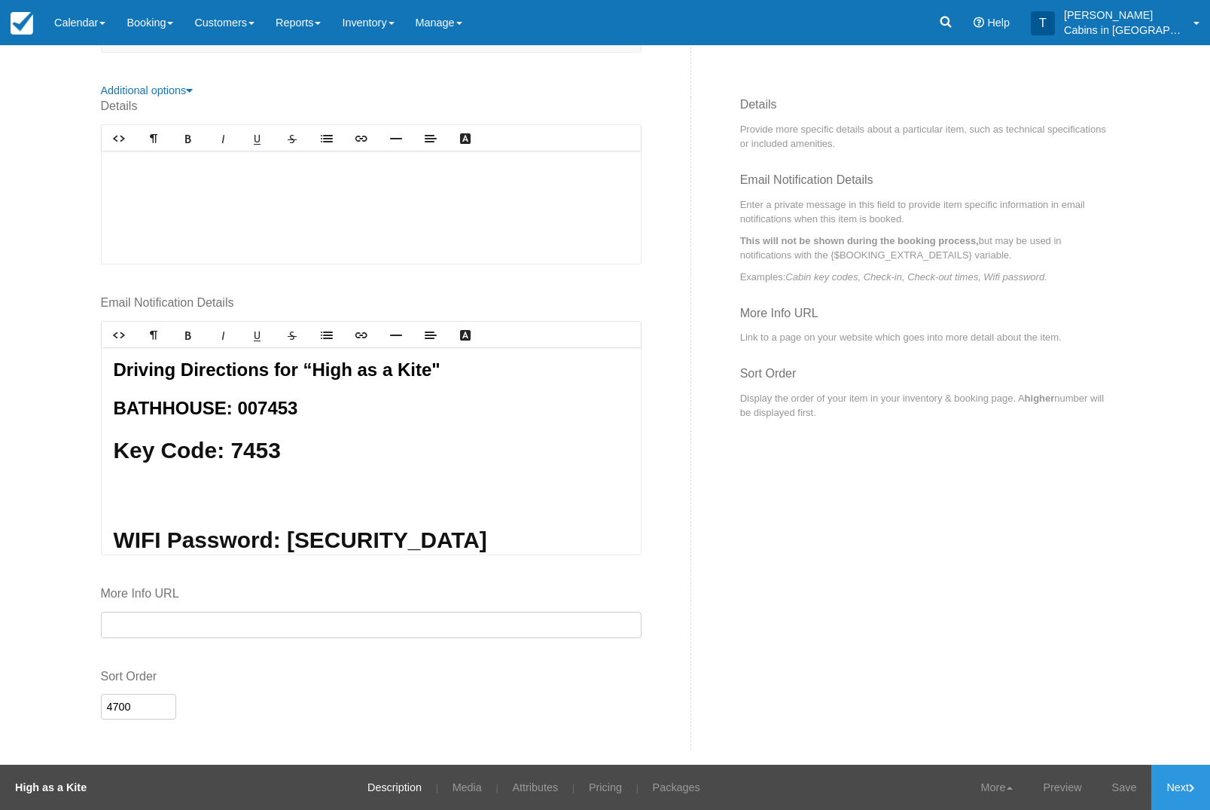
scroll to position [518, 0]
click at [606, 785] on link "Pricing" at bounding box center [606, 786] width 56 height 45
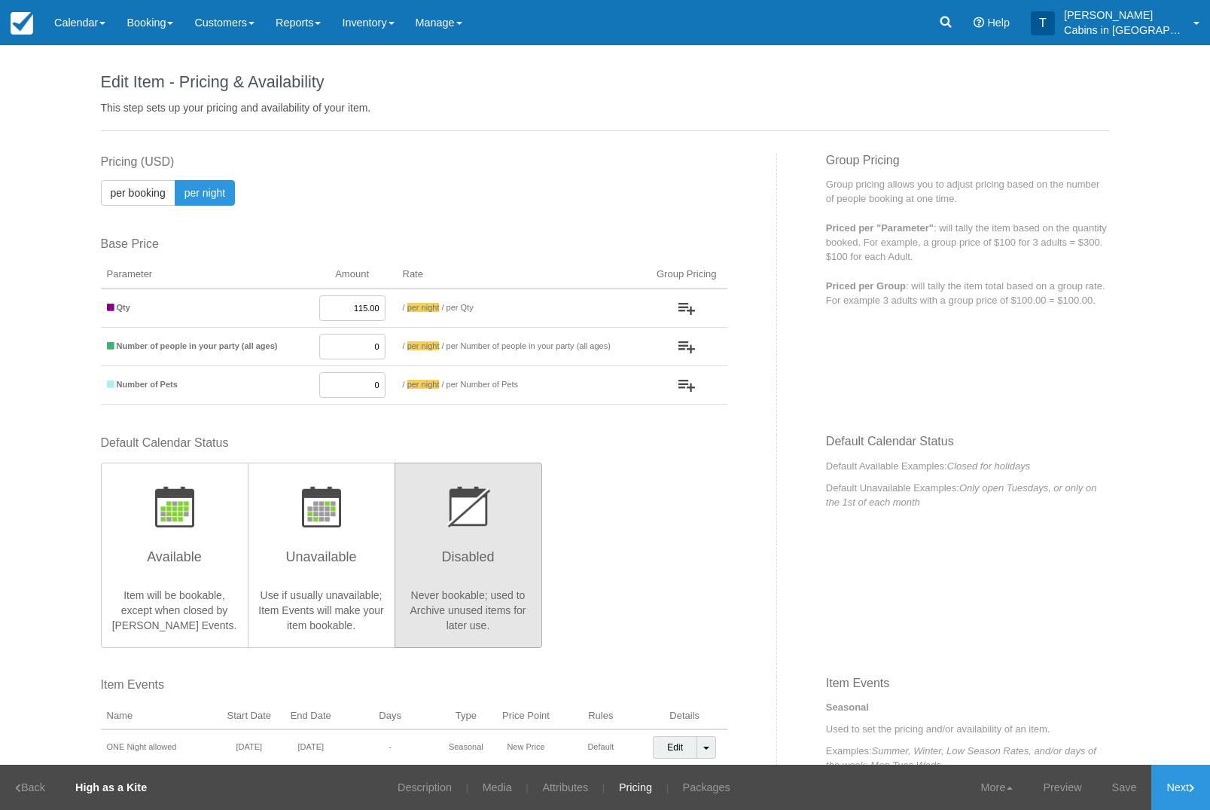
click at [327, 519] on img "button" at bounding box center [321, 506] width 39 height 41
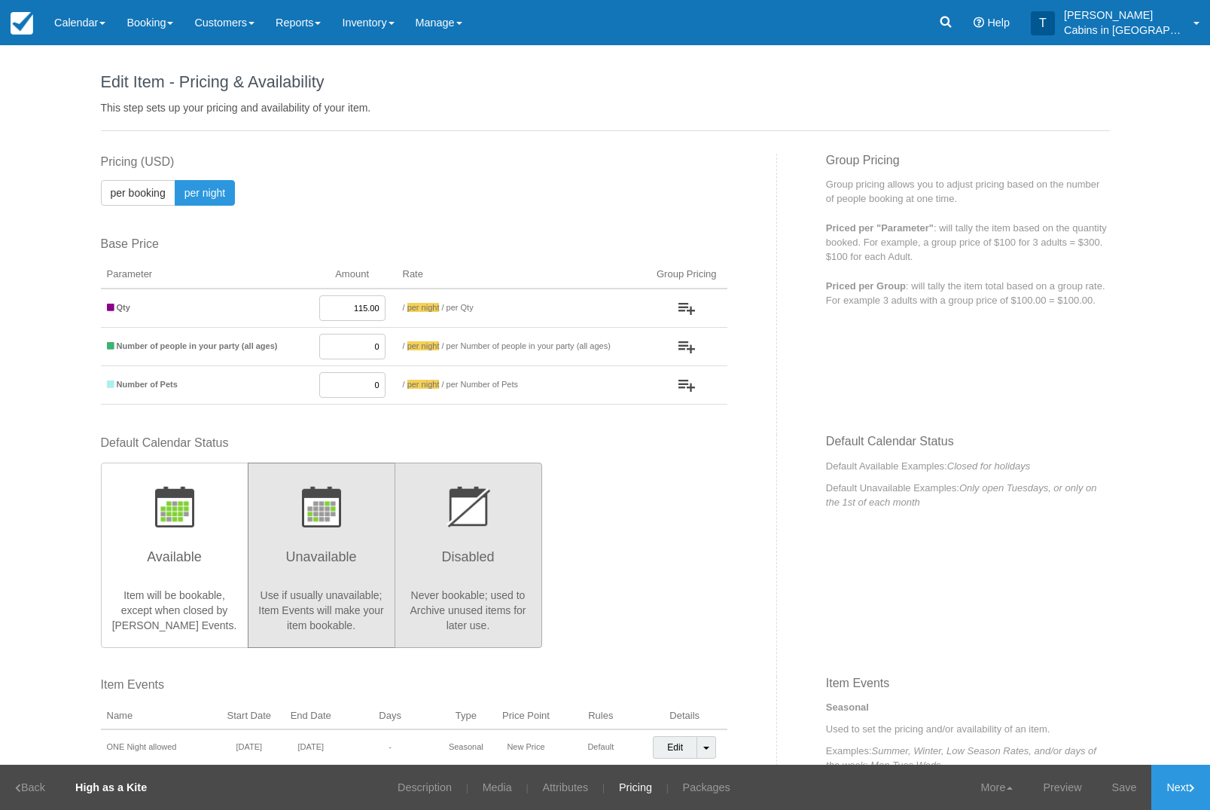
radio input "true"
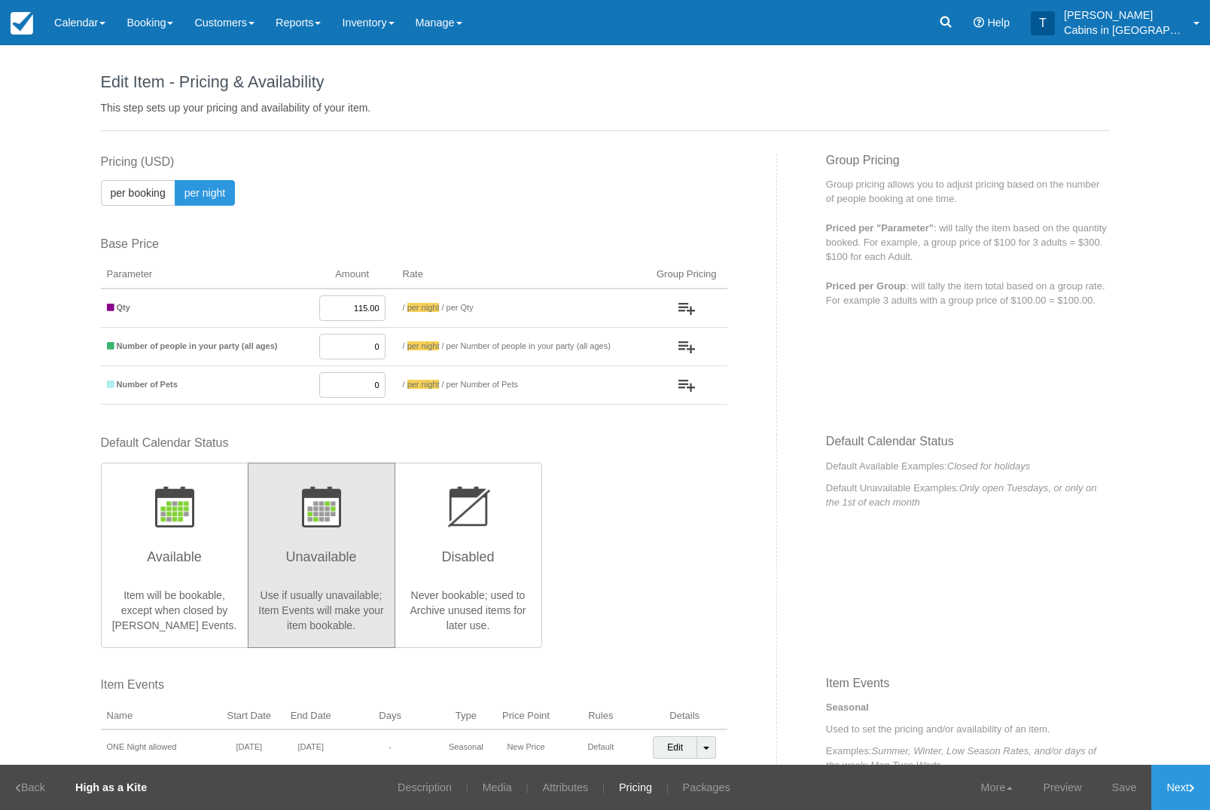
click at [1123, 797] on link "Save" at bounding box center [1124, 786] width 55 height 45
click at [1178, 794] on link "Next" at bounding box center [1180, 786] width 59 height 45
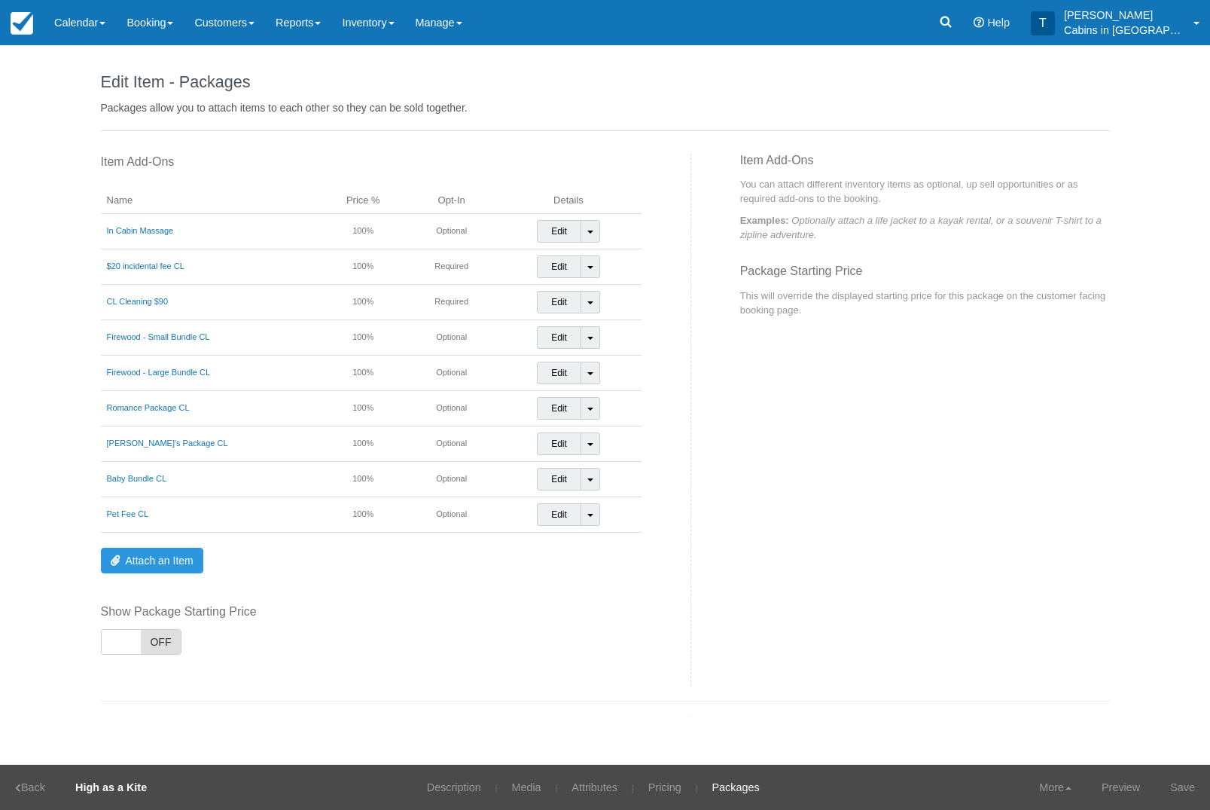
click at [87, 36] on link "Calendar" at bounding box center [80, 22] width 72 height 45
click at [131, 102] on link "Customer" at bounding box center [103, 97] width 119 height 32
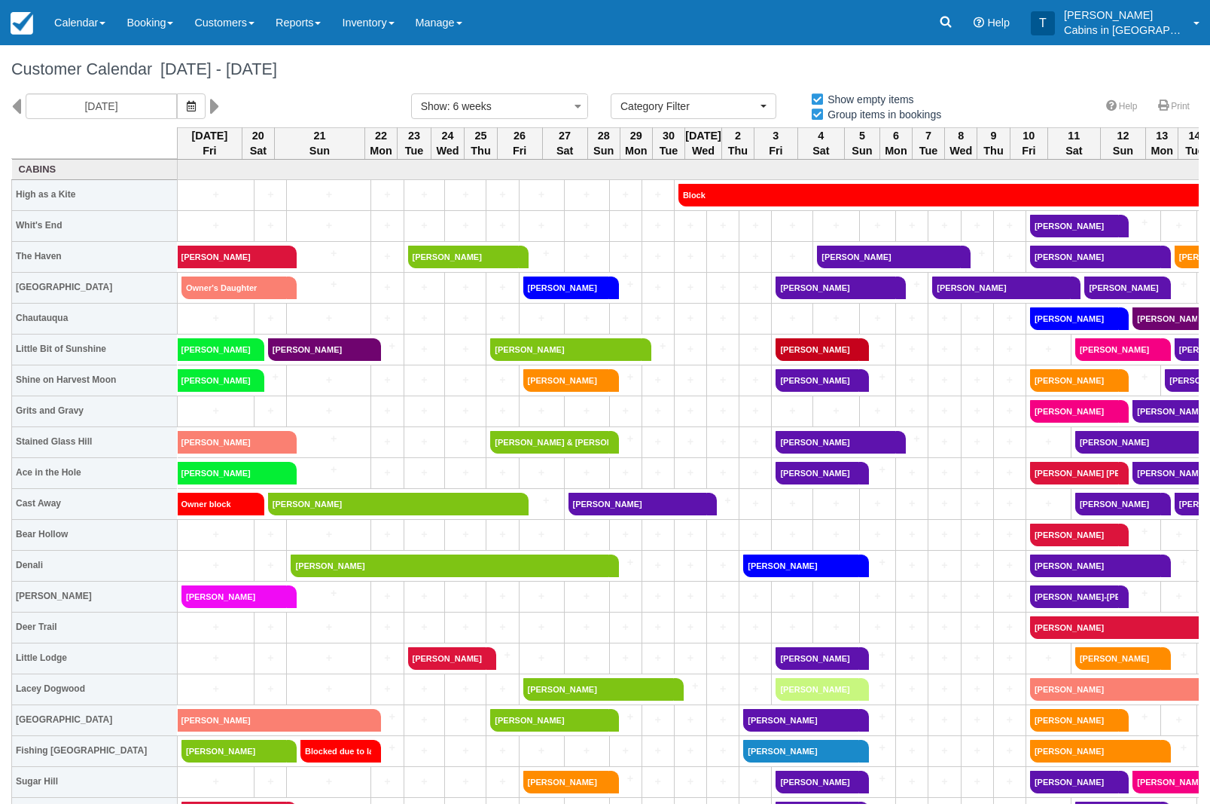
select select
click at [953, 15] on icon at bounding box center [945, 21] width 15 height 15
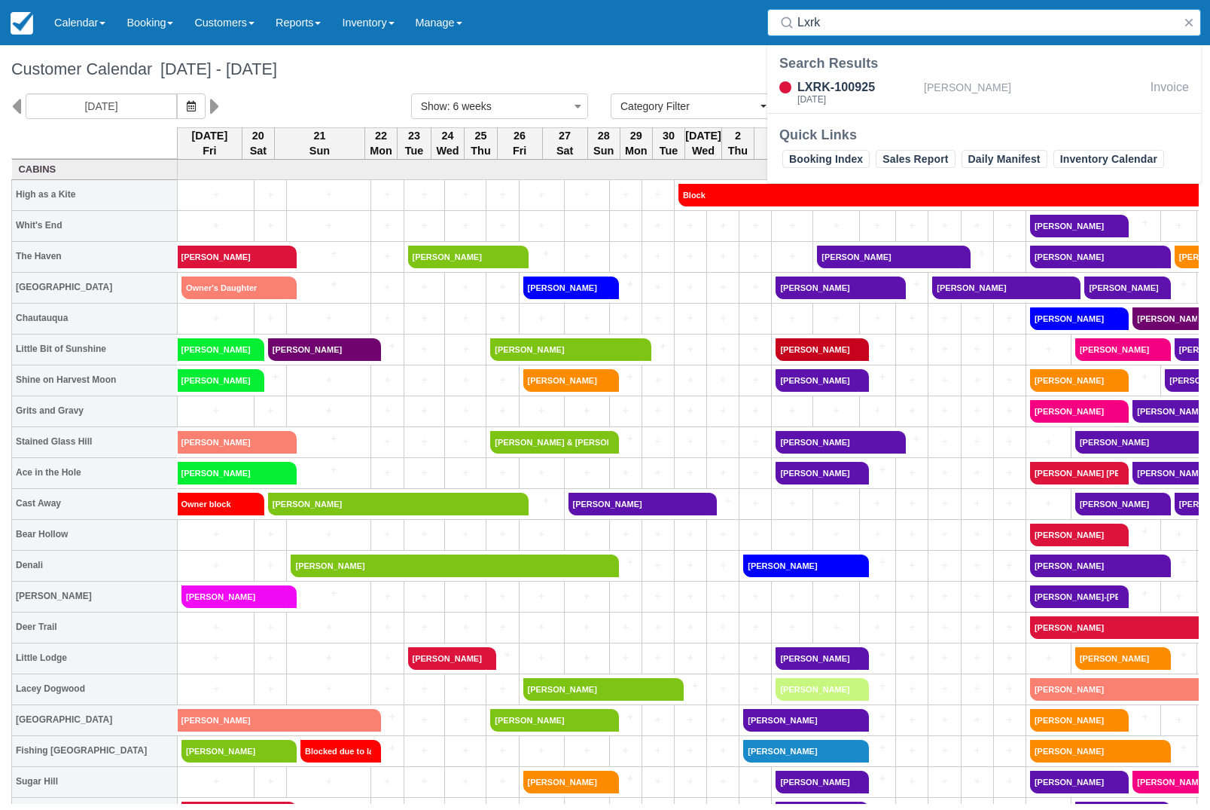
type input "Lxrk"
click at [844, 90] on div "LXRK-100925" at bounding box center [858, 87] width 120 height 18
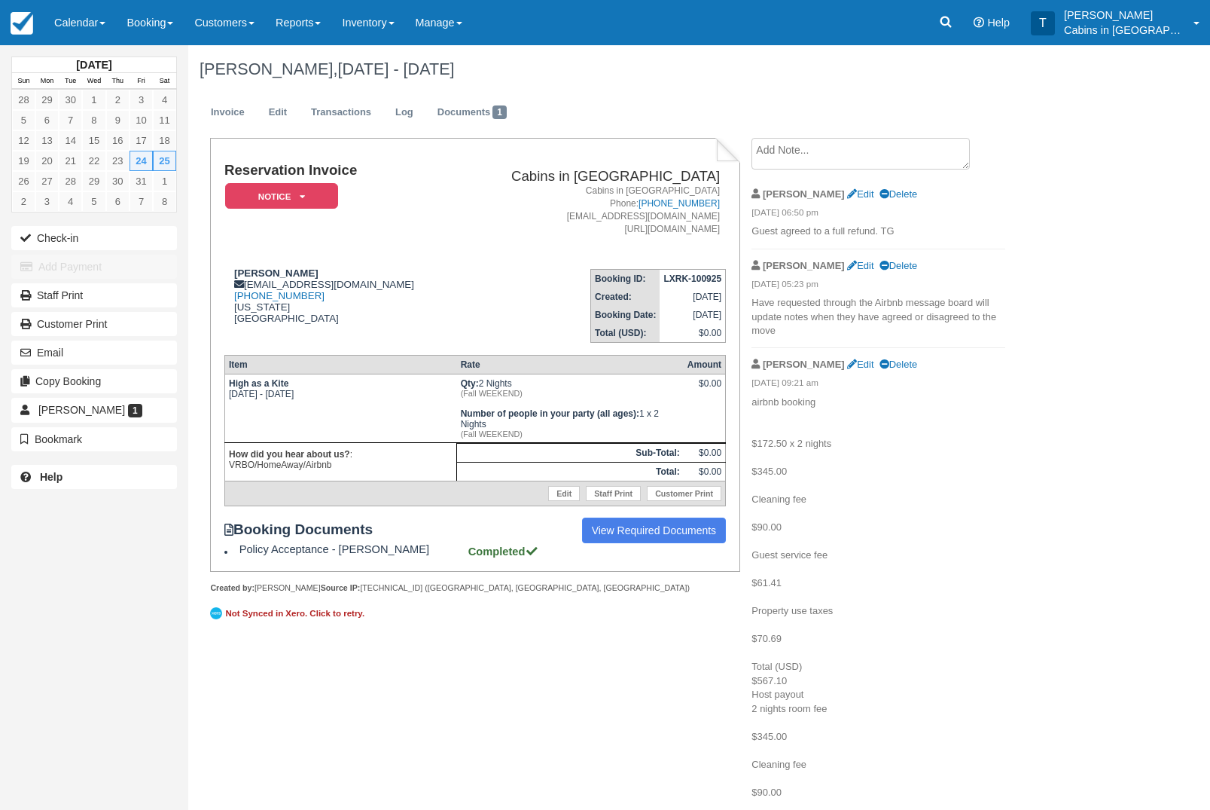
click at [297, 113] on link "Edit" at bounding box center [278, 112] width 41 height 29
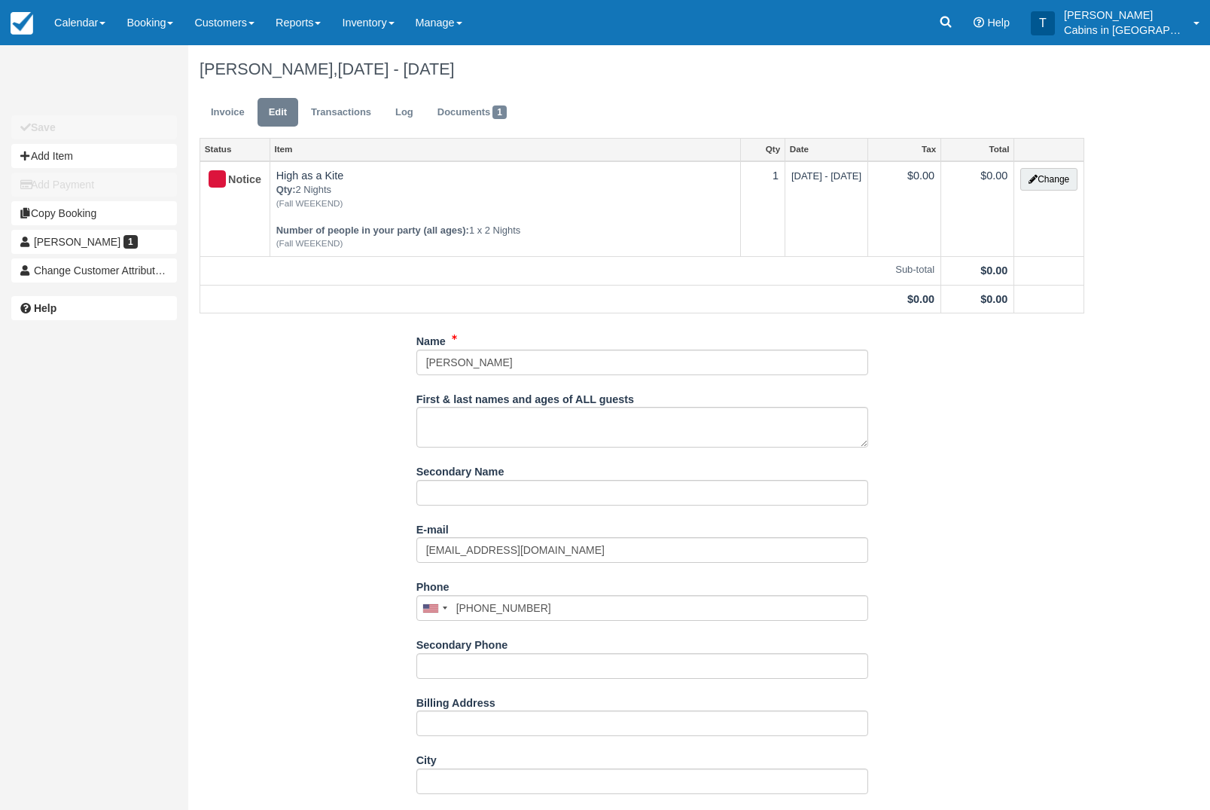
click at [1058, 175] on button "Change" at bounding box center [1048, 179] width 57 height 23
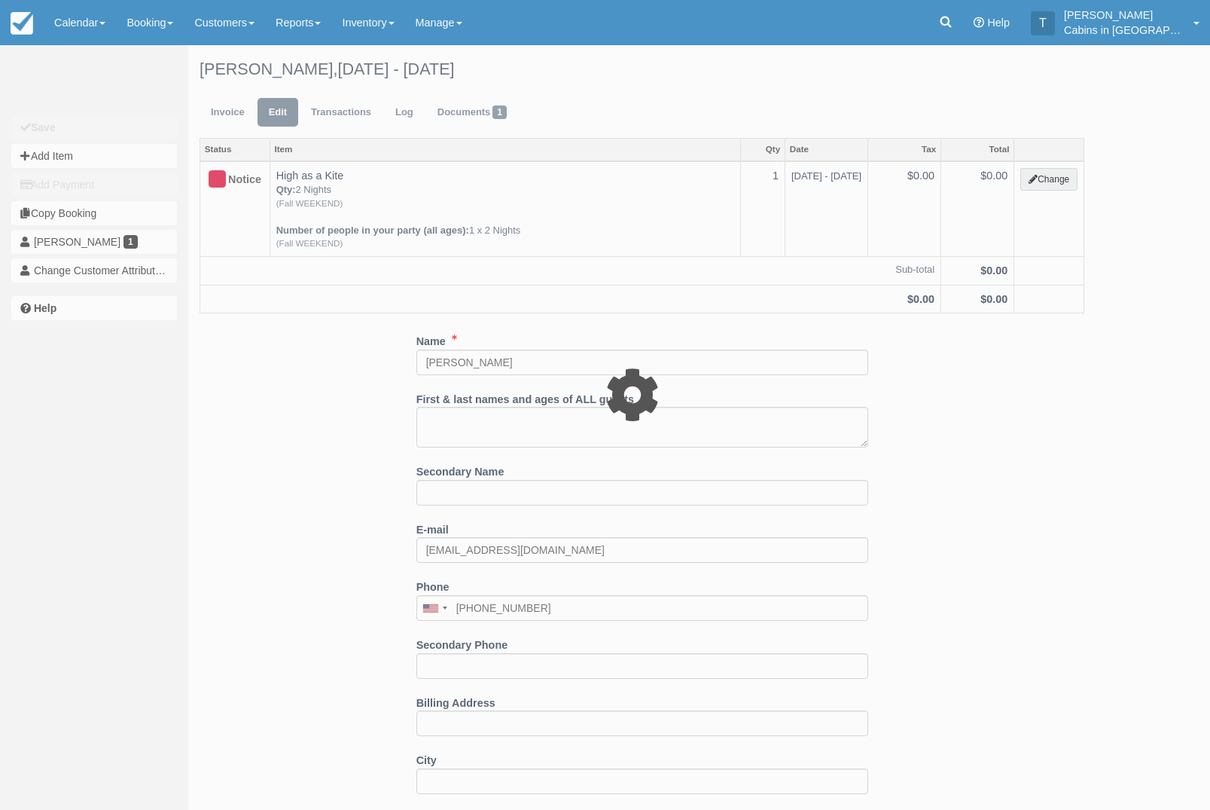
select select "1"
type input "0.00"
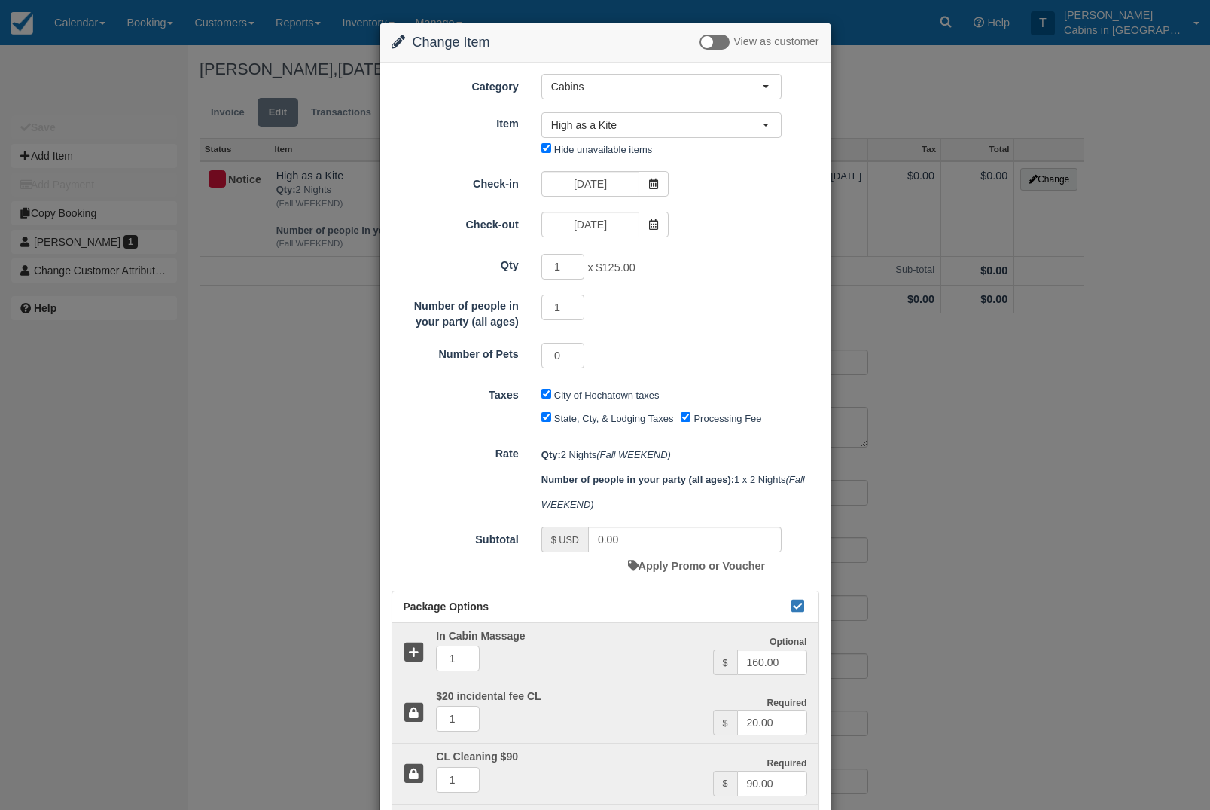
click at [755, 120] on span "High as a Kite" at bounding box center [656, 124] width 211 height 15
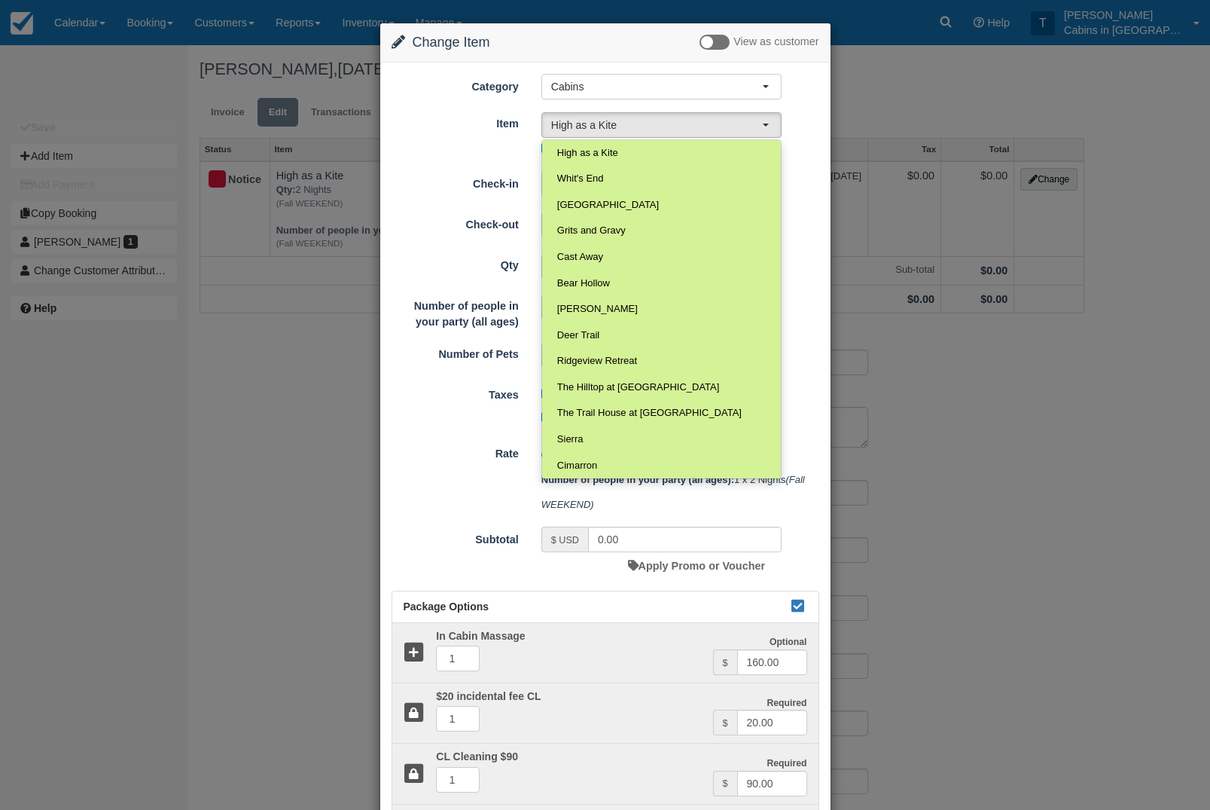
click at [258, 365] on div "Change Item Add Item View as customer Category Cabins Gift Certificate Cabins S…" at bounding box center [605, 405] width 1210 height 810
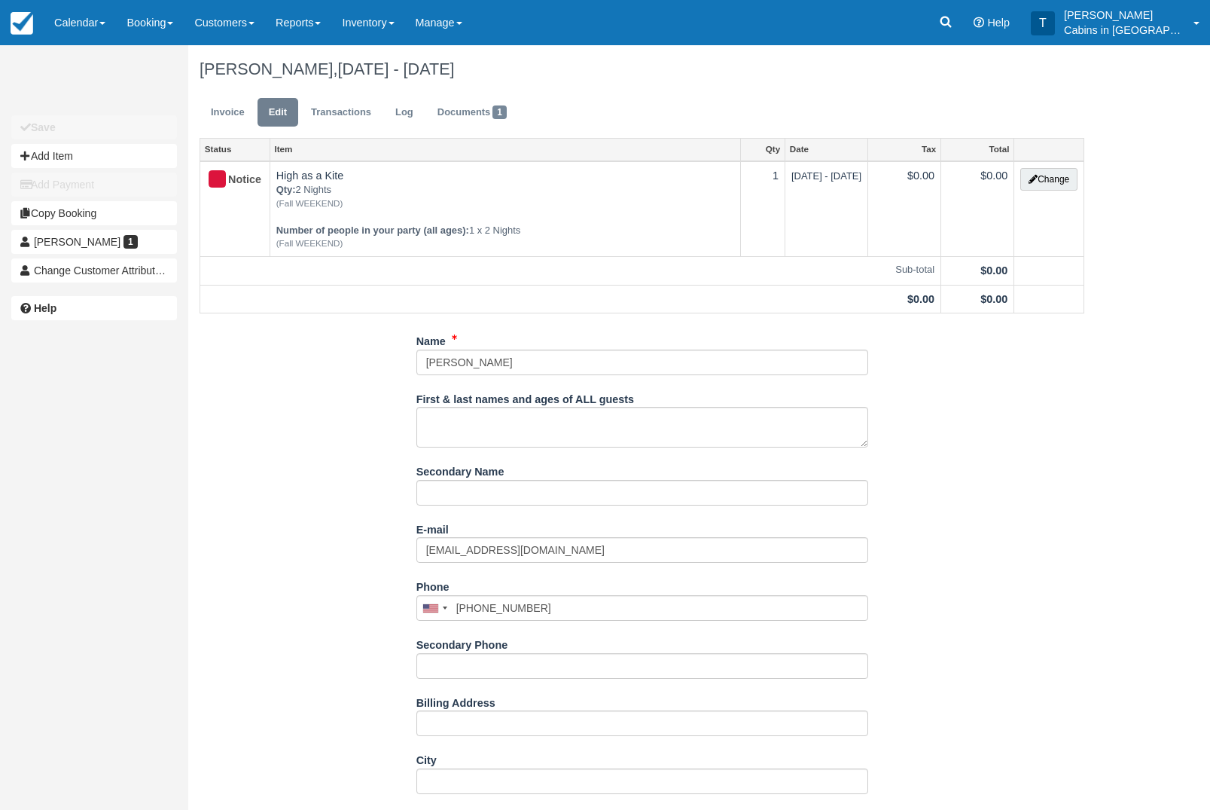
click at [234, 111] on link "Invoice" at bounding box center [228, 112] width 56 height 29
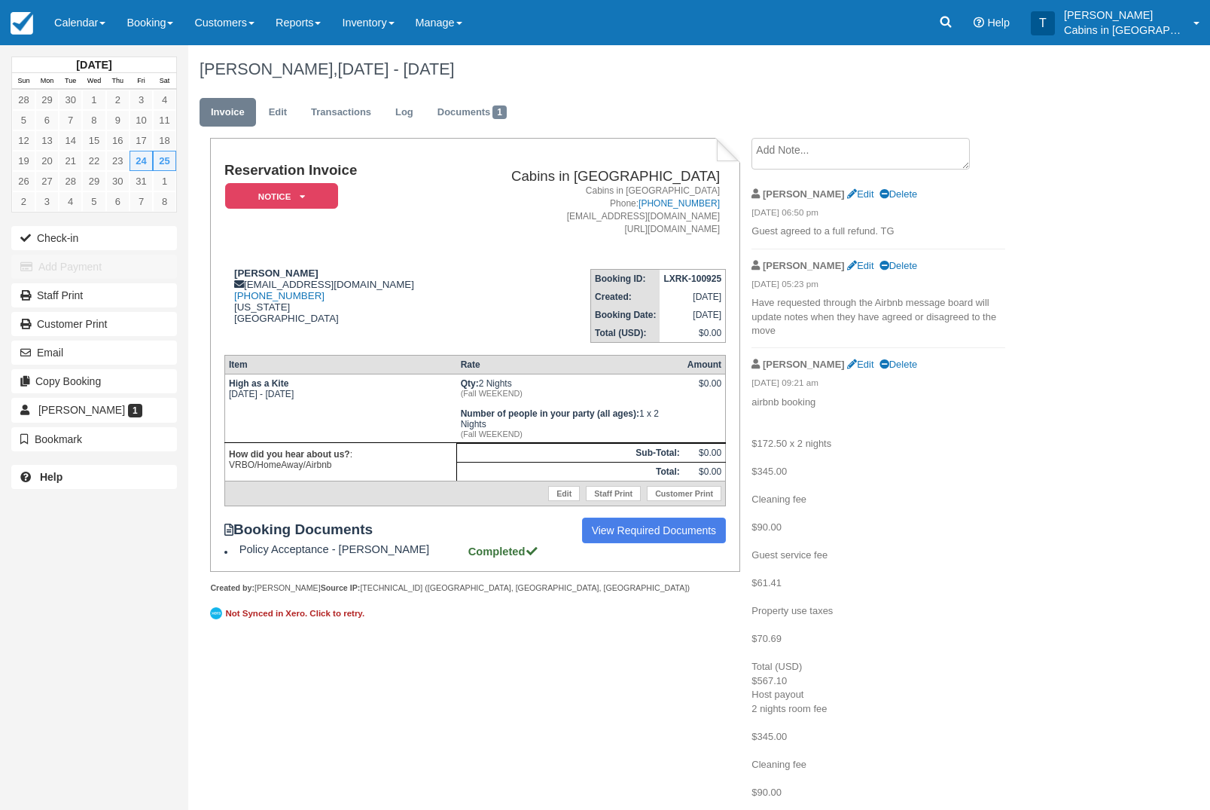
click at [400, 14] on link "Inventory" at bounding box center [367, 22] width 73 height 45
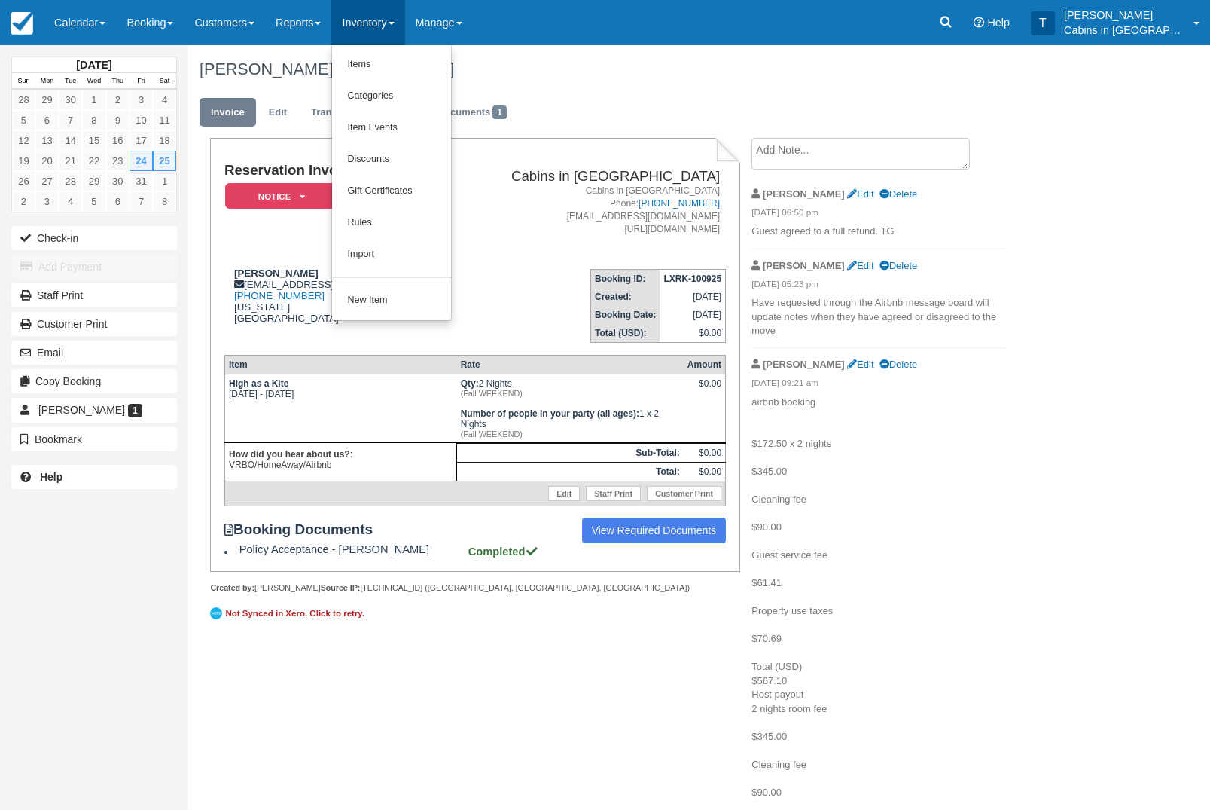
click at [441, 69] on link "Items" at bounding box center [391, 65] width 119 height 32
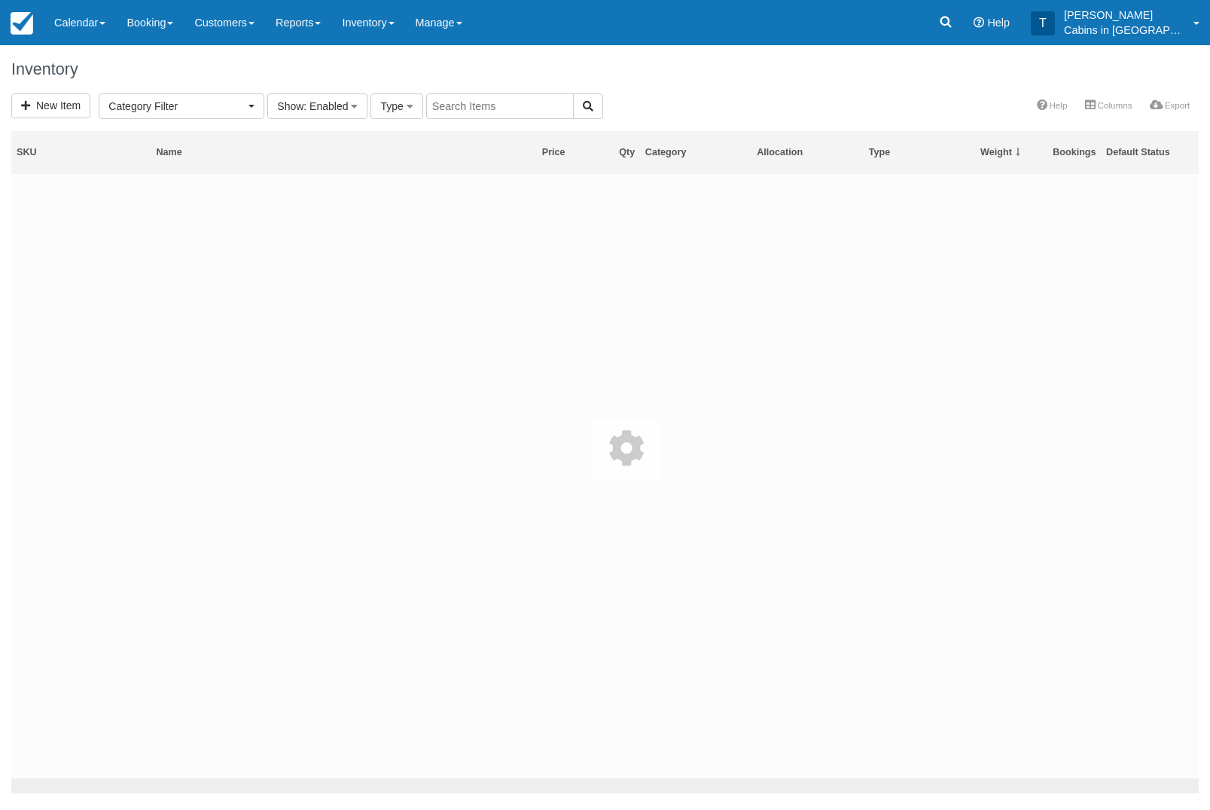
select select
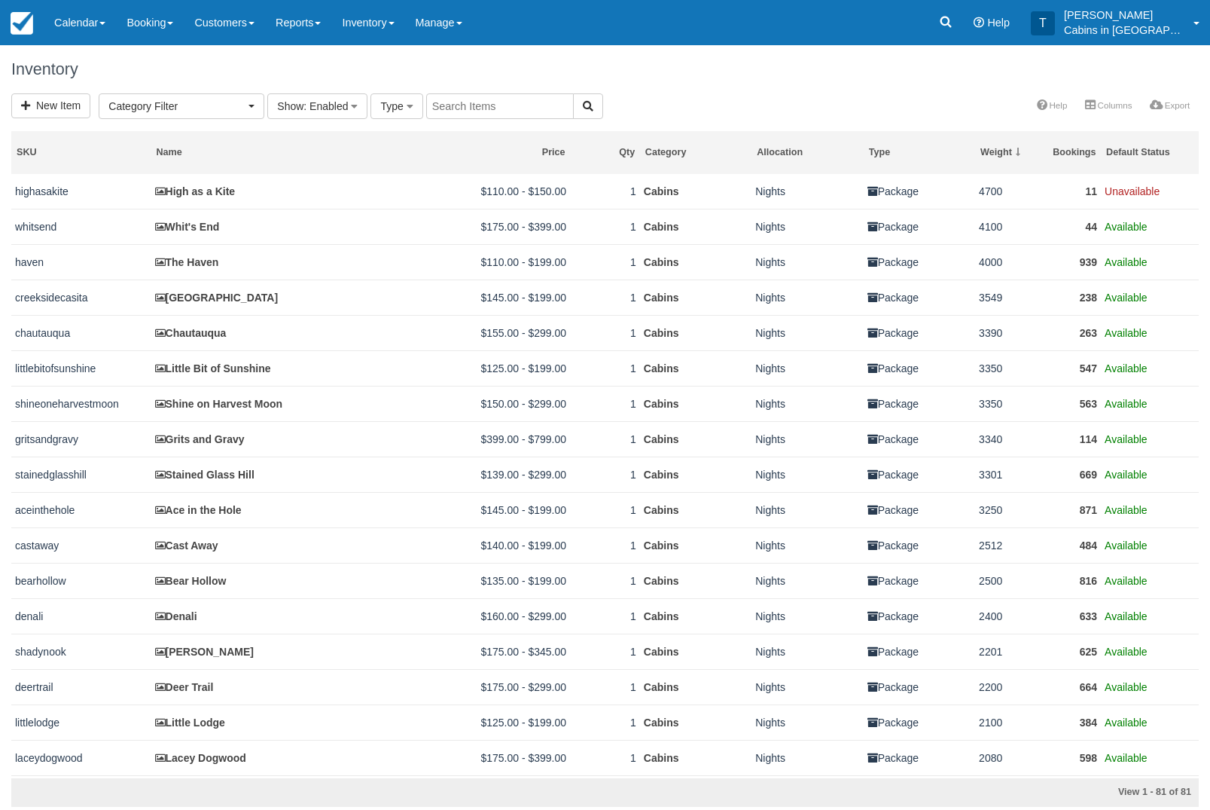
click at [348, 194] on td "High as a Kite" at bounding box center [290, 191] width 279 height 35
click at [235, 188] on link "High as a Kite" at bounding box center [195, 191] width 81 height 12
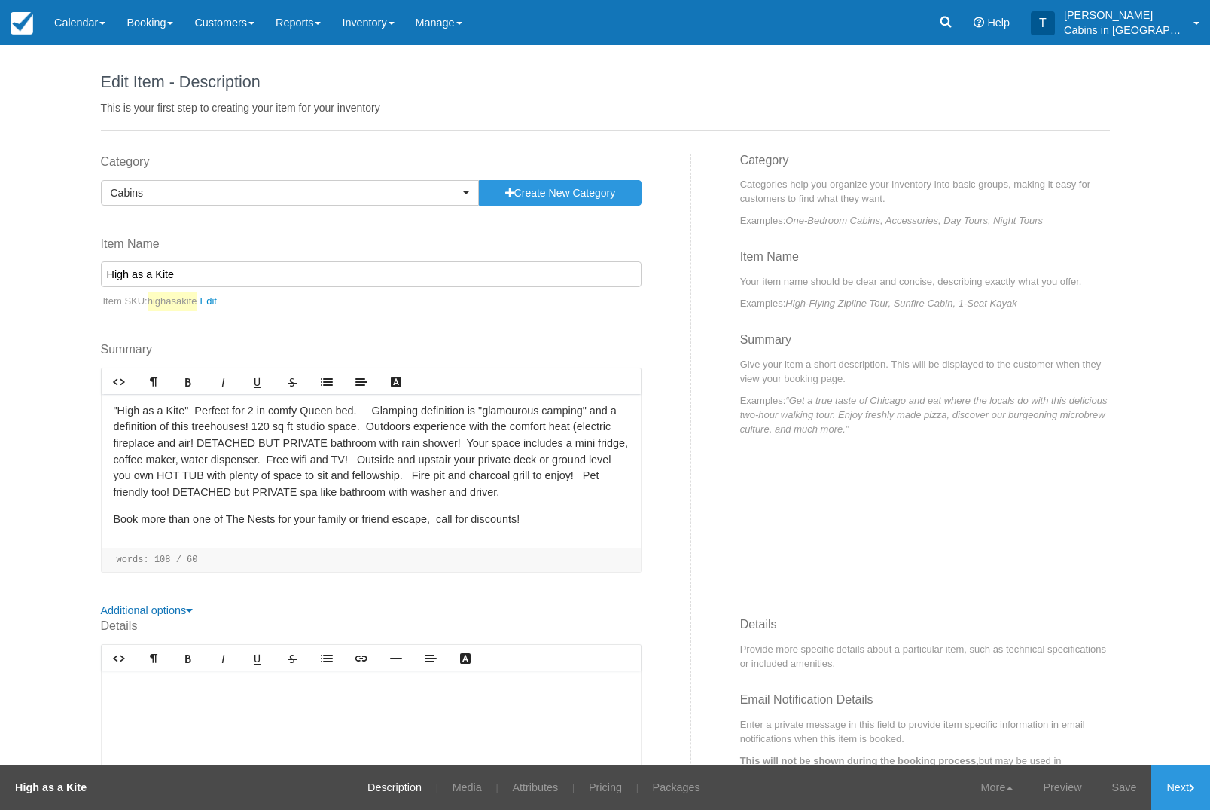
click at [614, 775] on link "Pricing" at bounding box center [606, 786] width 56 height 45
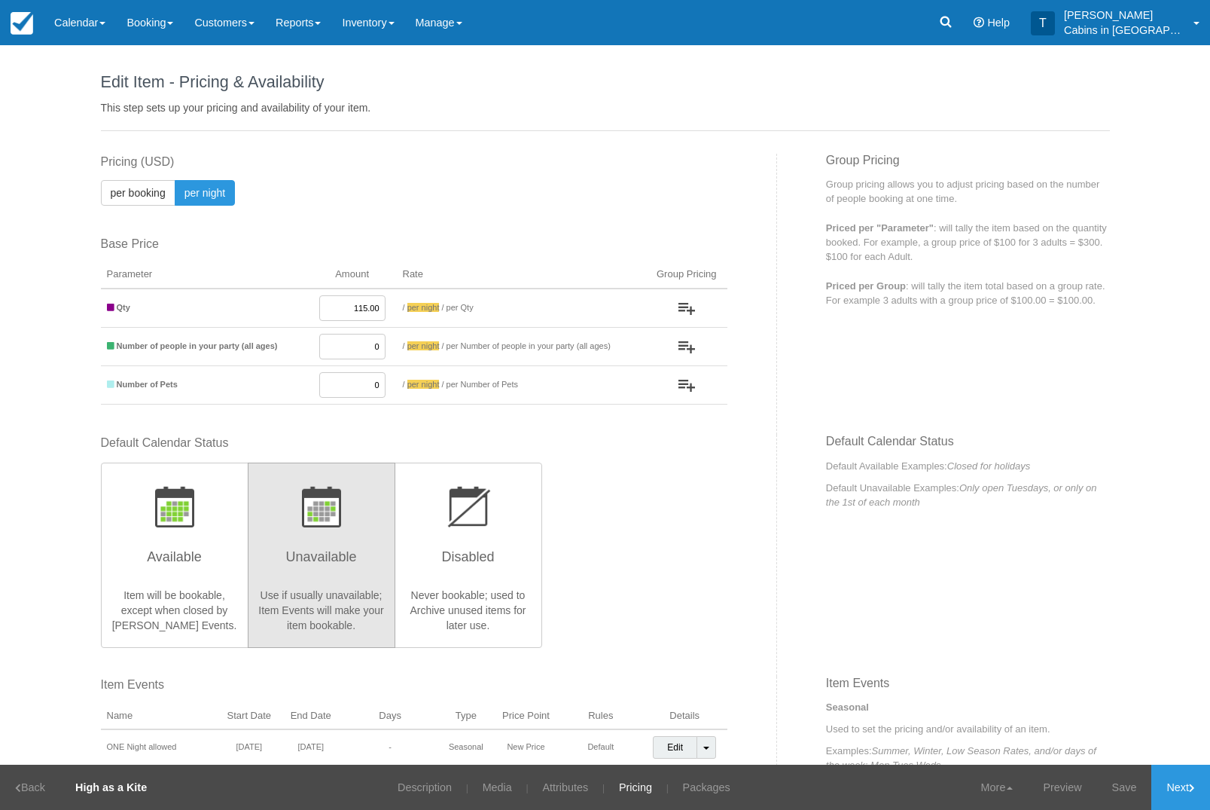
click at [473, 526] on img "button" at bounding box center [468, 506] width 45 height 41
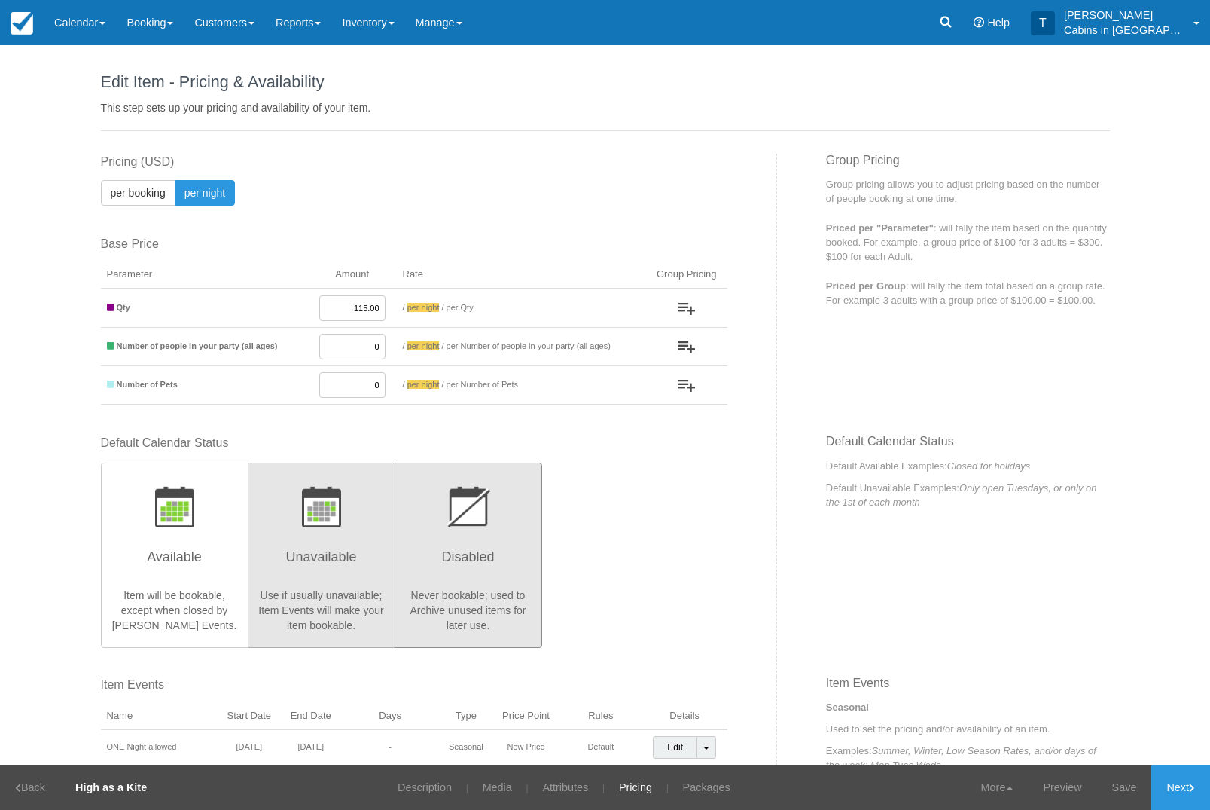
radio input "true"
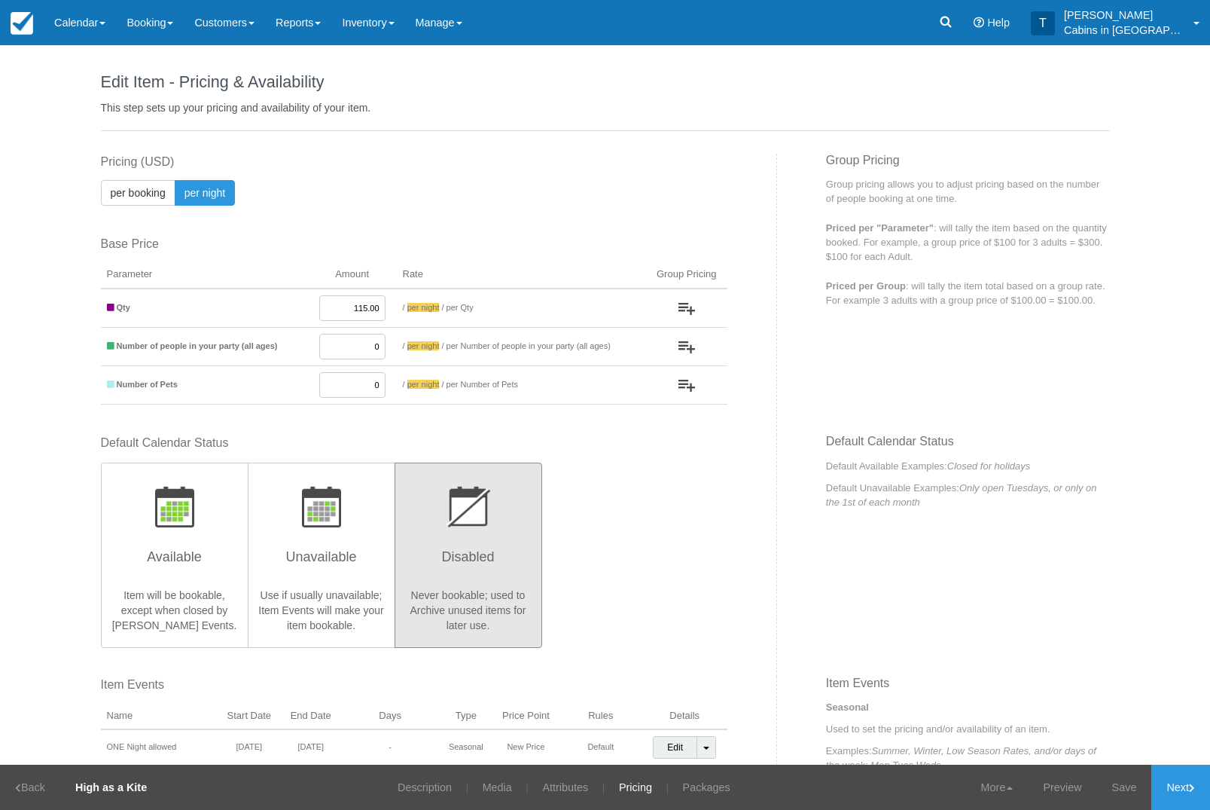
click at [1115, 796] on link "Save" at bounding box center [1124, 786] width 55 height 45
click at [1168, 783] on link "Next" at bounding box center [1180, 786] width 59 height 45
